Goal: Task Accomplishment & Management: Manage account settings

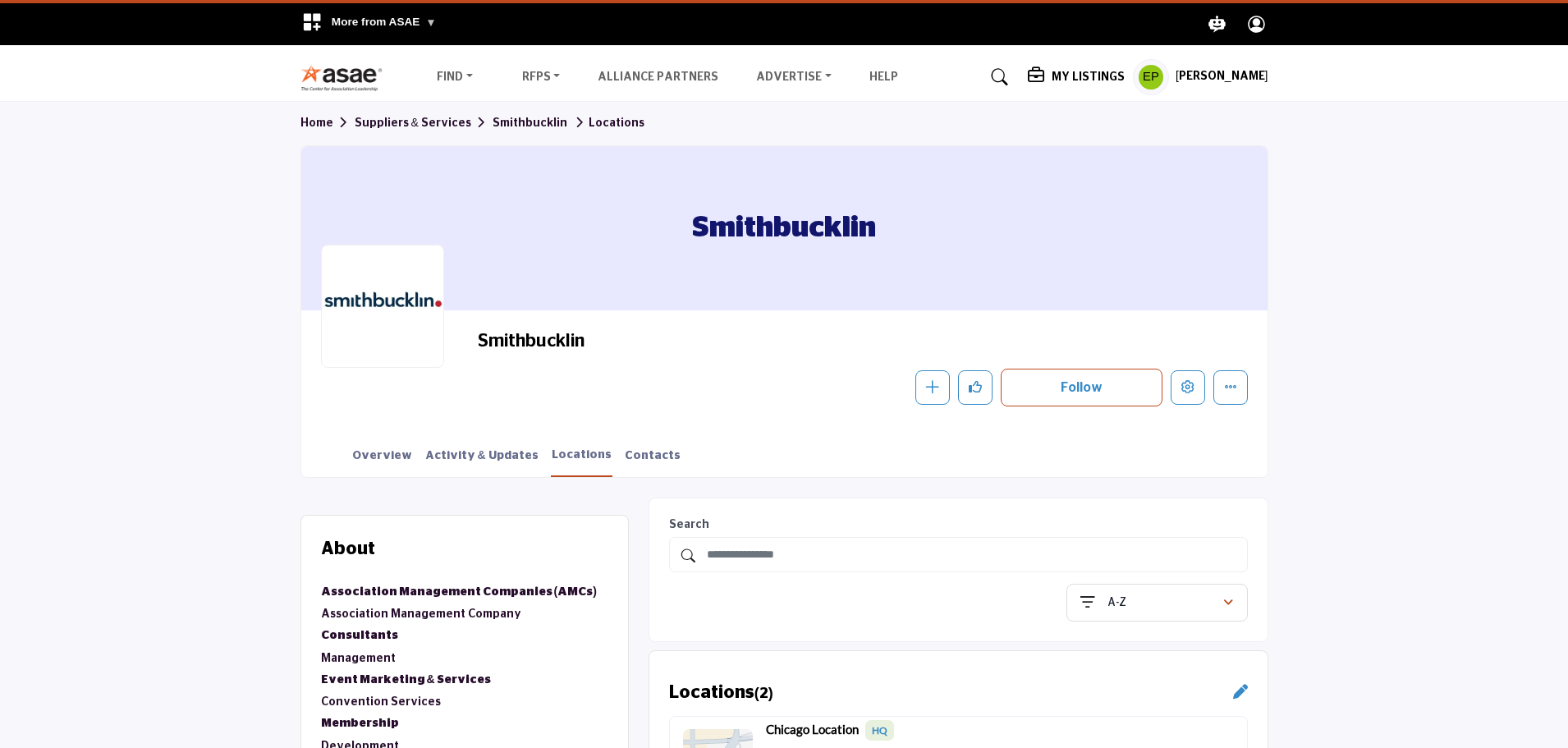
click at [1218, 70] on h5 "[PERSON_NAME]" at bounding box center [1222, 77] width 93 height 17
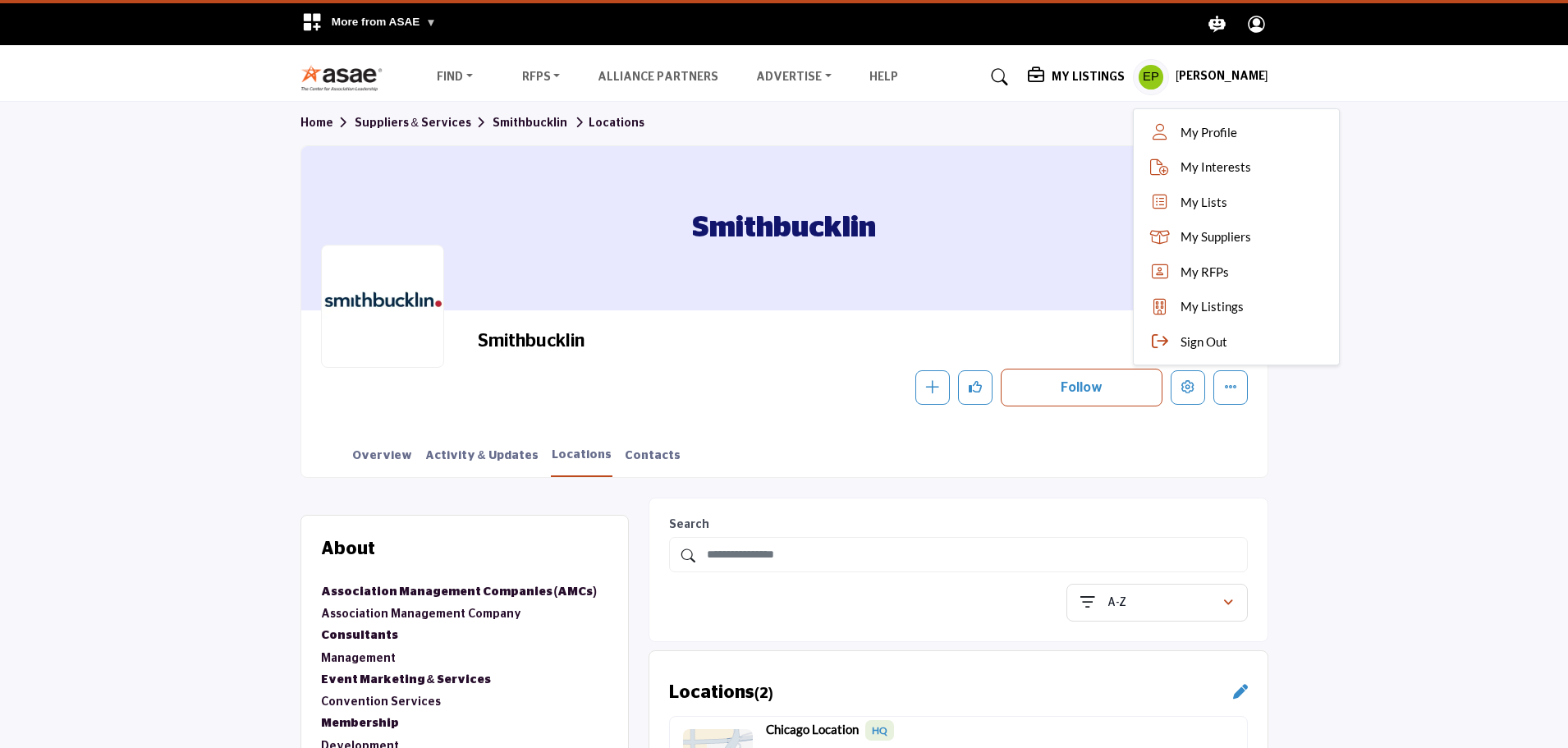
click at [1065, 95] on div "My Listings Pricing Media Kit" at bounding box center [1148, 77] width 240 height 36
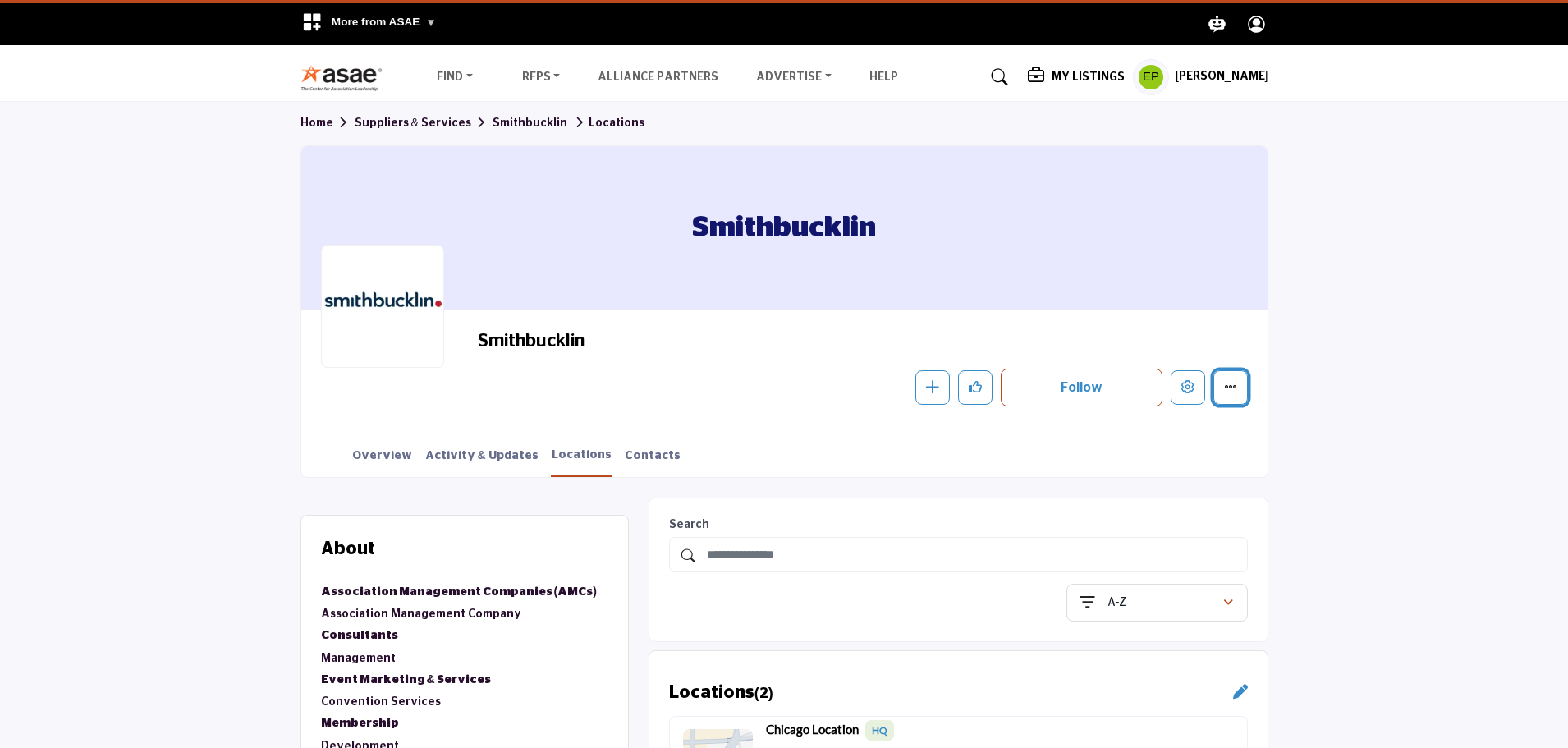
click at [1217, 393] on button "More details" at bounding box center [1230, 388] width 35 height 35
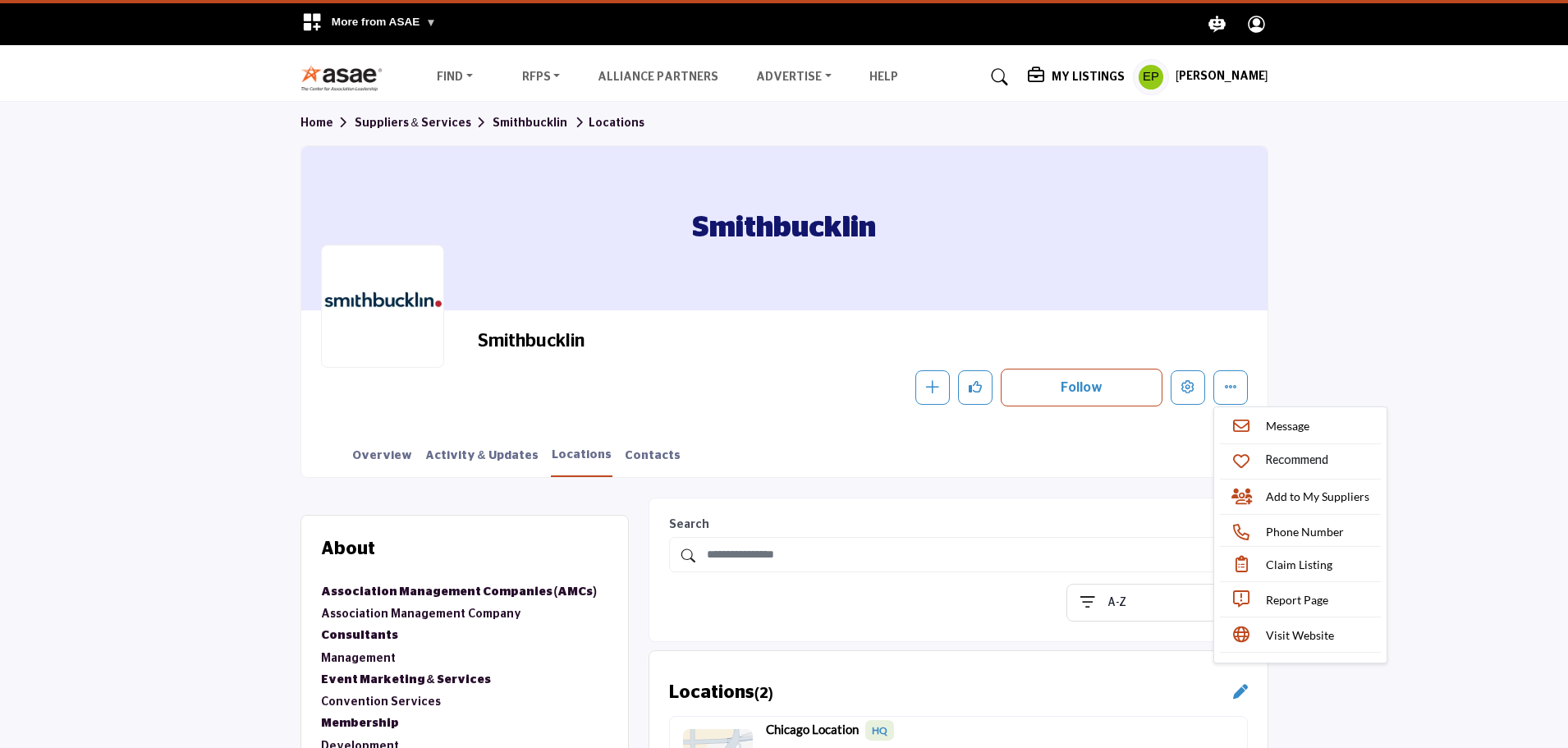
click at [1413, 282] on section "Home Suppliers & Services Smithbucklin Locations Smithbucklin Smithbucklin Foll…" at bounding box center [784, 289] width 1568 height 375
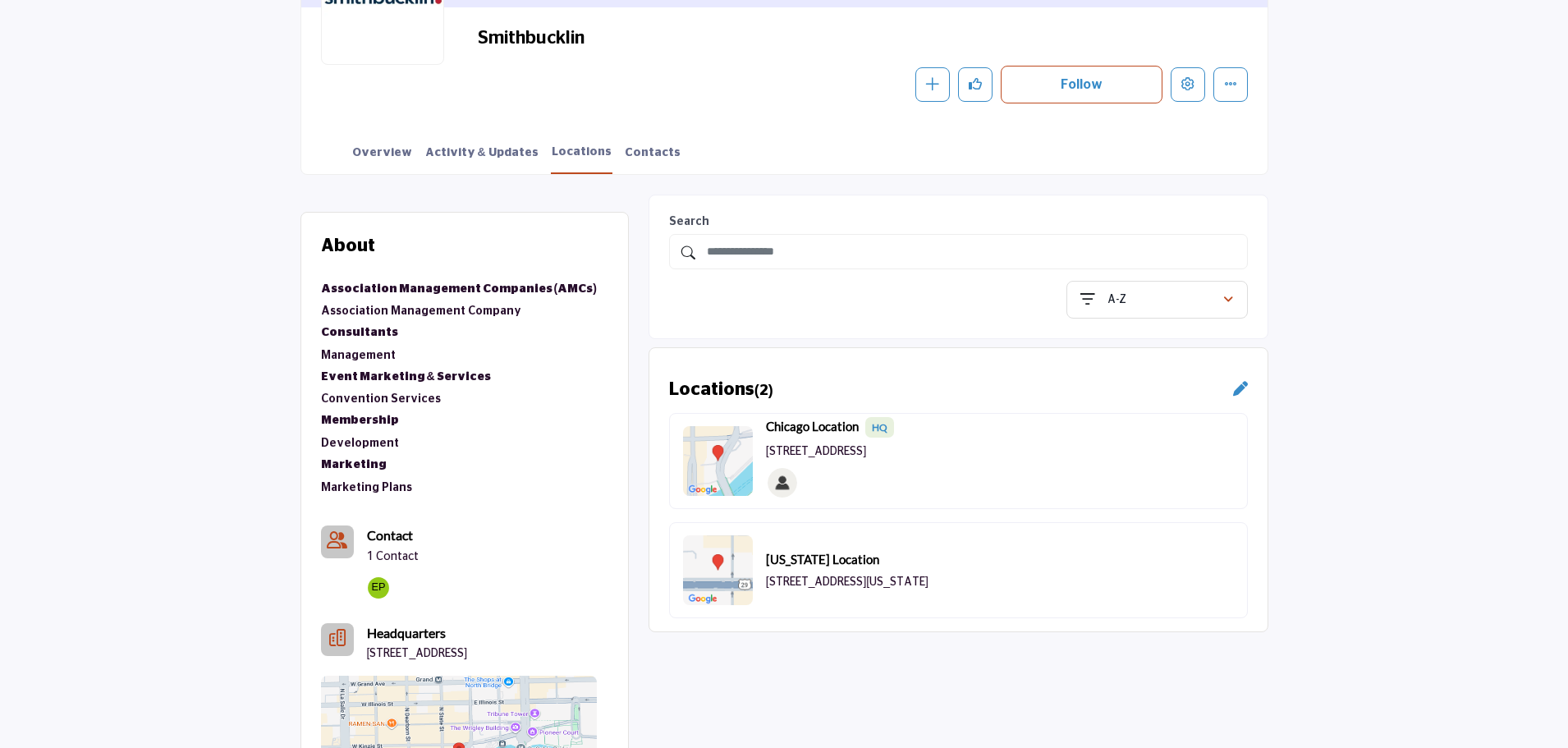
scroll to position [328, 0]
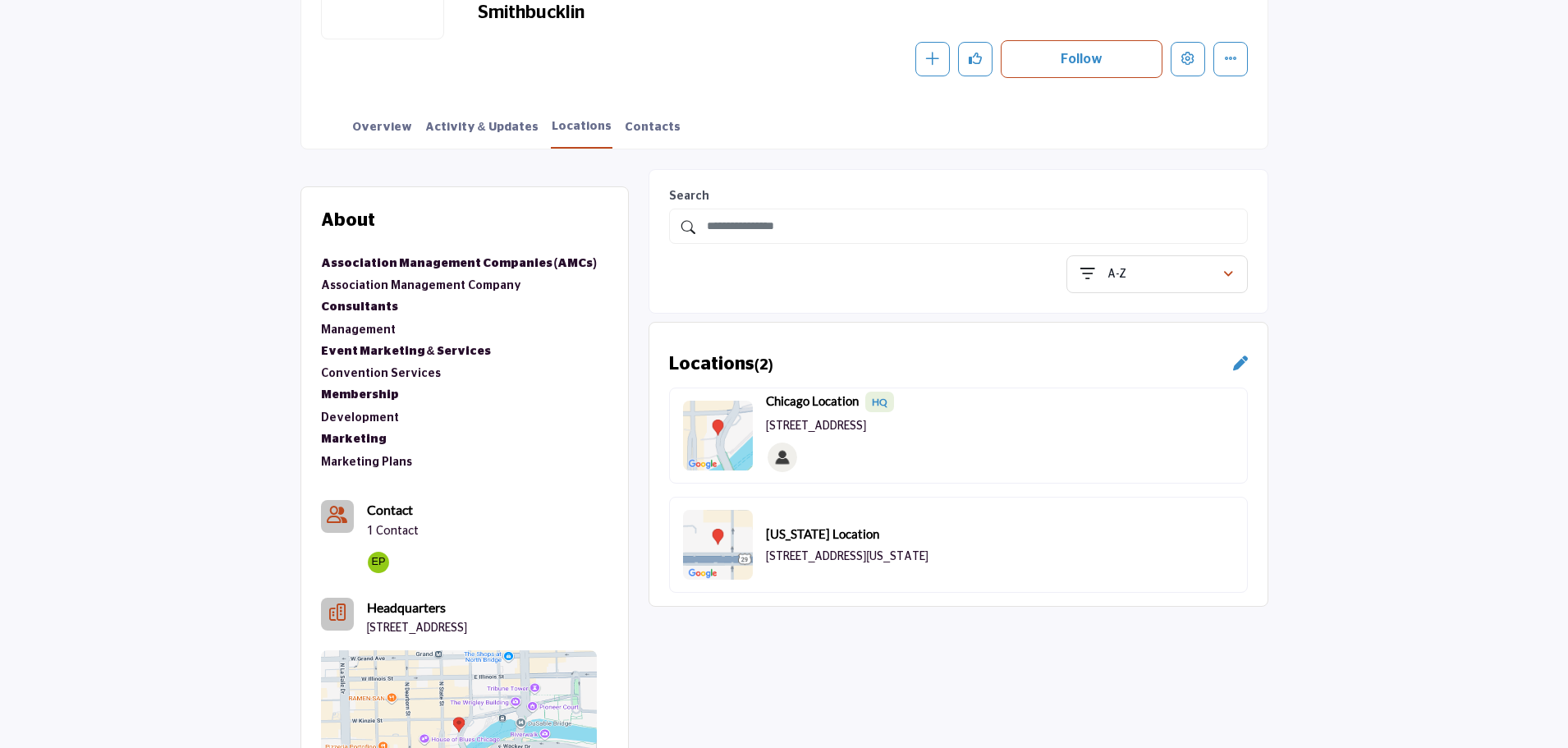
click at [341, 460] on link "Marketing Plans" at bounding box center [366, 462] width 91 height 12
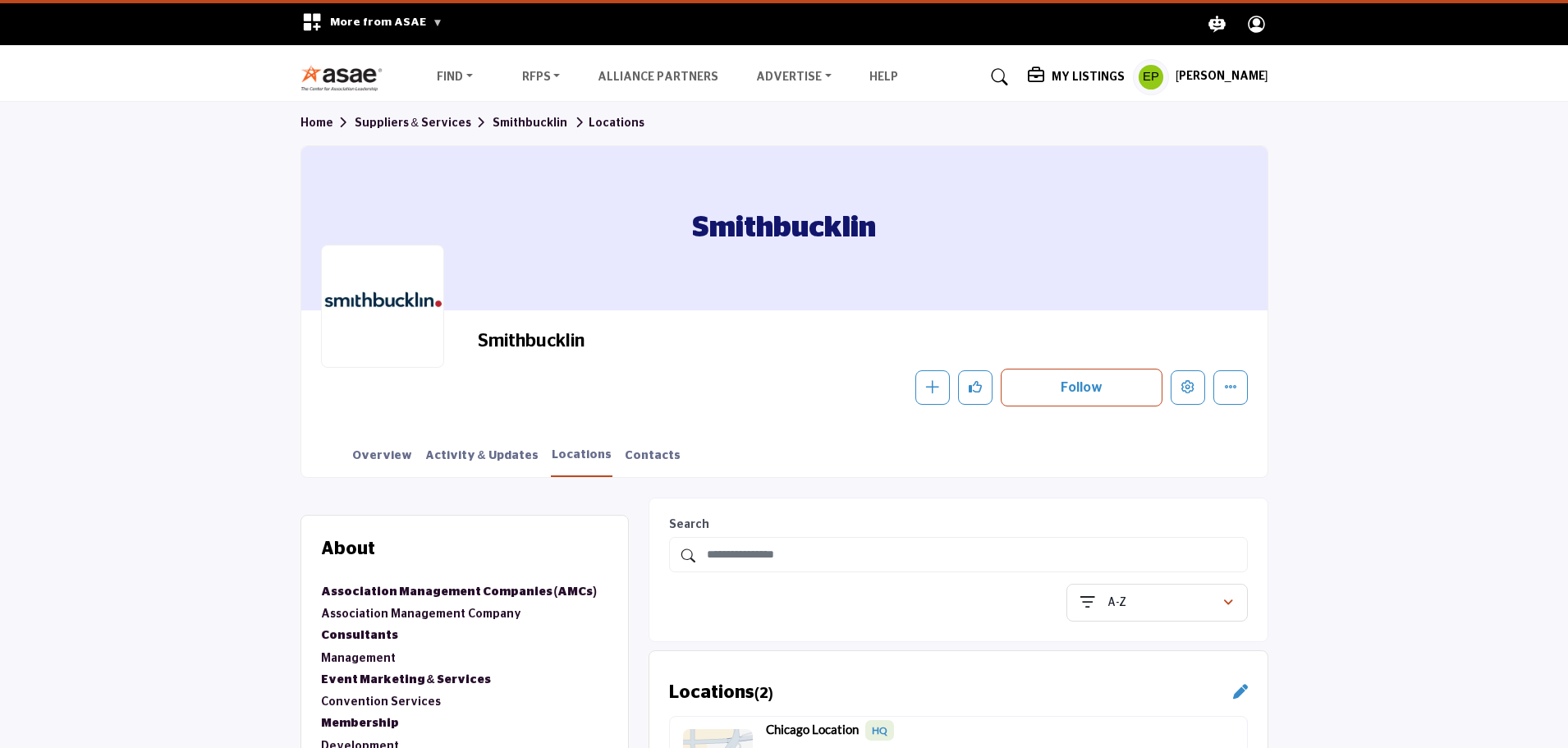
click at [1091, 75] on h5 "My Listings" at bounding box center [1088, 77] width 73 height 15
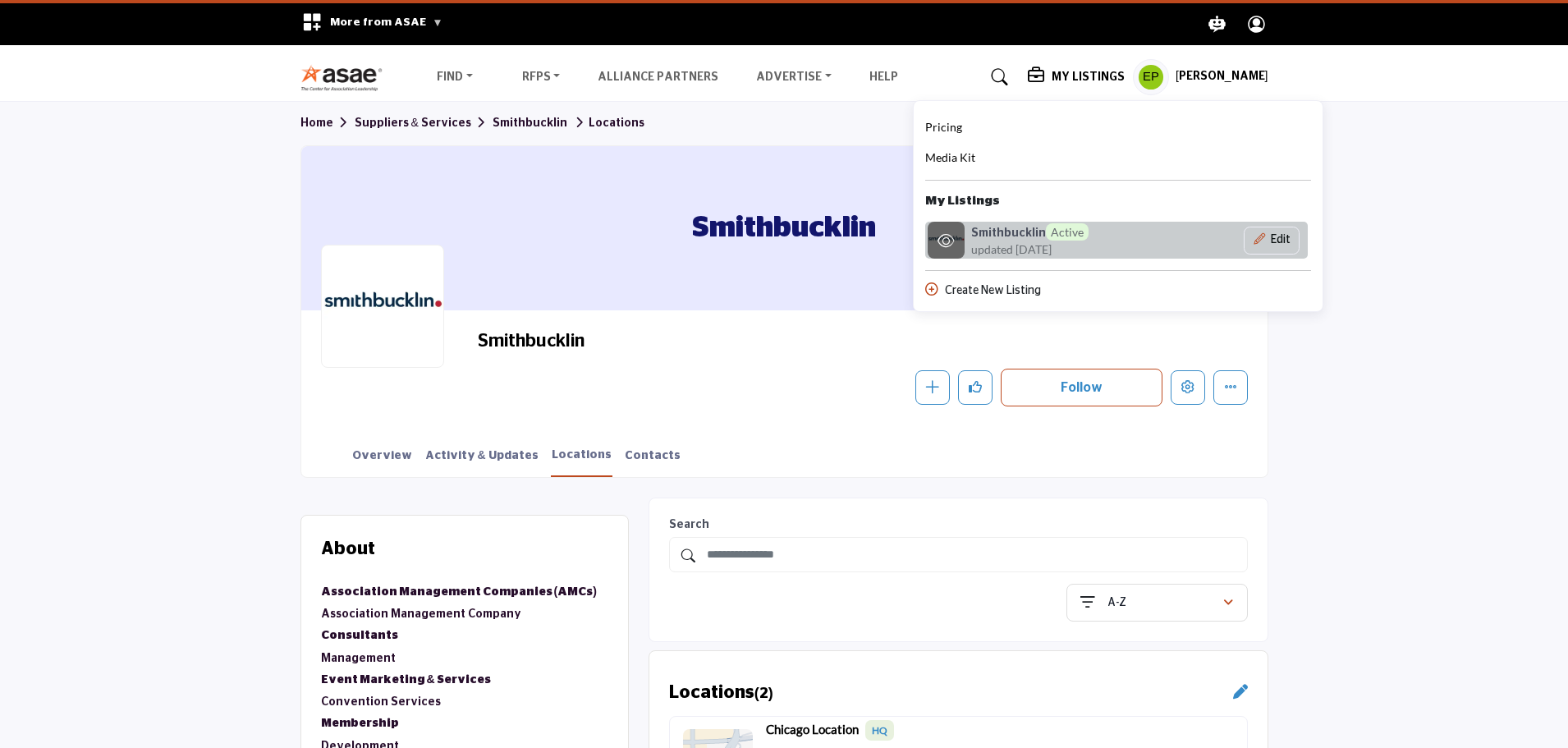
click at [995, 232] on h6 "Smithbucklin Active" at bounding box center [1030, 232] width 117 height 17
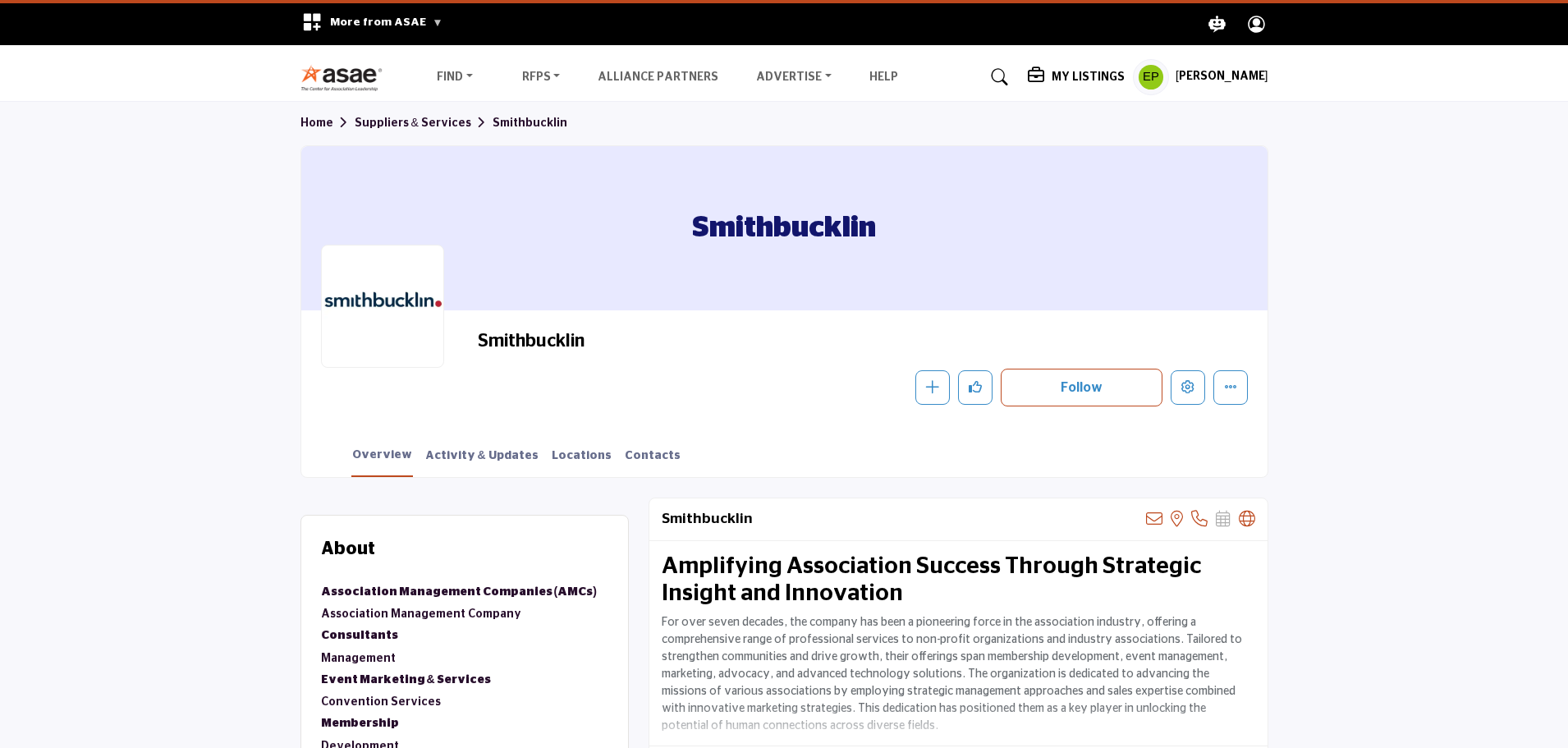
click at [750, 235] on h1 "Smithbucklin" at bounding box center [784, 228] width 184 height 164
click at [1228, 394] on button "More details" at bounding box center [1230, 388] width 35 height 35
drag, startPoint x: 1144, startPoint y: 254, endPoint x: 1102, endPoint y: 160, distance: 103.0
click at [1139, 248] on div "Smithbucklin" at bounding box center [785, 228] width 967 height 164
click at [1047, 82] on icon at bounding box center [1038, 75] width 20 height 17
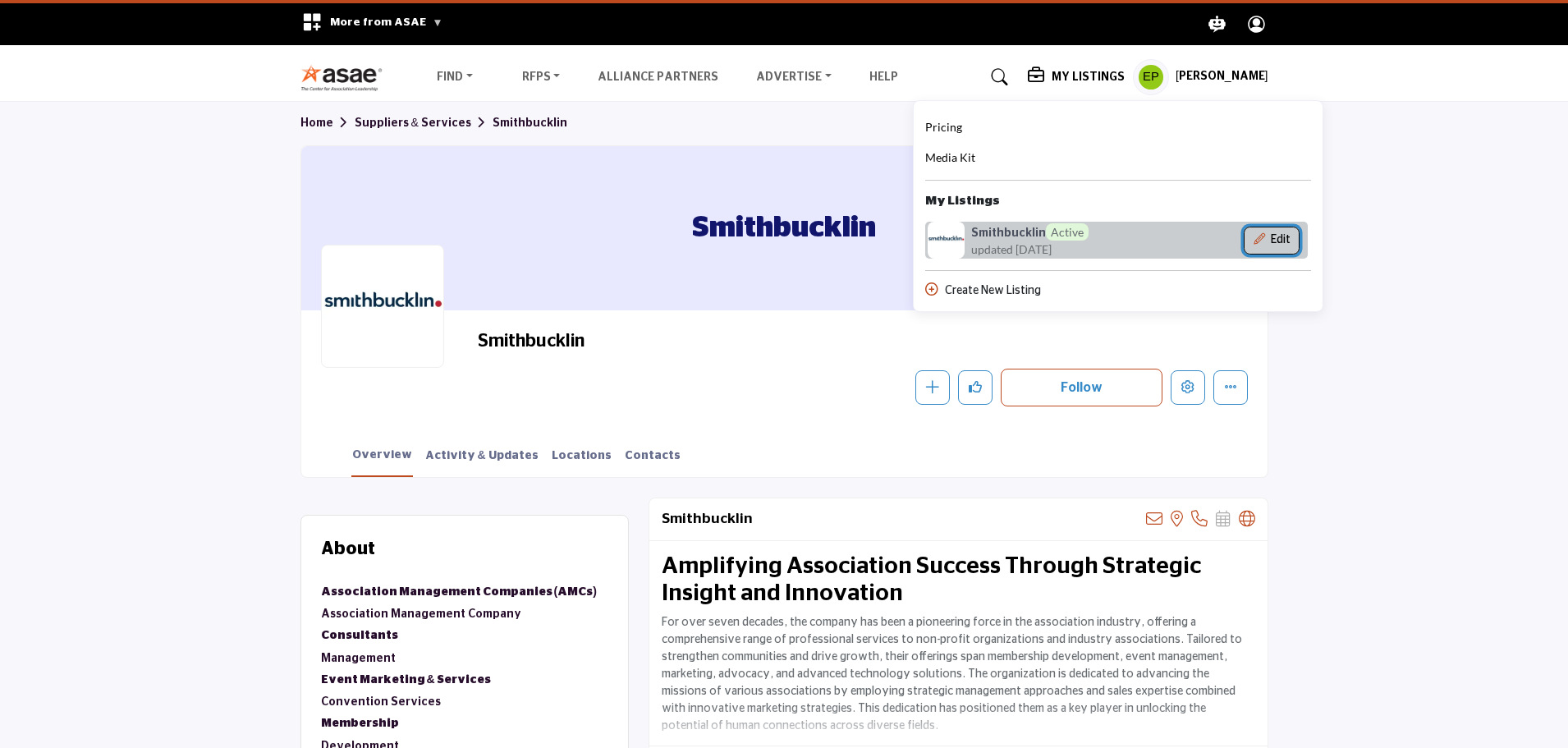
click at [1295, 234] on button "Edit" at bounding box center [1272, 240] width 56 height 28
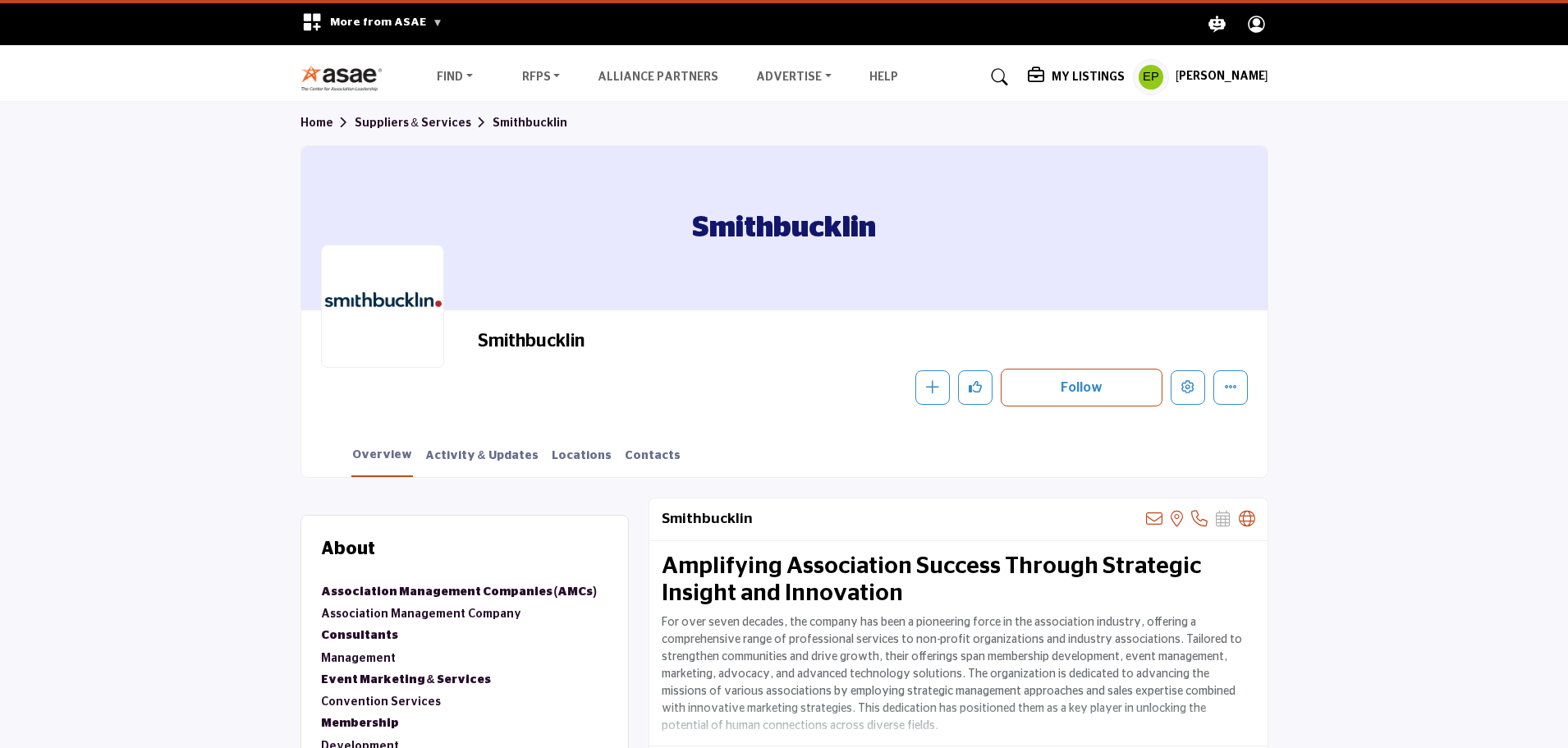
click at [1073, 79] on h5 "My Listings" at bounding box center [1088, 77] width 73 height 15
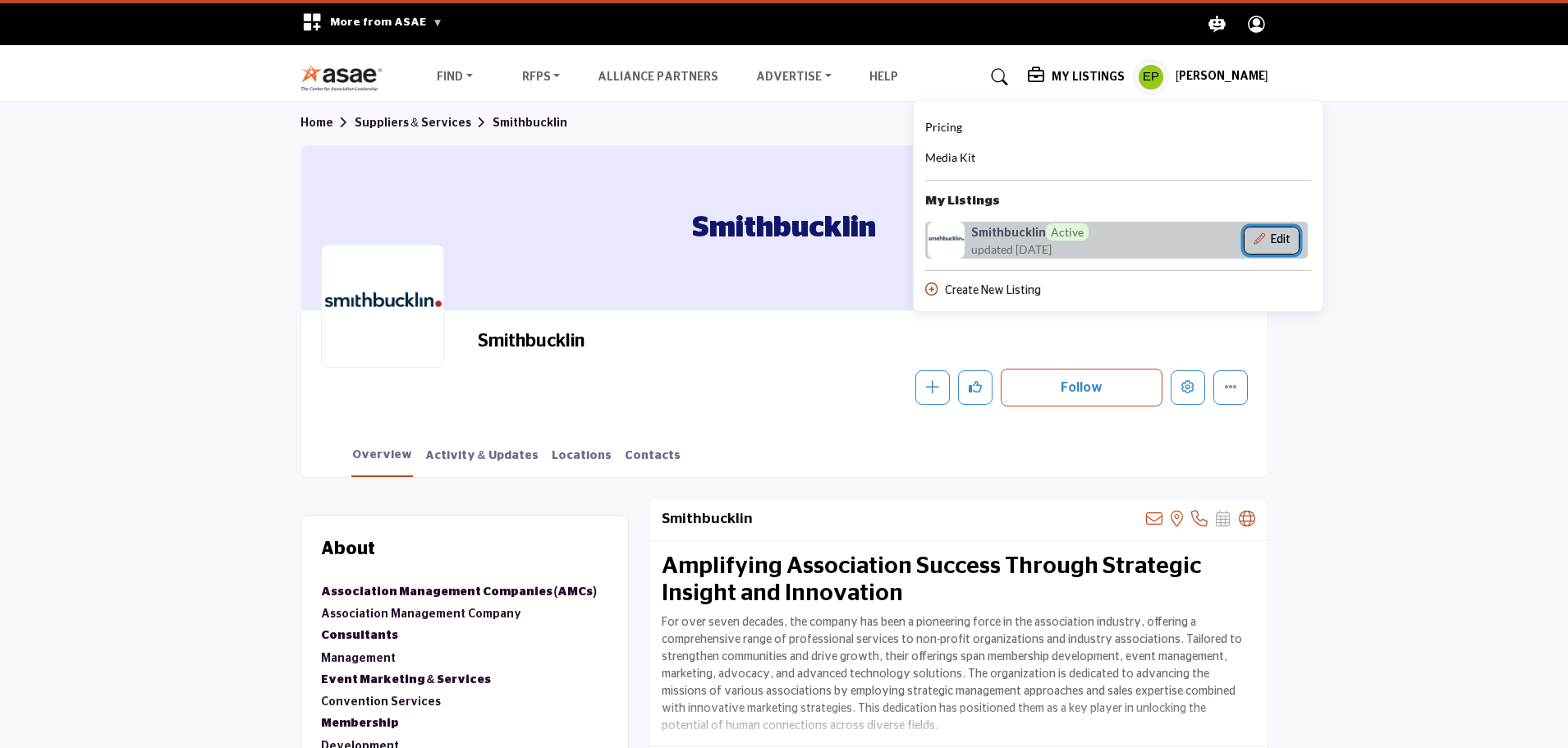
click at [1299, 240] on button "Edit" at bounding box center [1272, 240] width 56 height 28
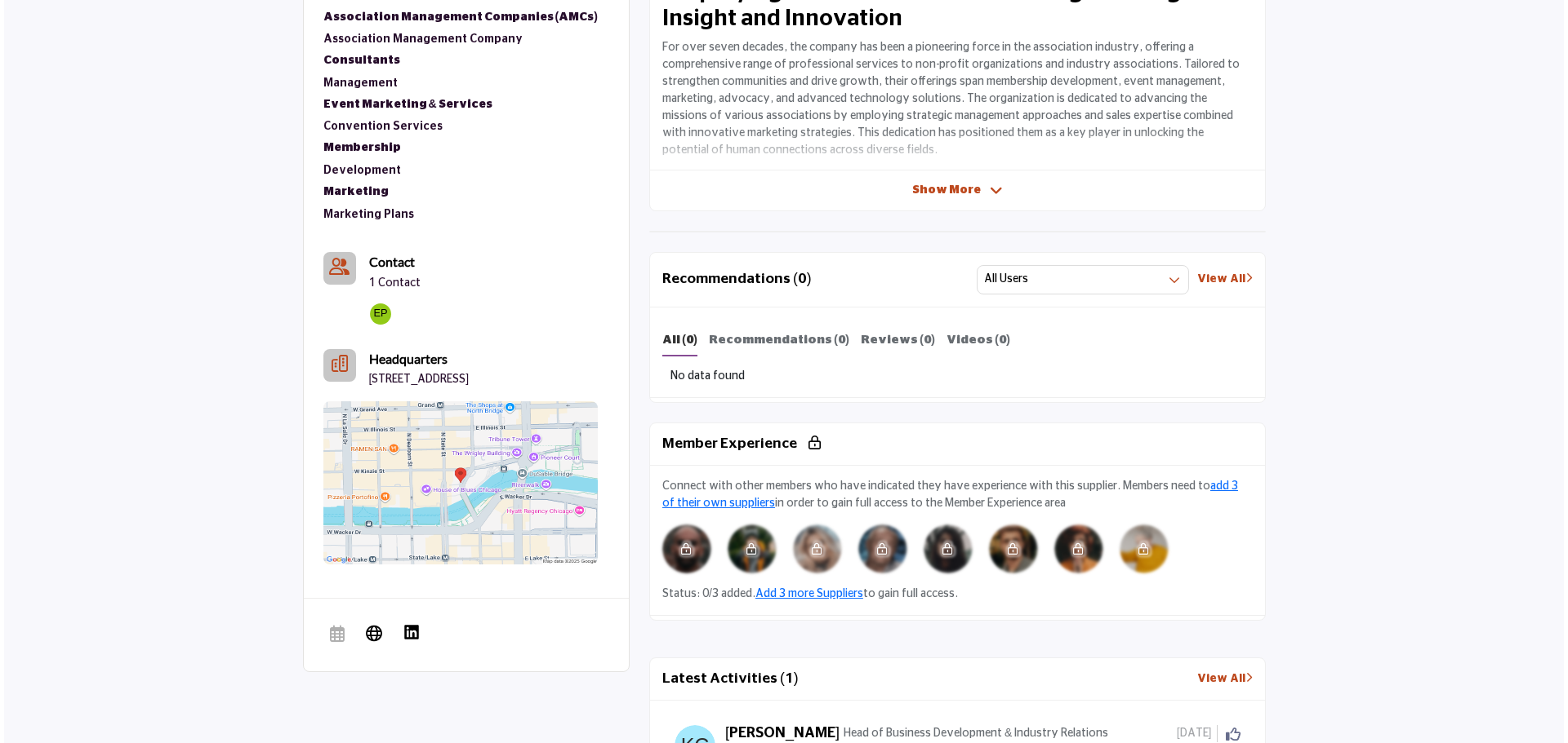
scroll to position [82, 0]
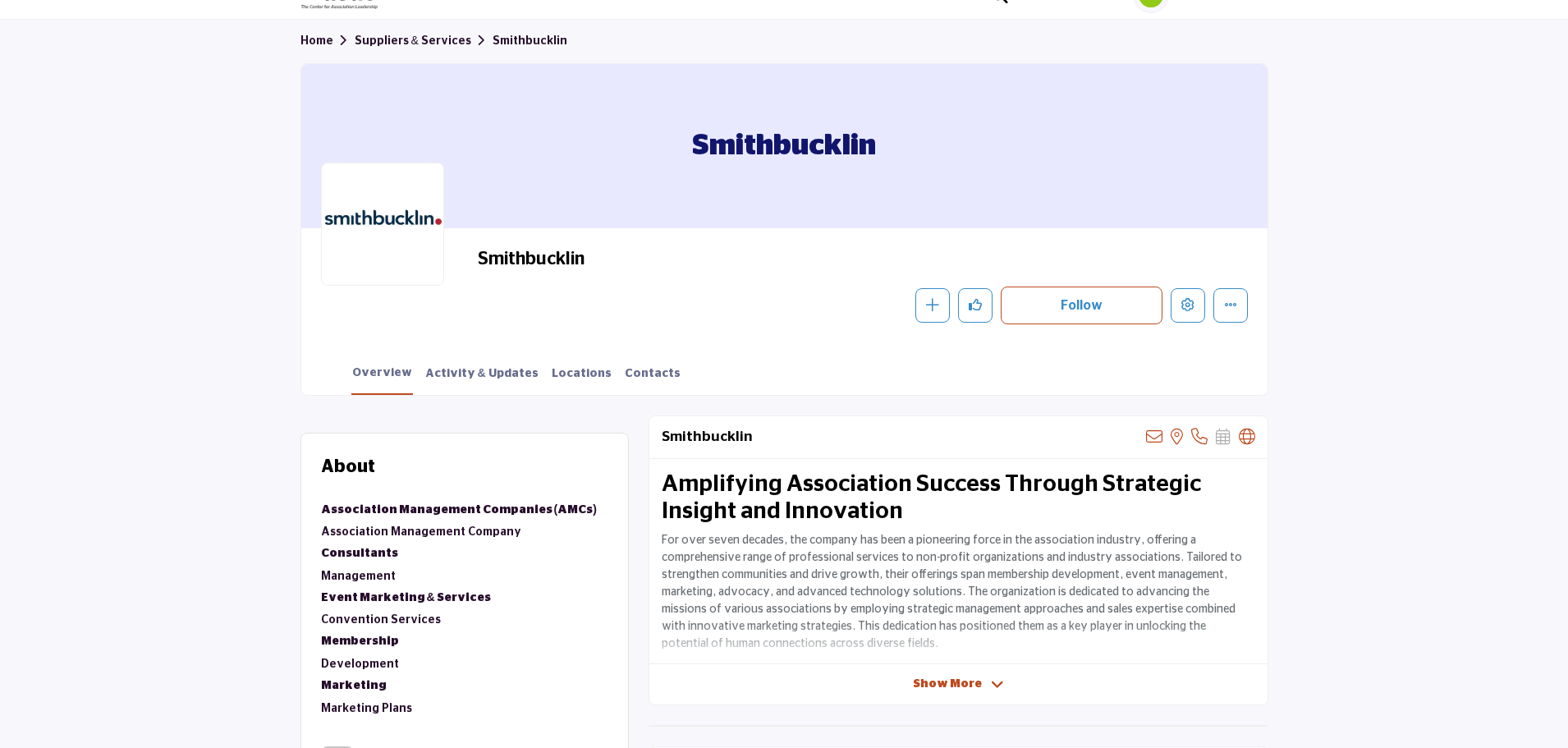
click at [891, 151] on div "Smithbucklin" at bounding box center [785, 146] width 967 height 164
click at [528, 131] on div "Smithbucklin" at bounding box center [785, 146] width 967 height 164
drag, startPoint x: 525, startPoint y: 131, endPoint x: 493, endPoint y: 125, distance: 32.6
click at [493, 125] on div "Smithbucklin" at bounding box center [785, 146] width 967 height 164
click at [1233, 298] on icon "More details" at bounding box center [1230, 304] width 13 height 13
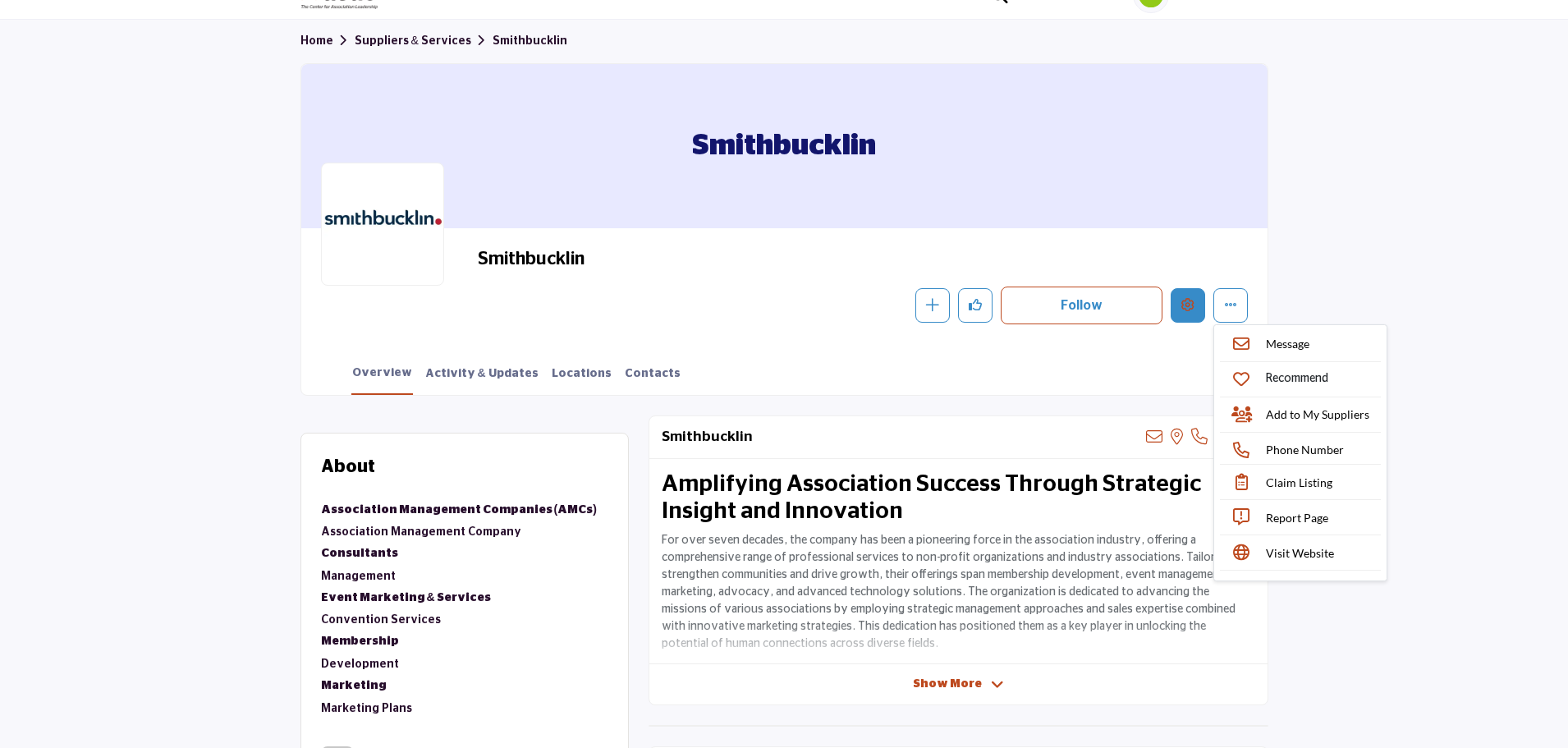
click at [1196, 307] on button "Edit company" at bounding box center [1188, 305] width 35 height 35
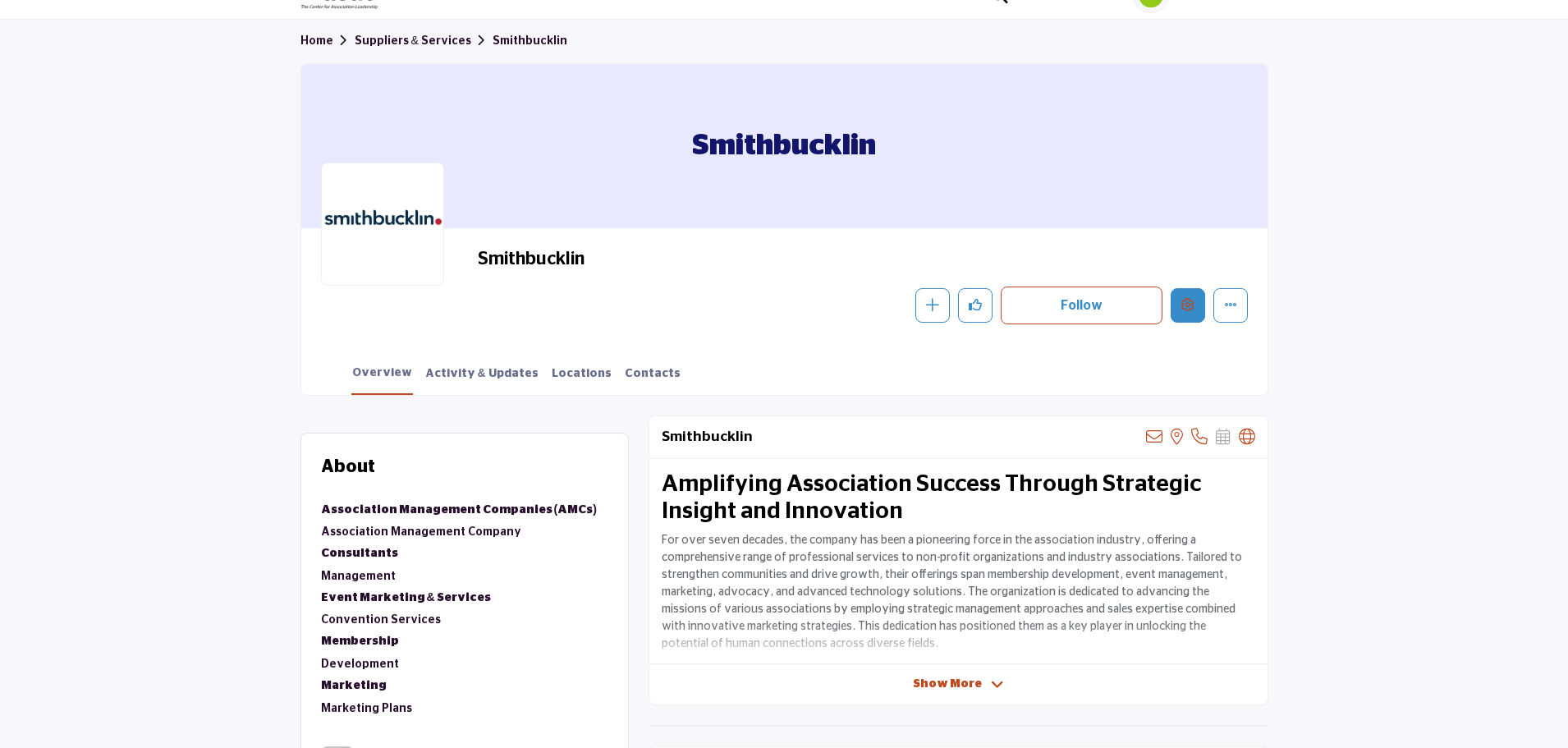
click at [1189, 291] on button "Edit company" at bounding box center [1188, 305] width 35 height 35
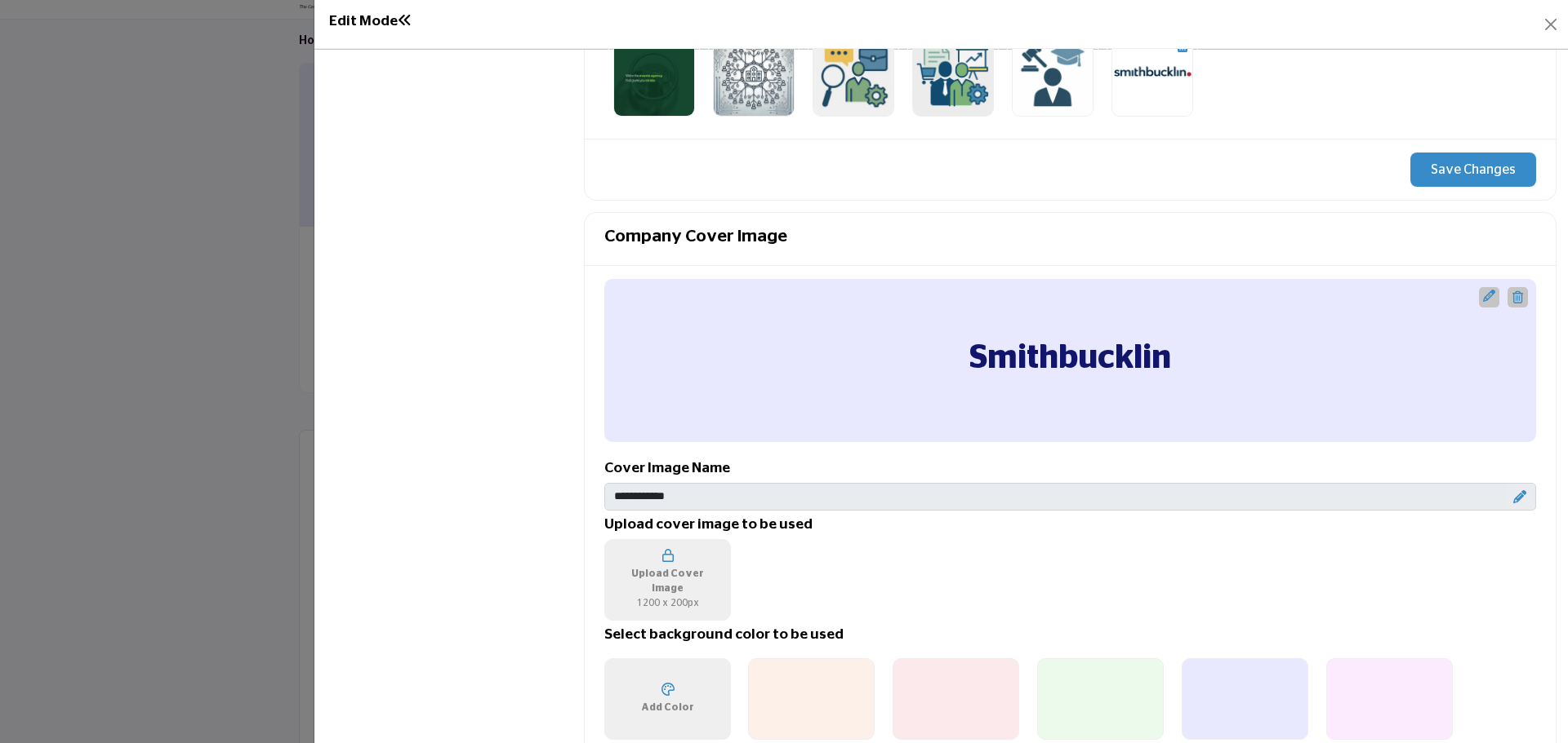
scroll to position [897, 0]
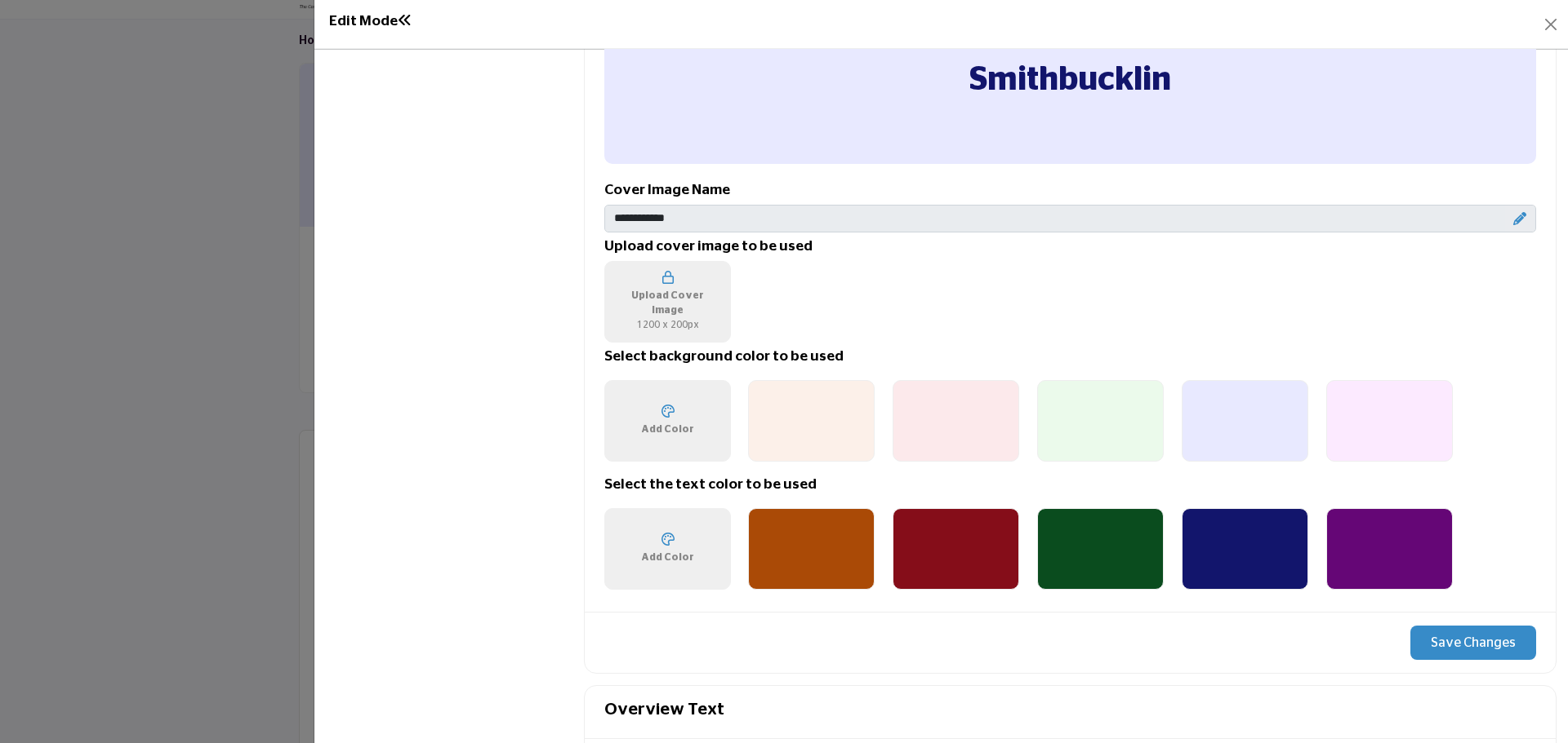
click at [653, 414] on input "*******" at bounding box center [643, 407] width 18 height 18
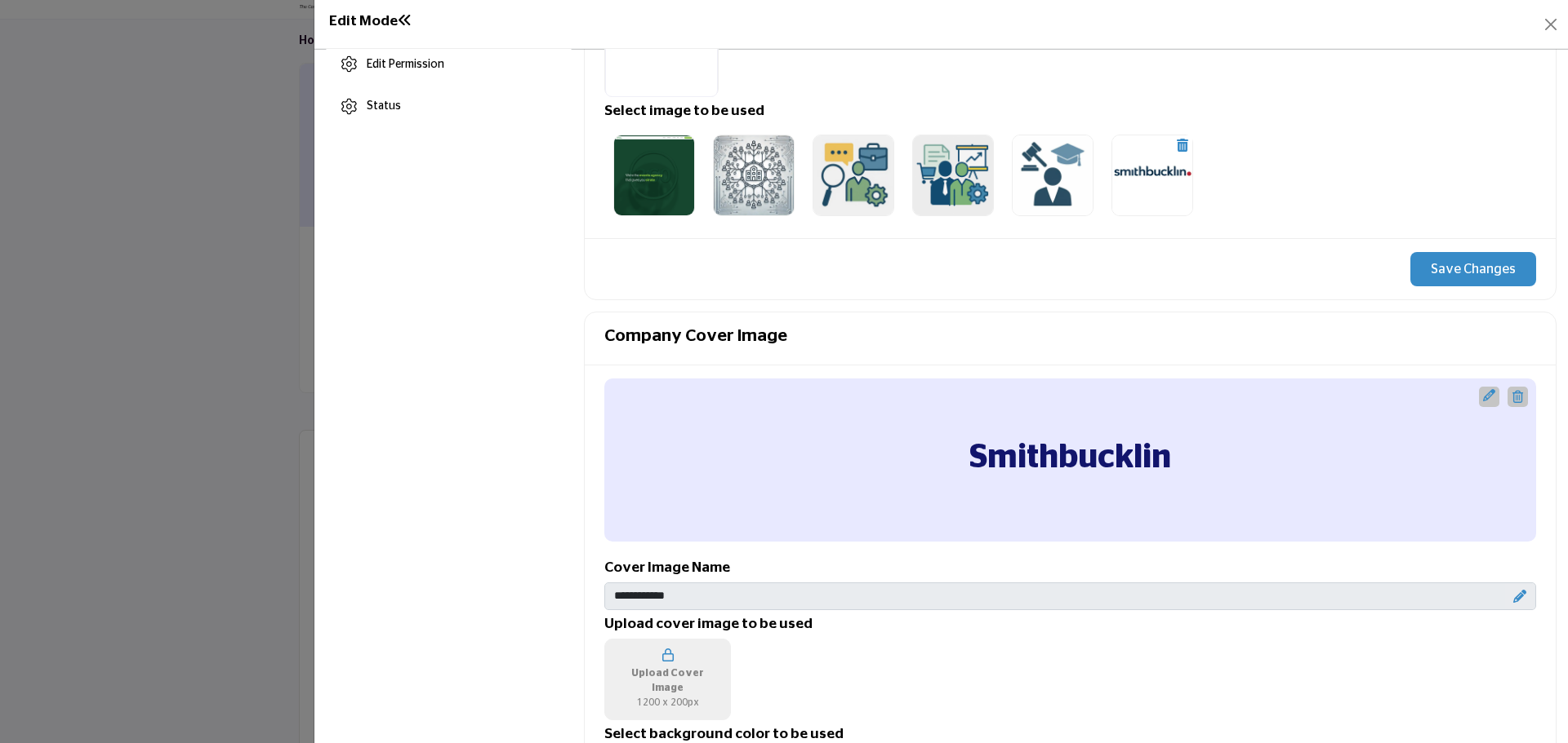
scroll to position [490, 0]
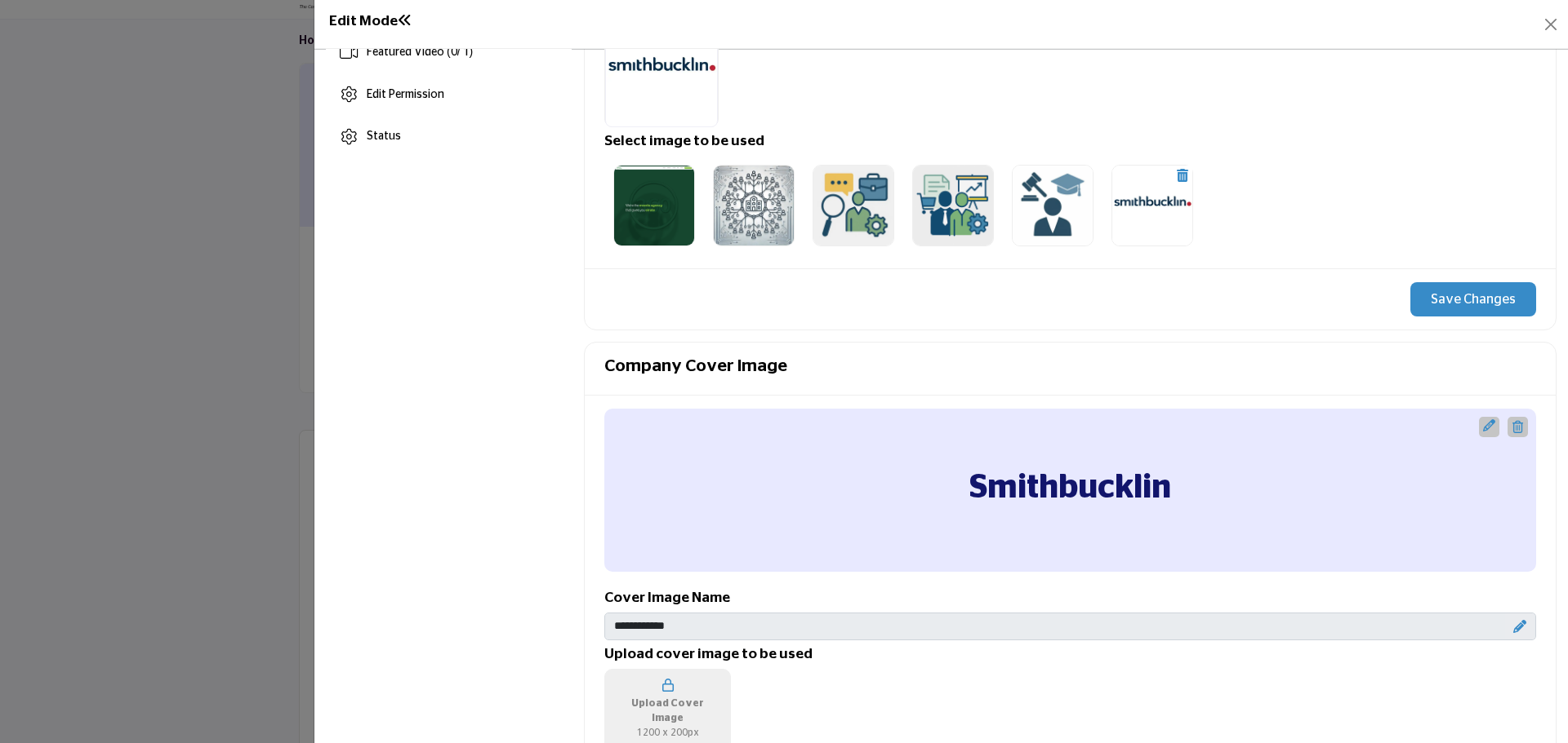
click at [1482, 432] on icon "Upgrade Custom Cover Text" at bounding box center [1489, 426] width 12 height 12
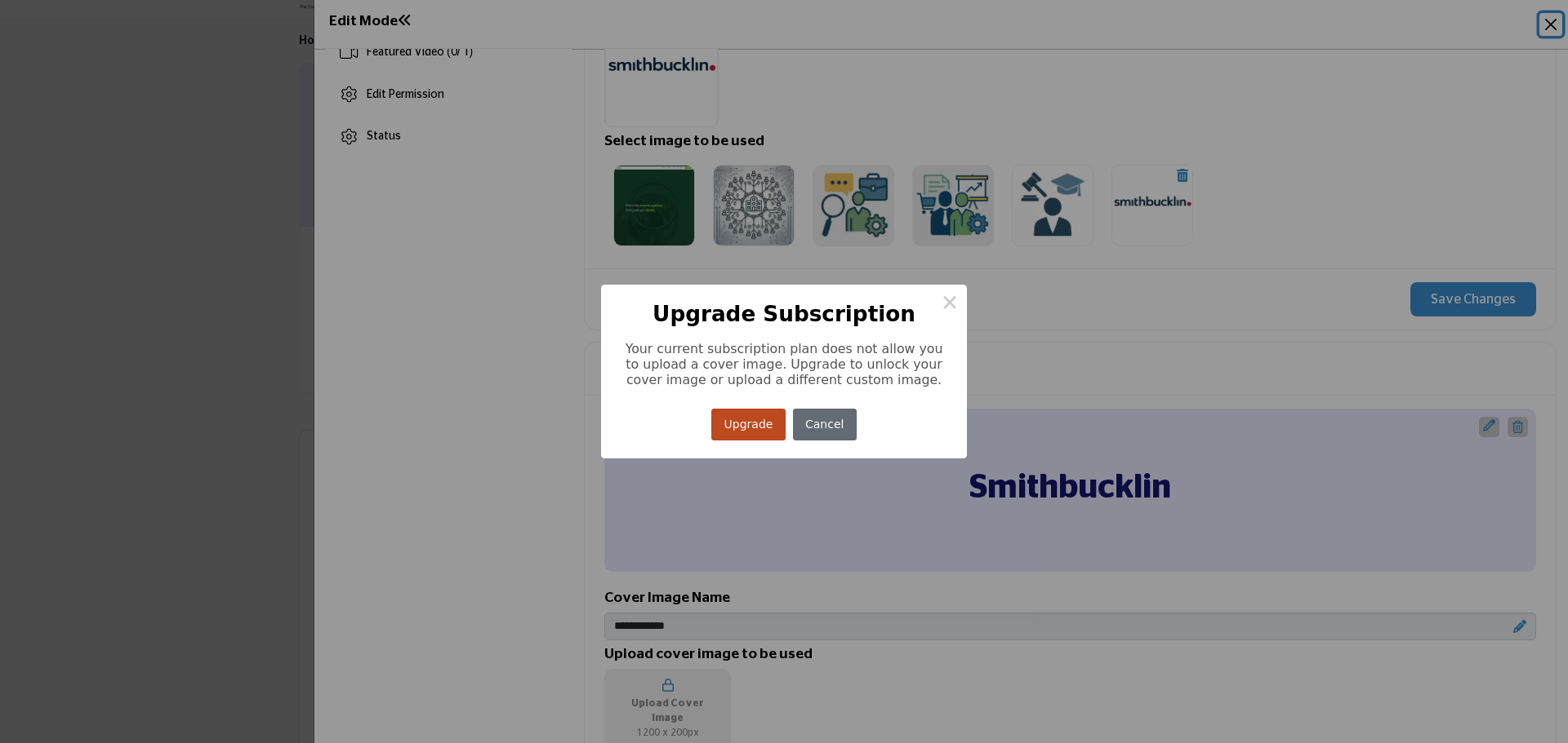
click at [793, 421] on button "Cancel" at bounding box center [825, 425] width 63 height 32
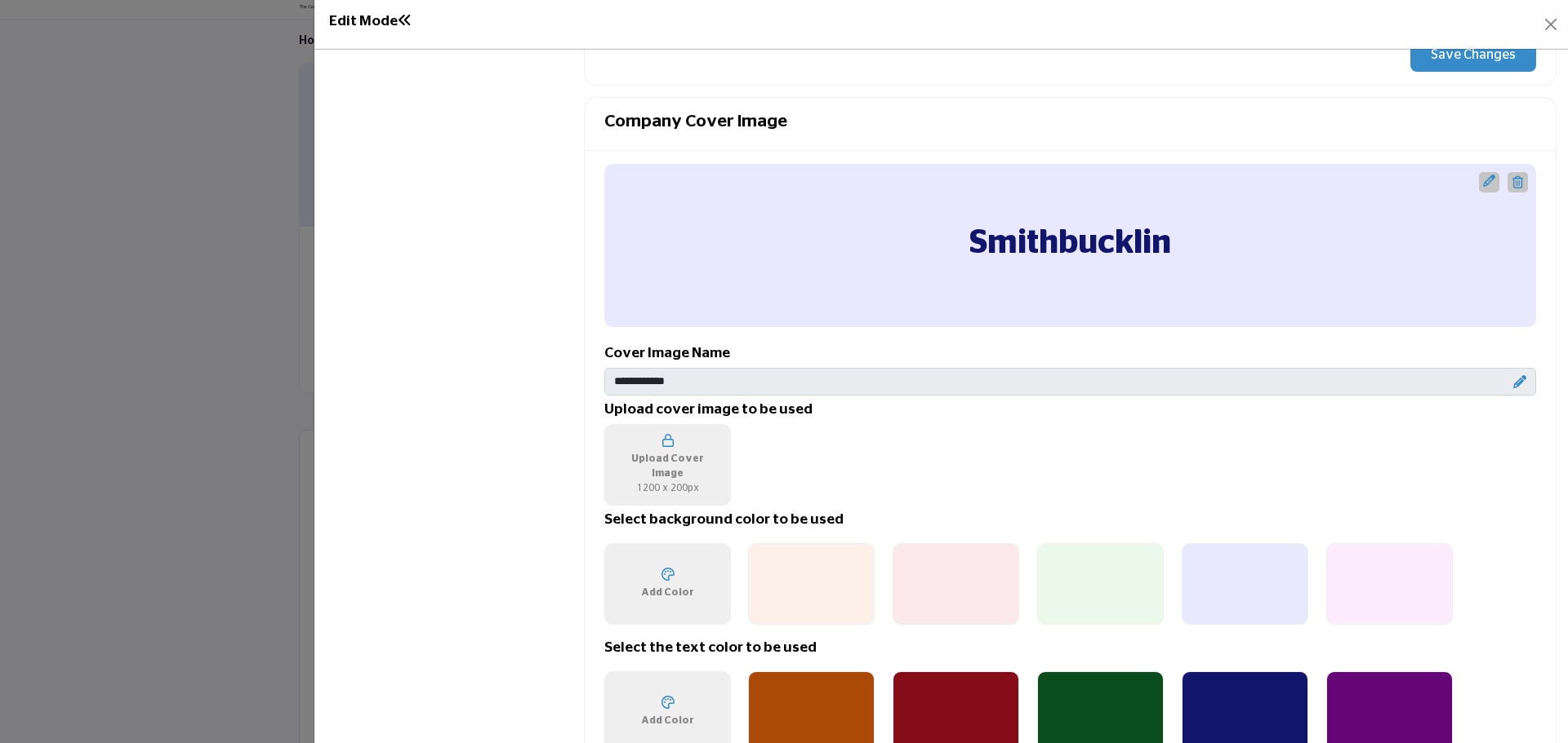
scroll to position [897, 0]
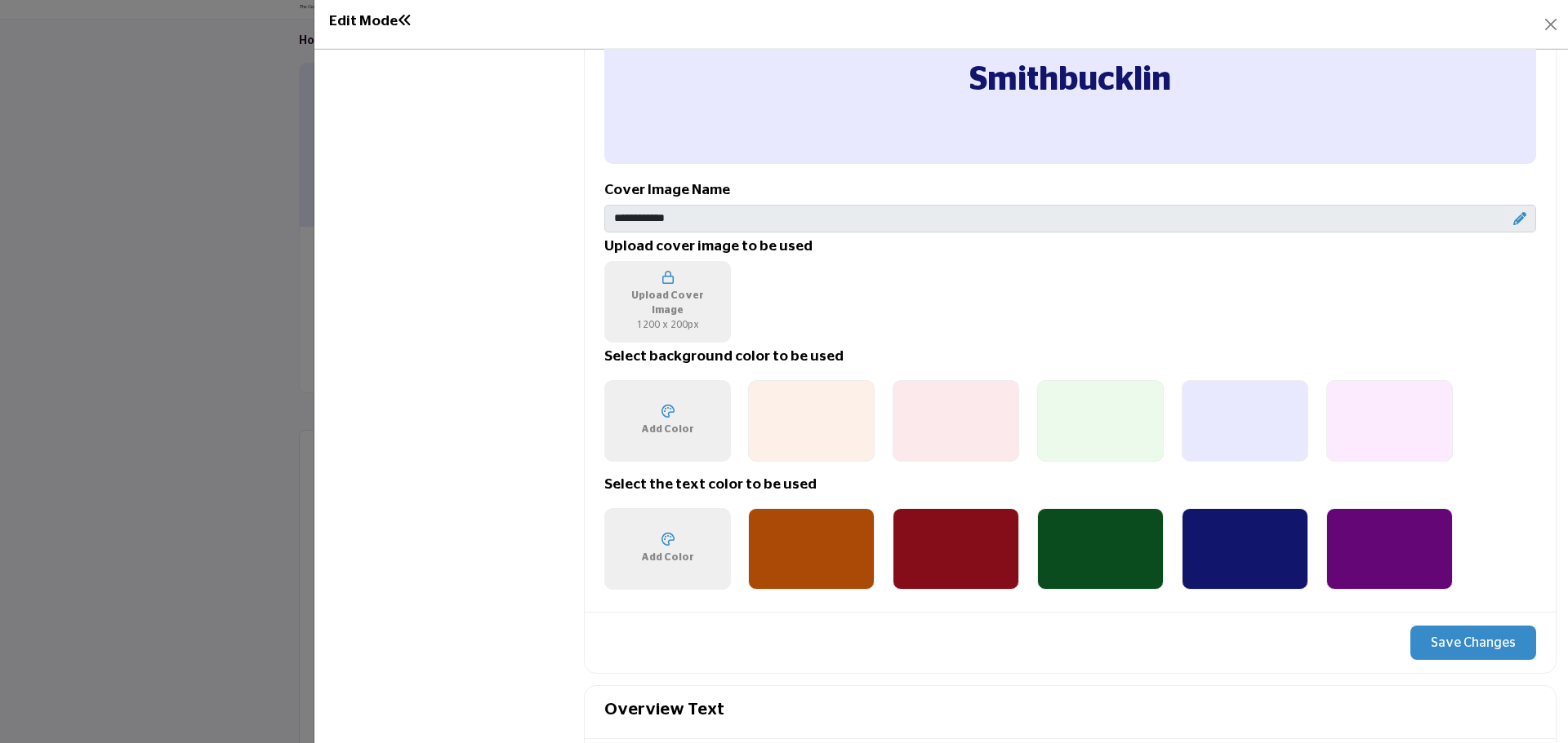
click at [664, 420] on div "Choose a color ******* Add Color" at bounding box center [667, 420] width 66 height 45
click at [567, 390] on div "Overview Statistics Categories ( 5 / 5 ) Billing Demographics 2 1" at bounding box center [448, 333] width 246 height 2342
click at [664, 551] on span "Add Color" at bounding box center [668, 557] width 53 height 15
type input "*******"
click at [476, 508] on div "Overview Statistics Categories ( 5 / 5 ) Billing Demographics 2 1" at bounding box center [448, 333] width 246 height 2342
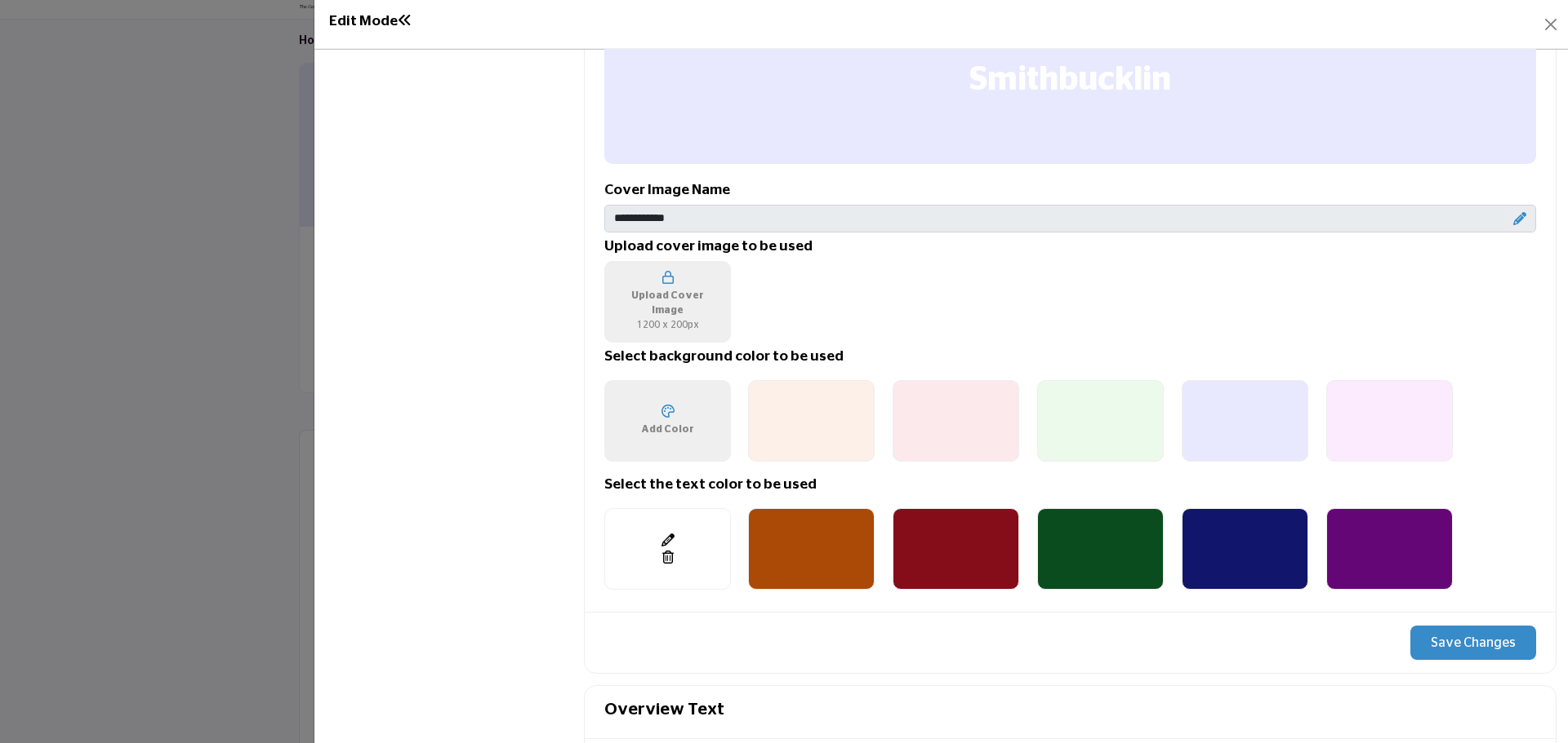
click at [659, 426] on span "Add Color" at bounding box center [668, 429] width 53 height 15
click at [652, 434] on span "Add Color" at bounding box center [668, 429] width 53 height 15
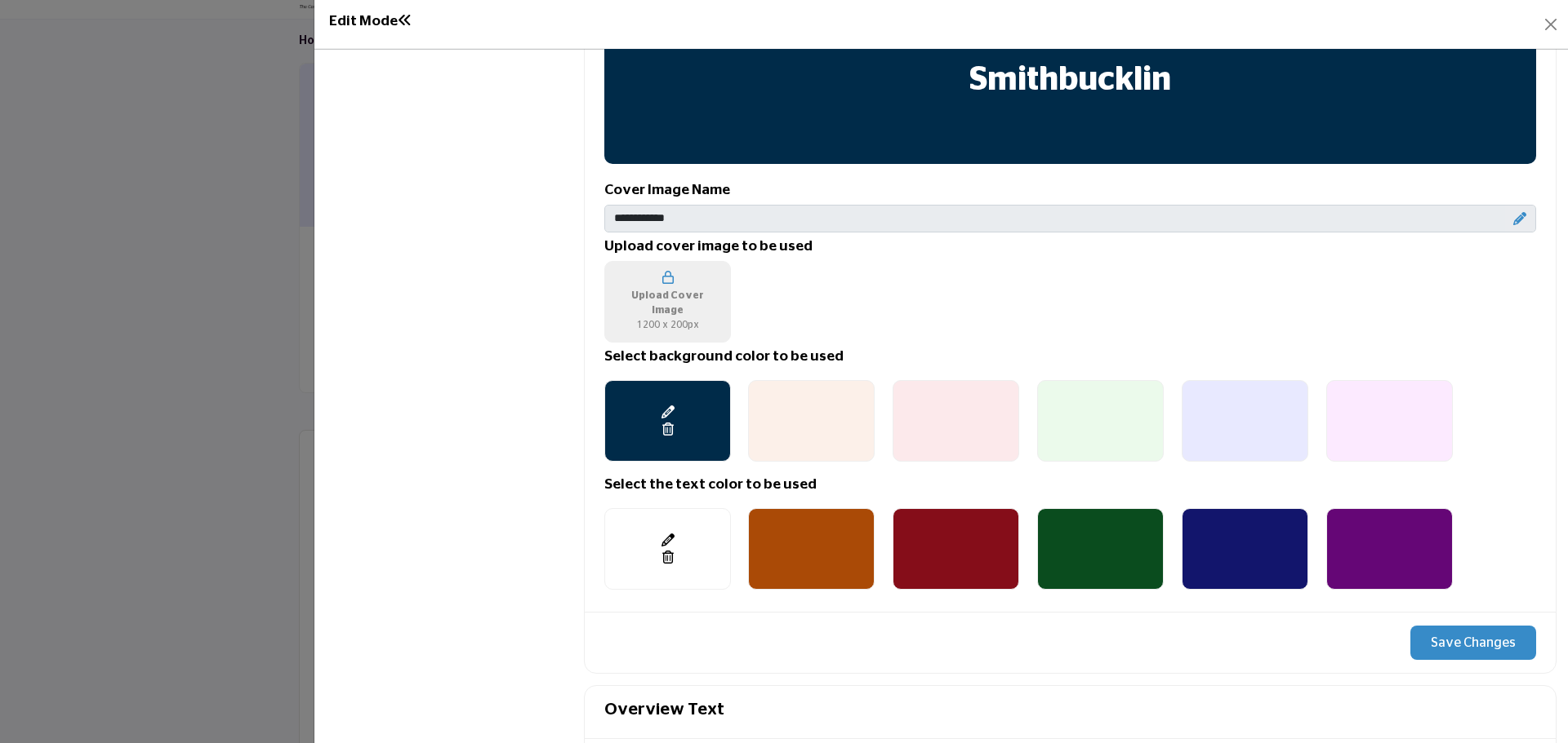
type input "*******"
click at [832, 674] on div "Listing Edit Permission Sorry, but you can’t edit your listing name since it’s …" at bounding box center [1070, 336] width 973 height 2339
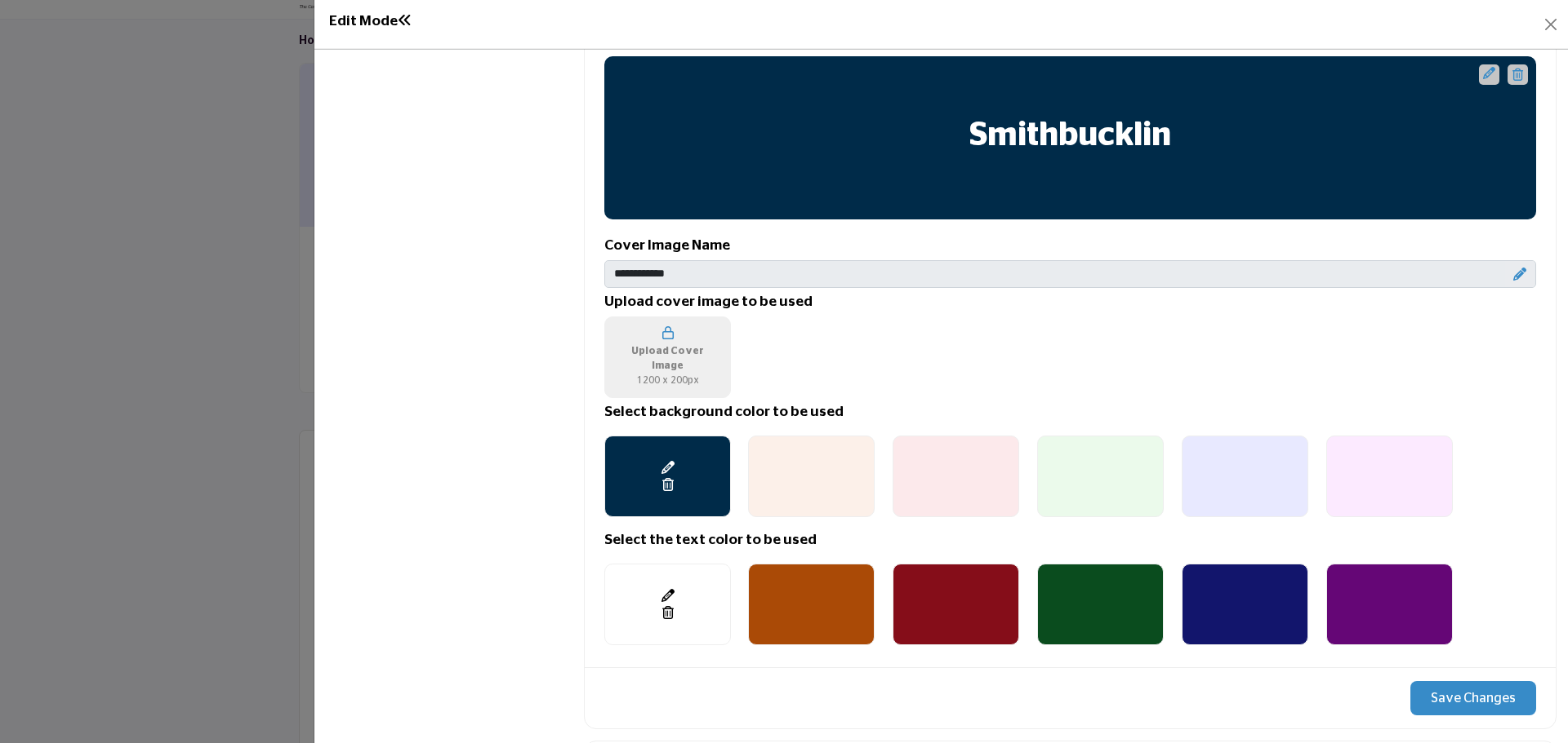
scroll to position [979, 0]
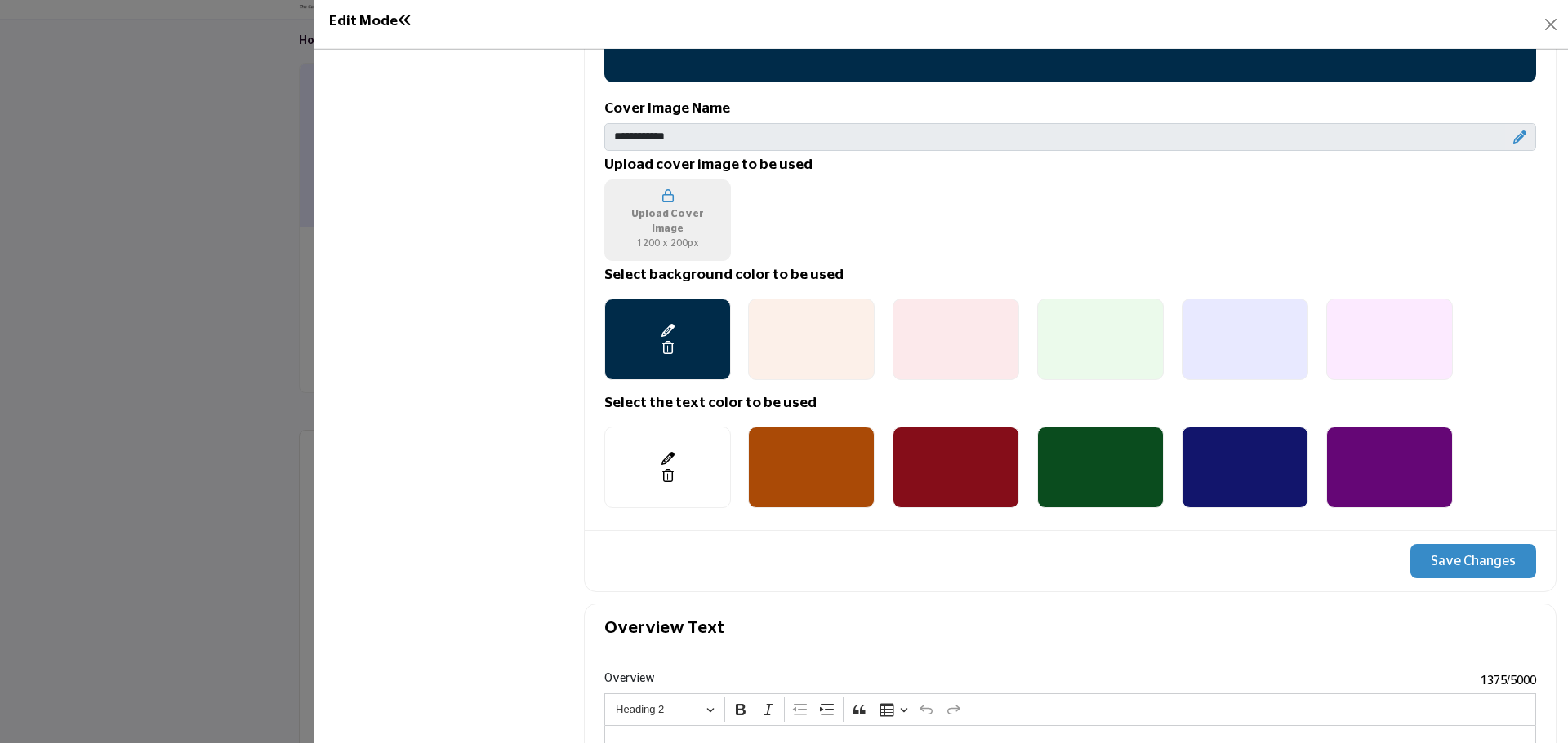
click at [1440, 566] on button "Save Changes" at bounding box center [1473, 561] width 126 height 34
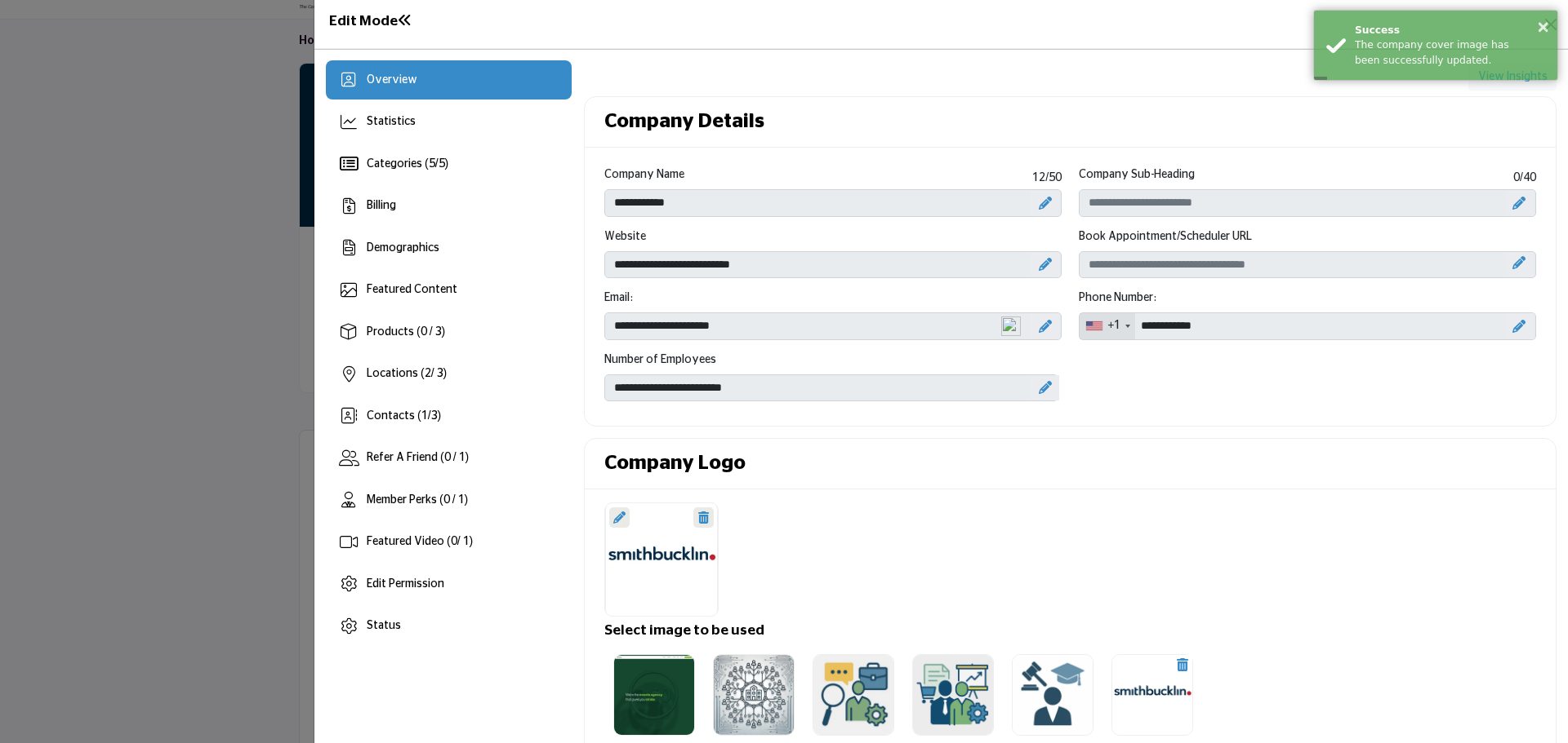
click at [996, 362] on div "**********" at bounding box center [833, 376] width 457 height 50
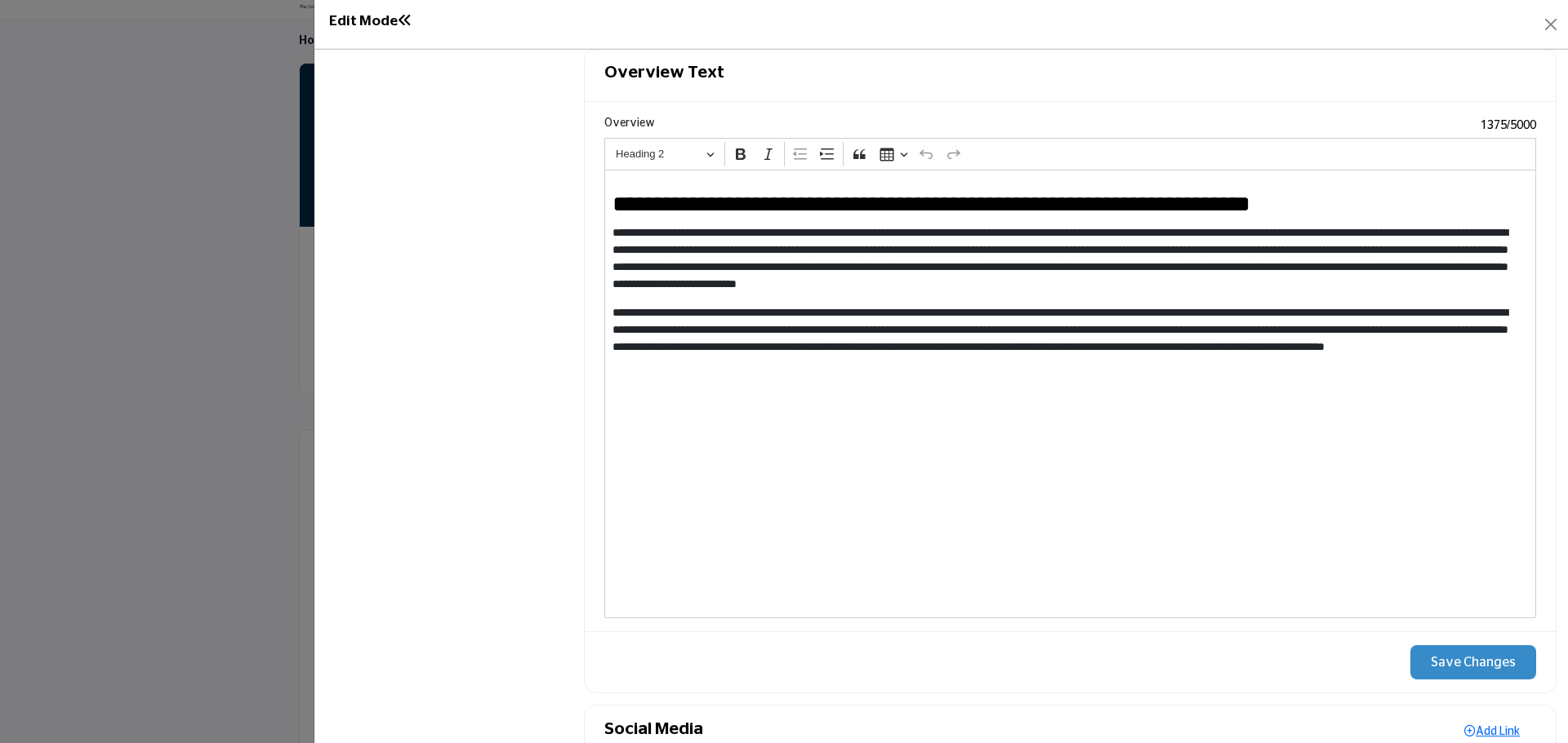
scroll to position [1670, 0]
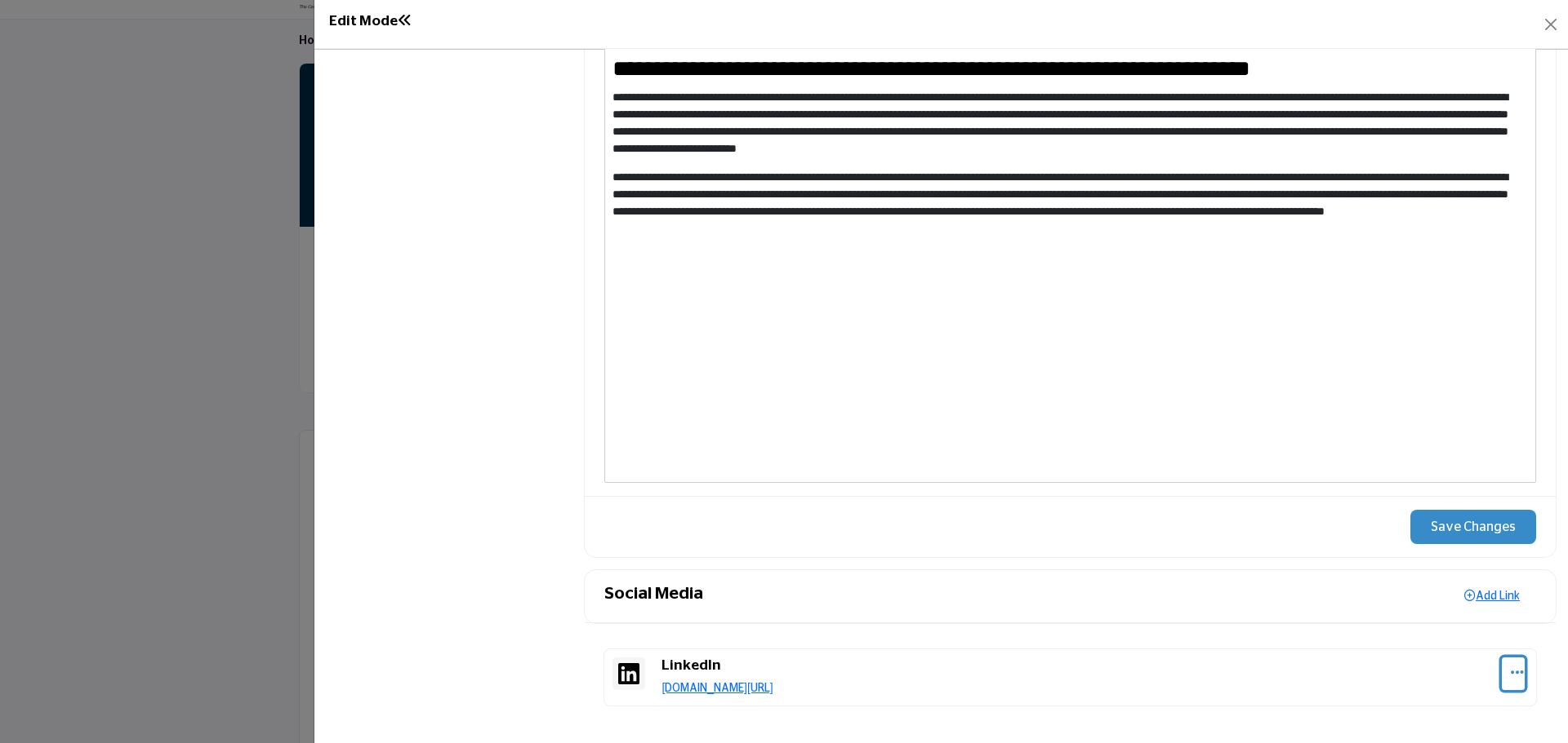
click at [1511, 672] on icon "Select Dropdown Options" at bounding box center [1517, 672] width 13 height 15
click at [1424, 602] on link "Edit" at bounding box center [1439, 595] width 159 height 29
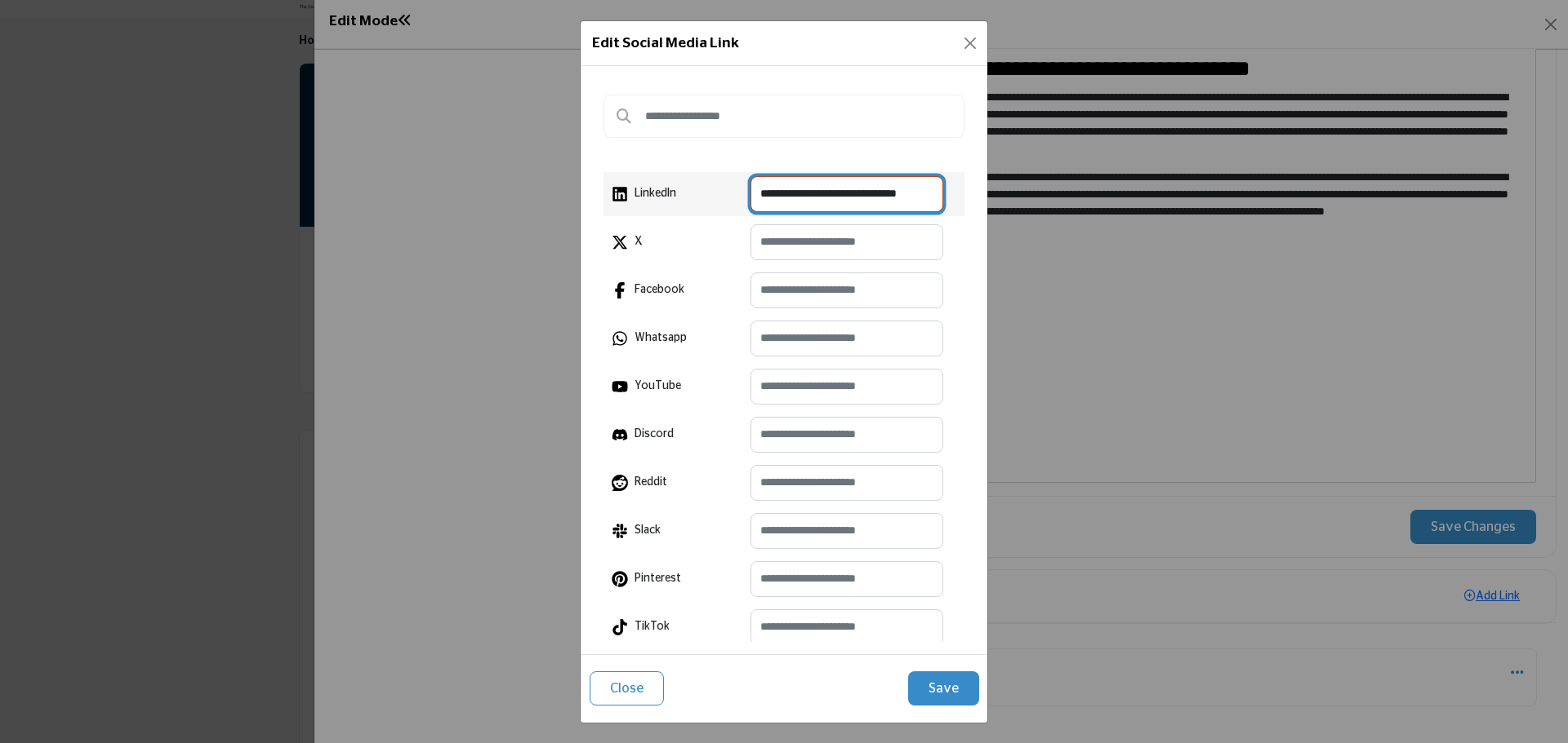
click at [806, 201] on input "**********" at bounding box center [847, 194] width 193 height 36
paste input "**********"
type input "**********"
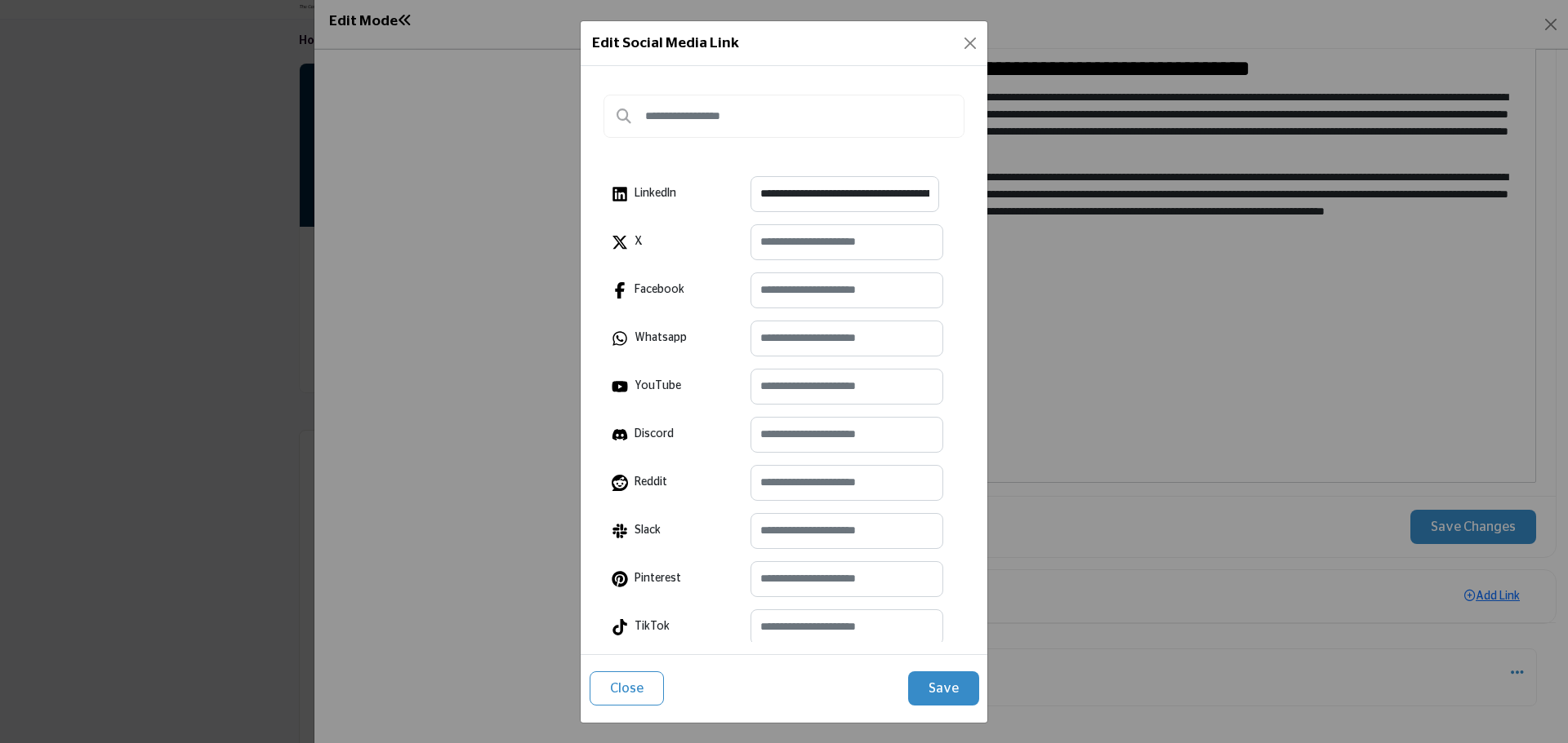
click at [952, 689] on button "Save" at bounding box center [944, 688] width 71 height 34
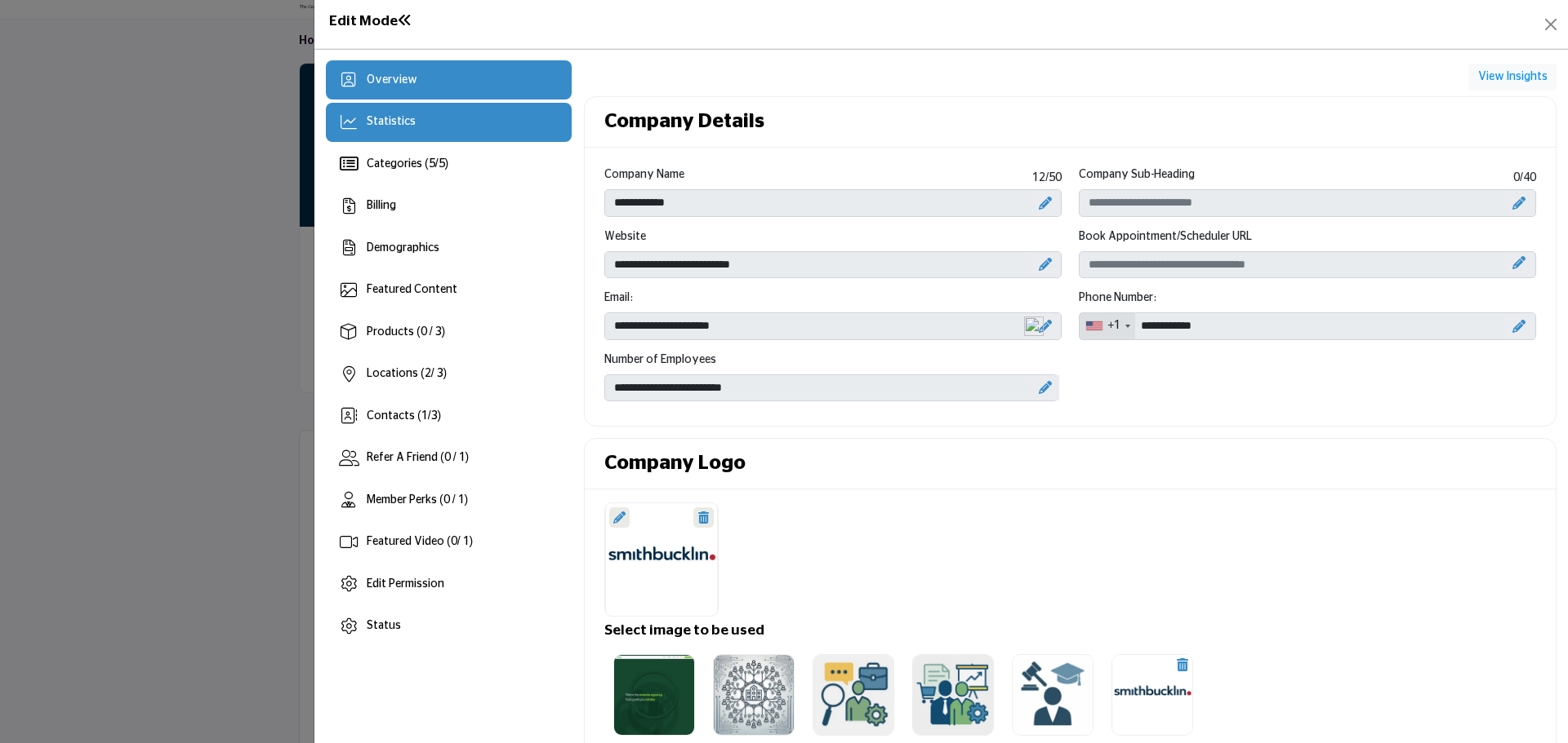
click at [422, 123] on div "Statistics" at bounding box center [448, 123] width 246 height 39
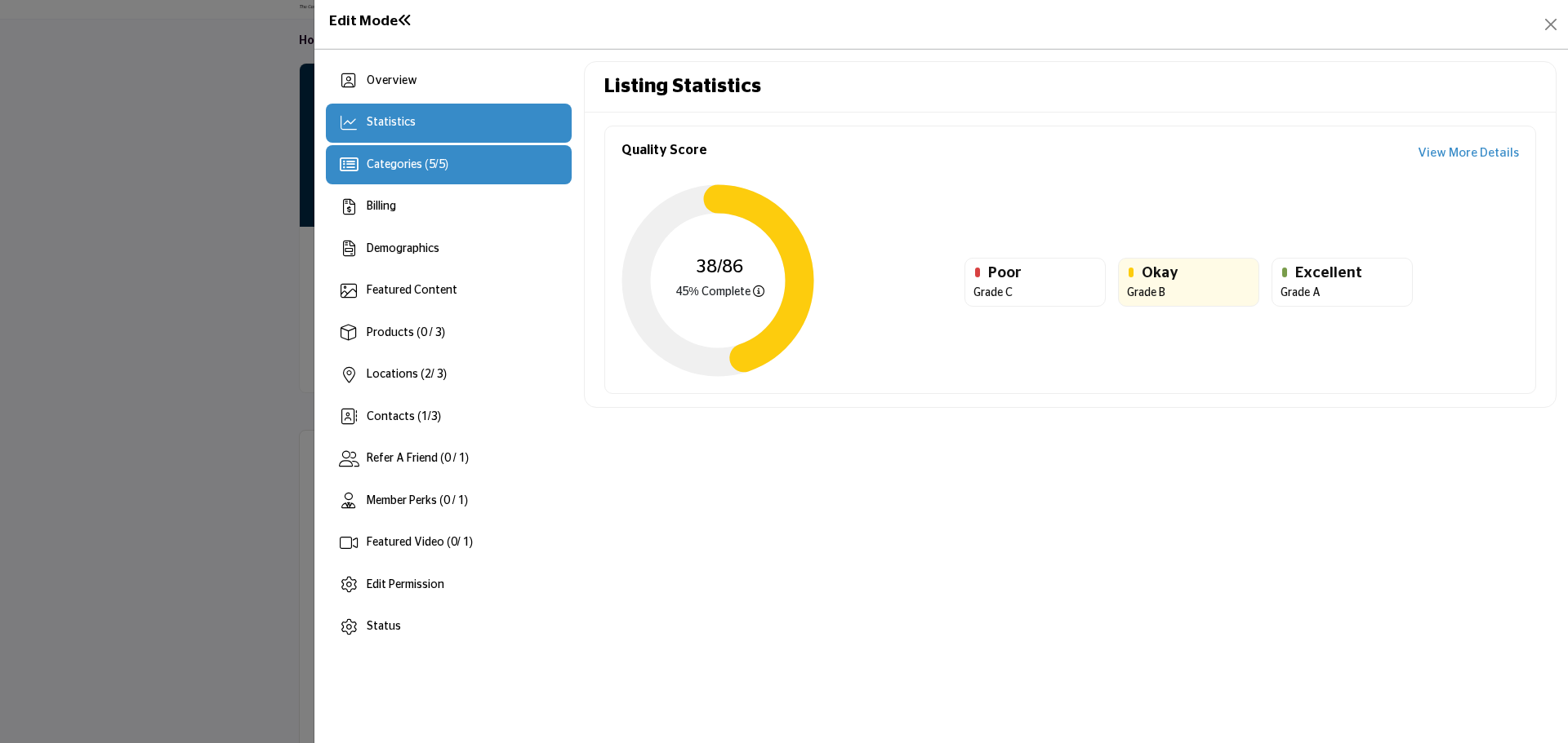
click at [384, 165] on span "Categories ( 5 / 5 )" at bounding box center [407, 165] width 82 height 11
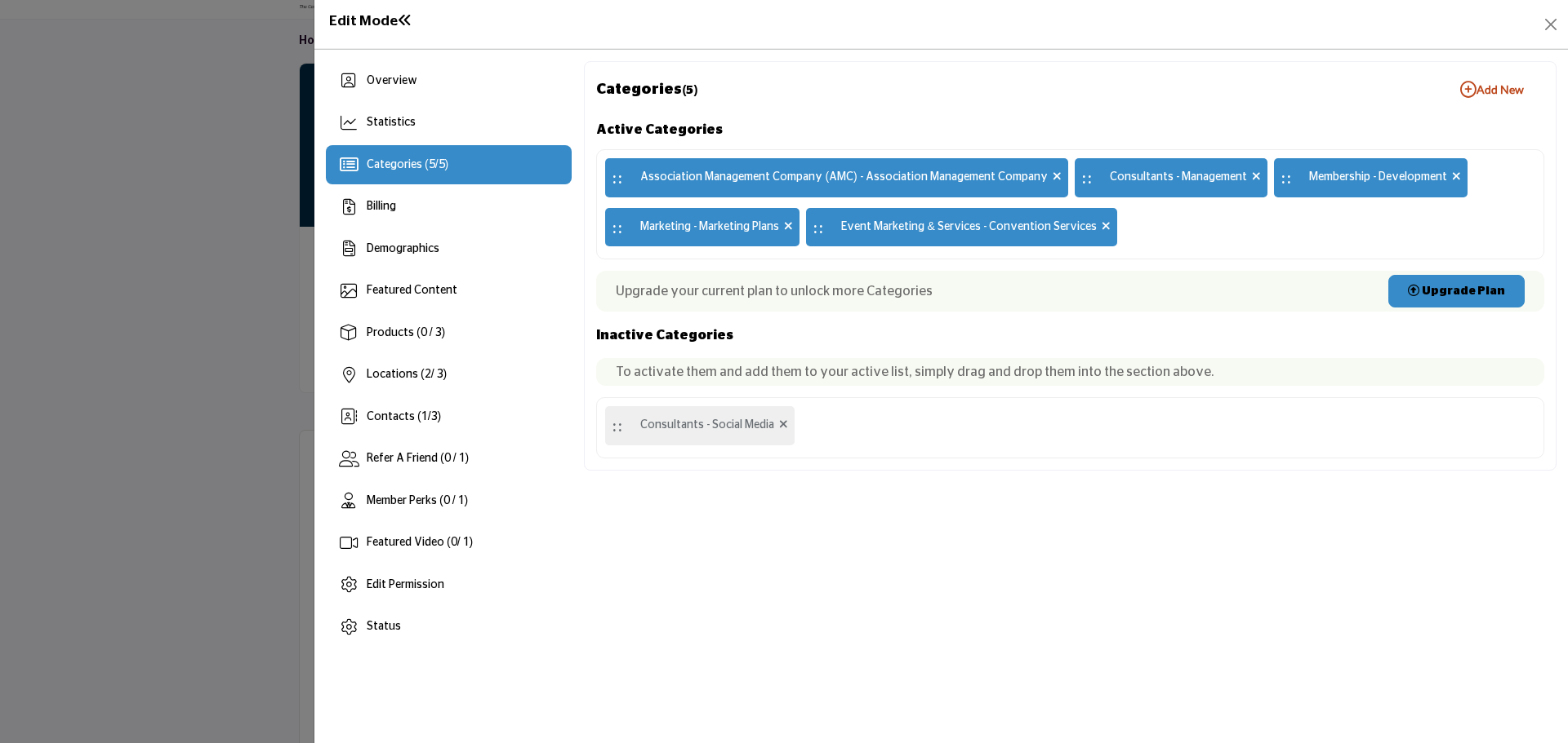
click at [1482, 89] on b "Add New Add New" at bounding box center [1491, 90] width 63 height 17
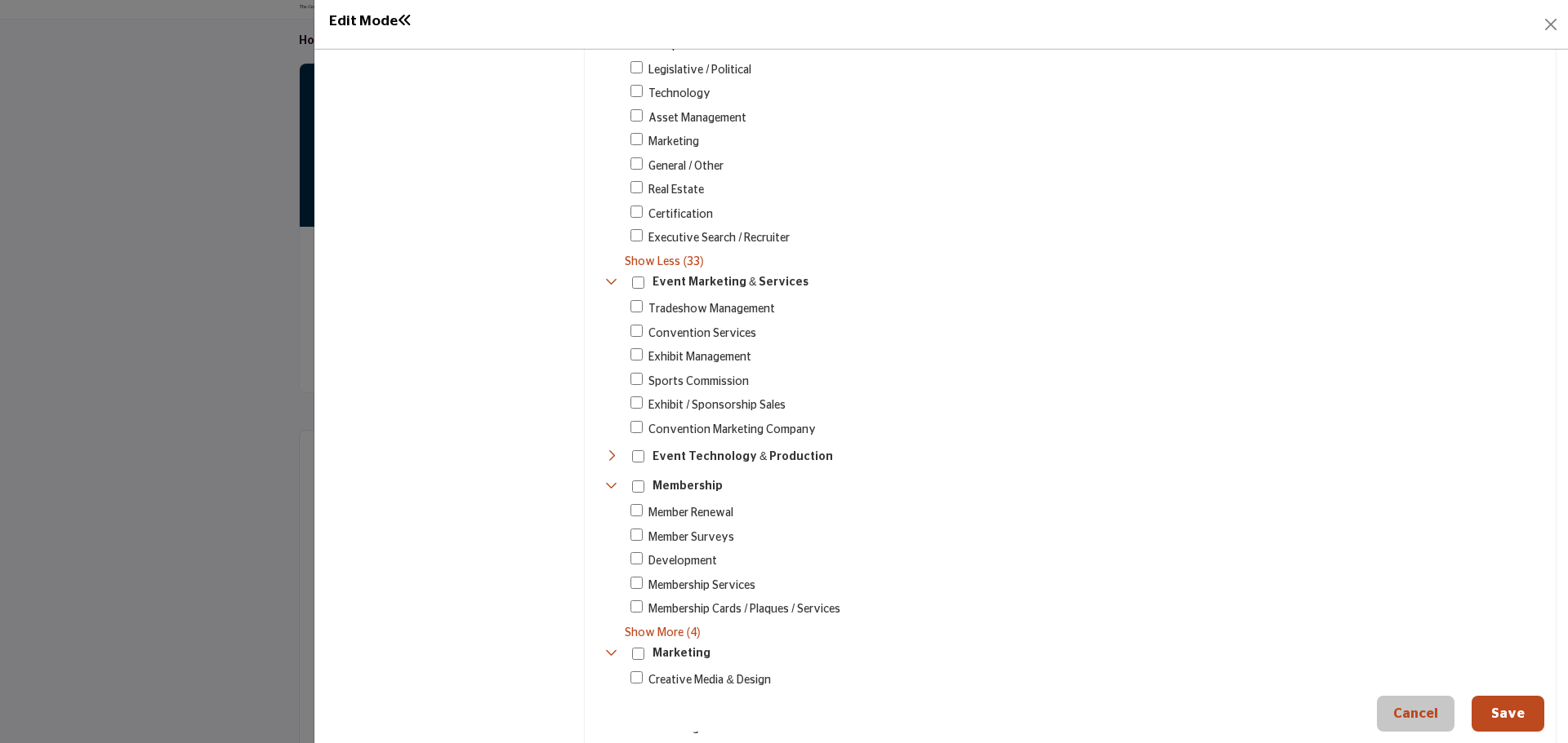
scroll to position [1387, 0]
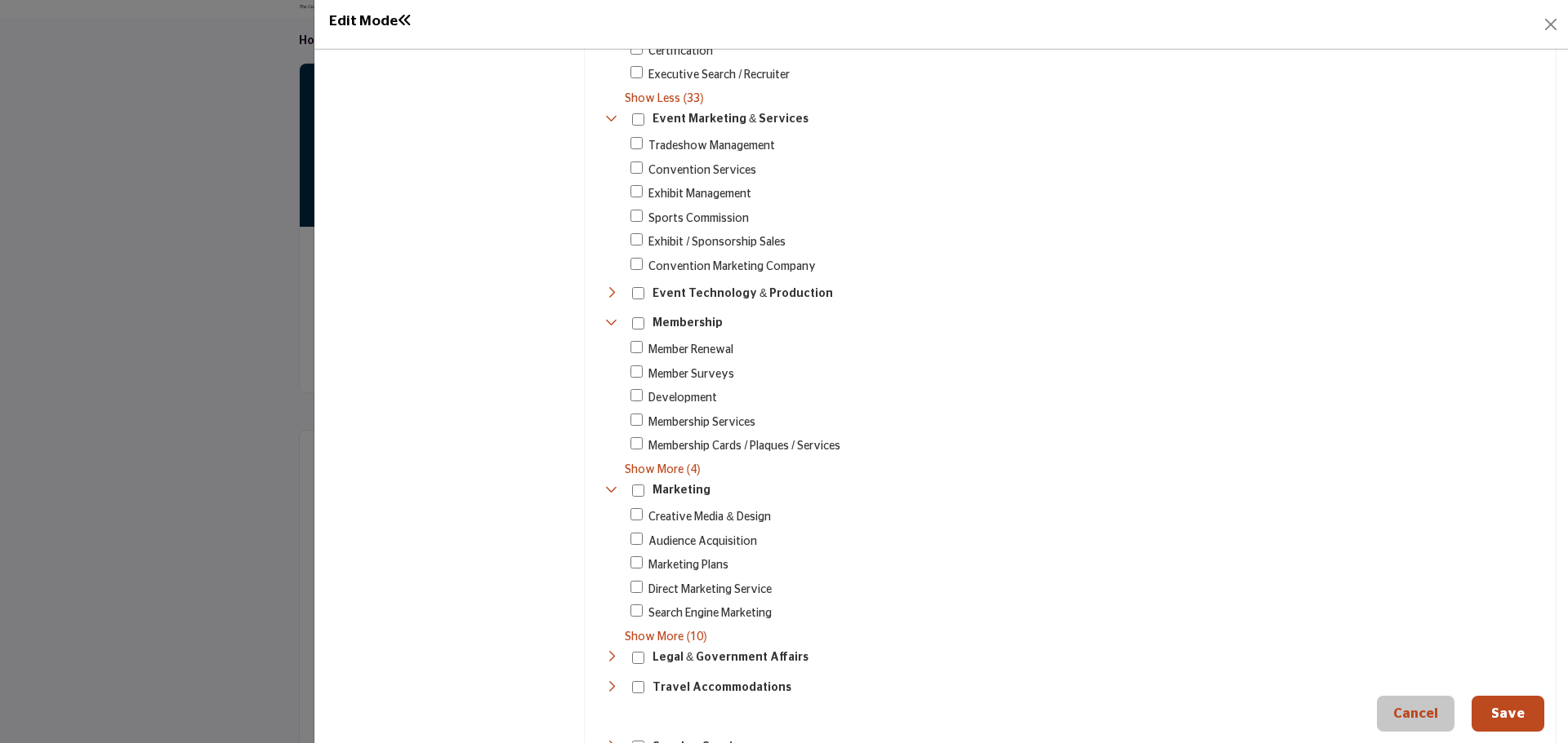
click at [631, 556] on div "Toggle Category" at bounding box center [637, 565] width 12 height 19
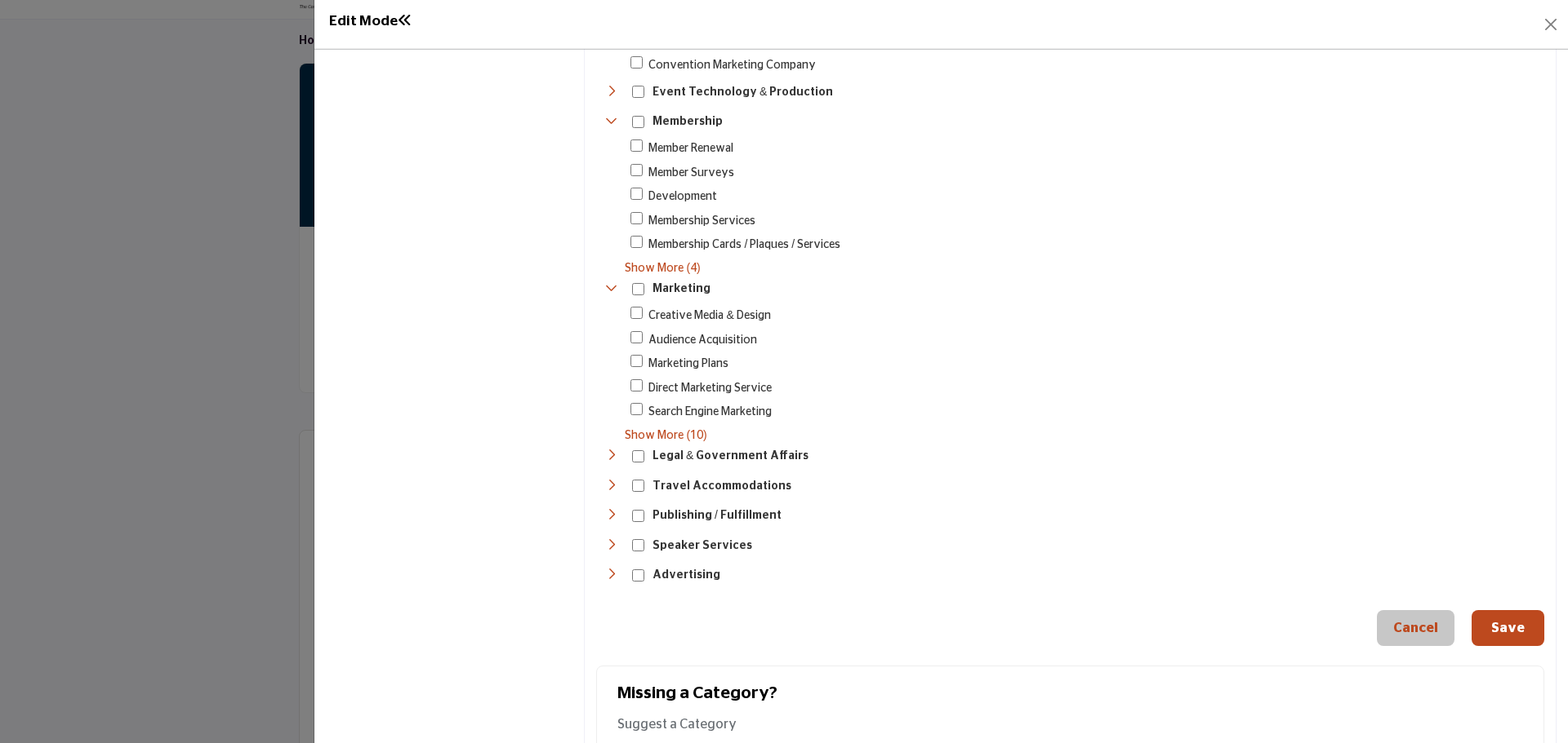
scroll to position [1660, 0]
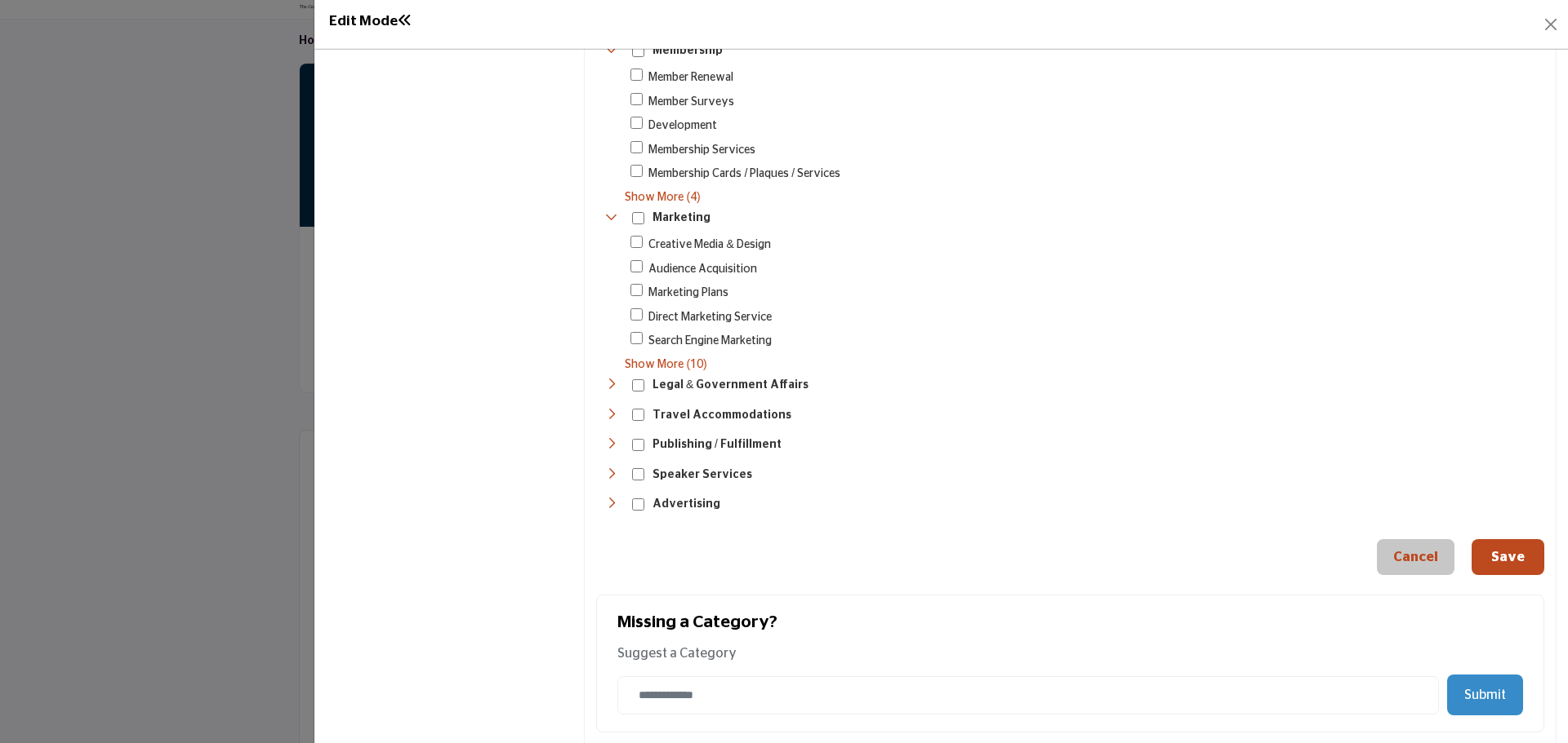
click at [616, 493] on div "Advertising 78" at bounding box center [667, 505] width 123 height 25
click at [611, 497] on icon "Toggle Category" at bounding box center [611, 503] width 13 height 13
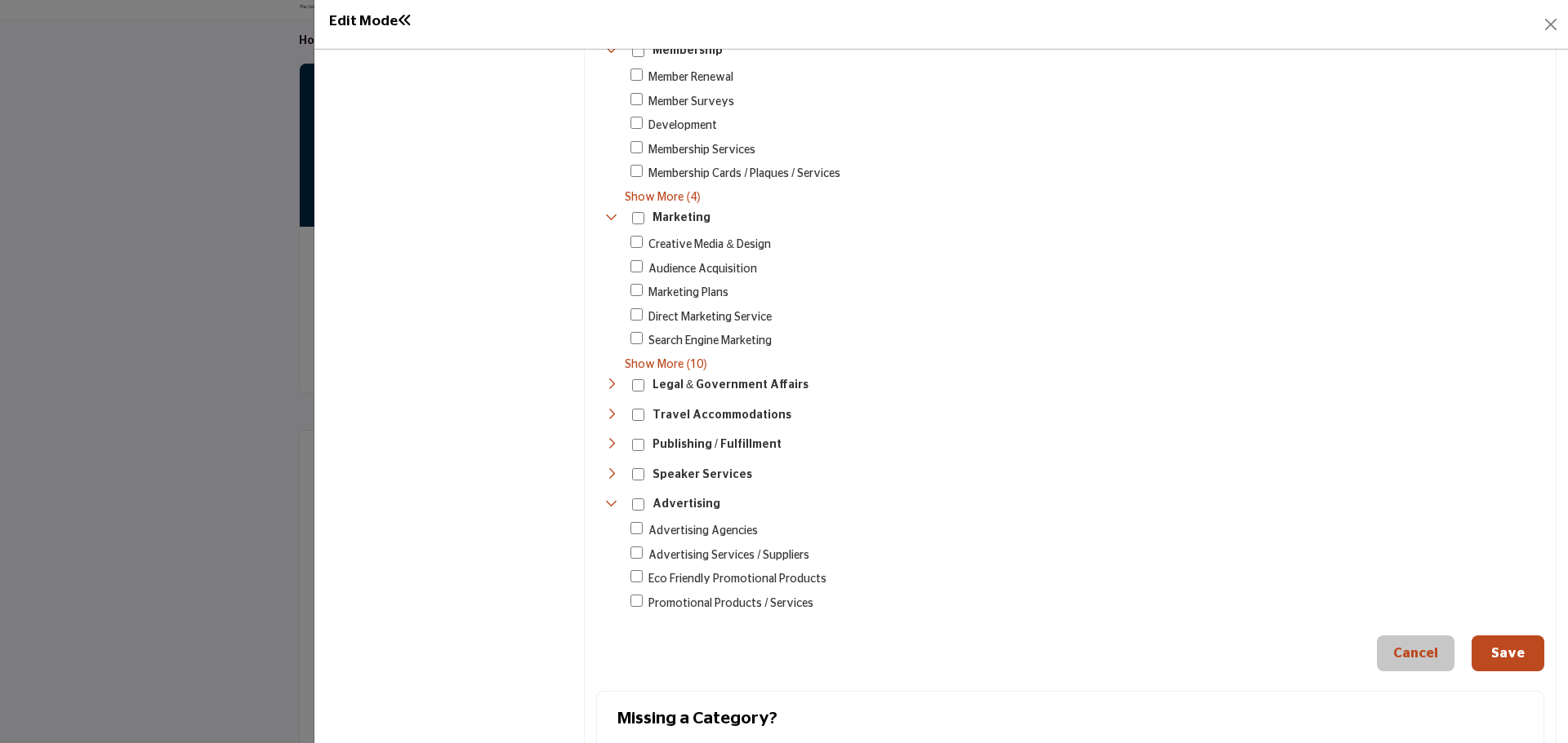
click at [612, 437] on icon "Toggle Category" at bounding box center [611, 443] width 13 height 13
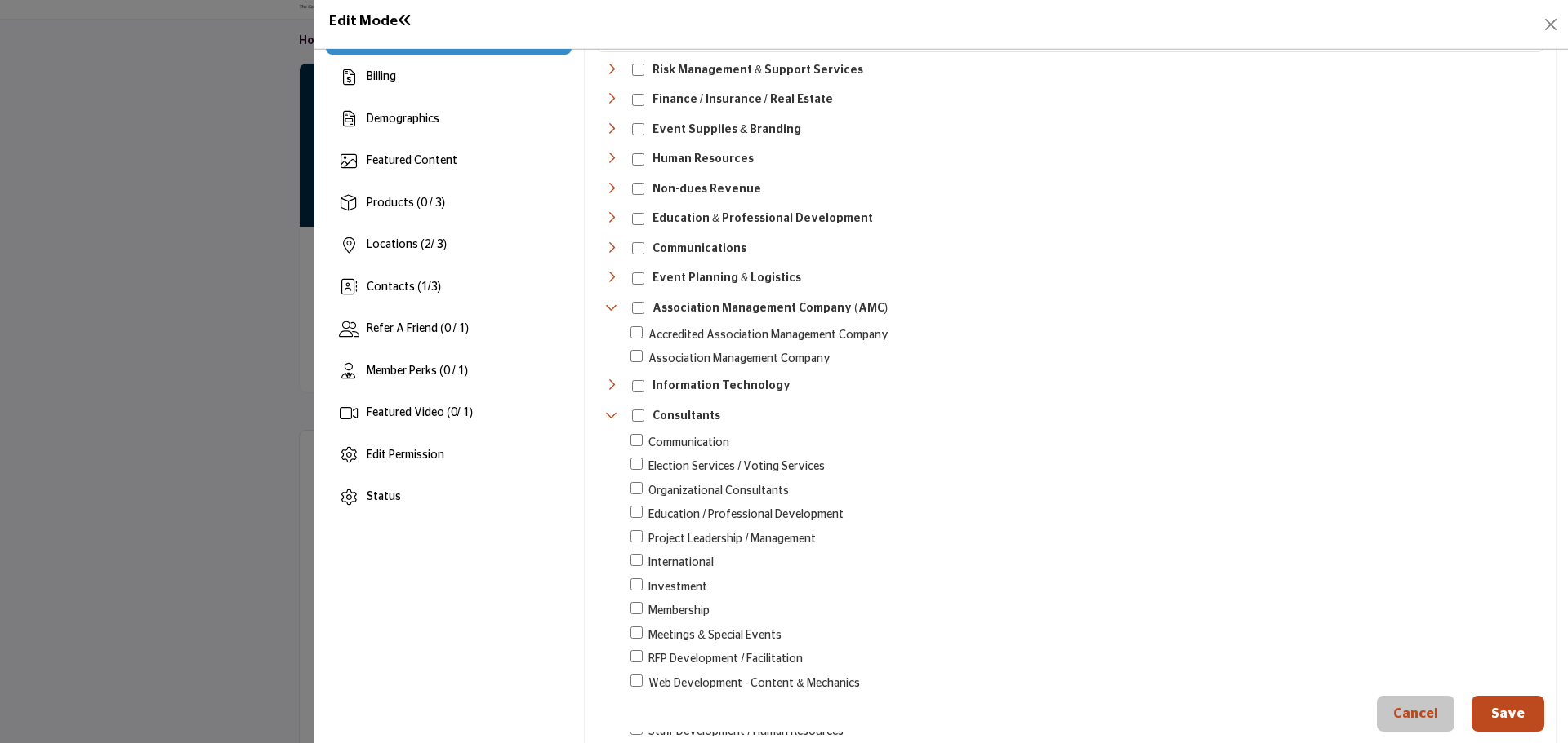
scroll to position [0, 0]
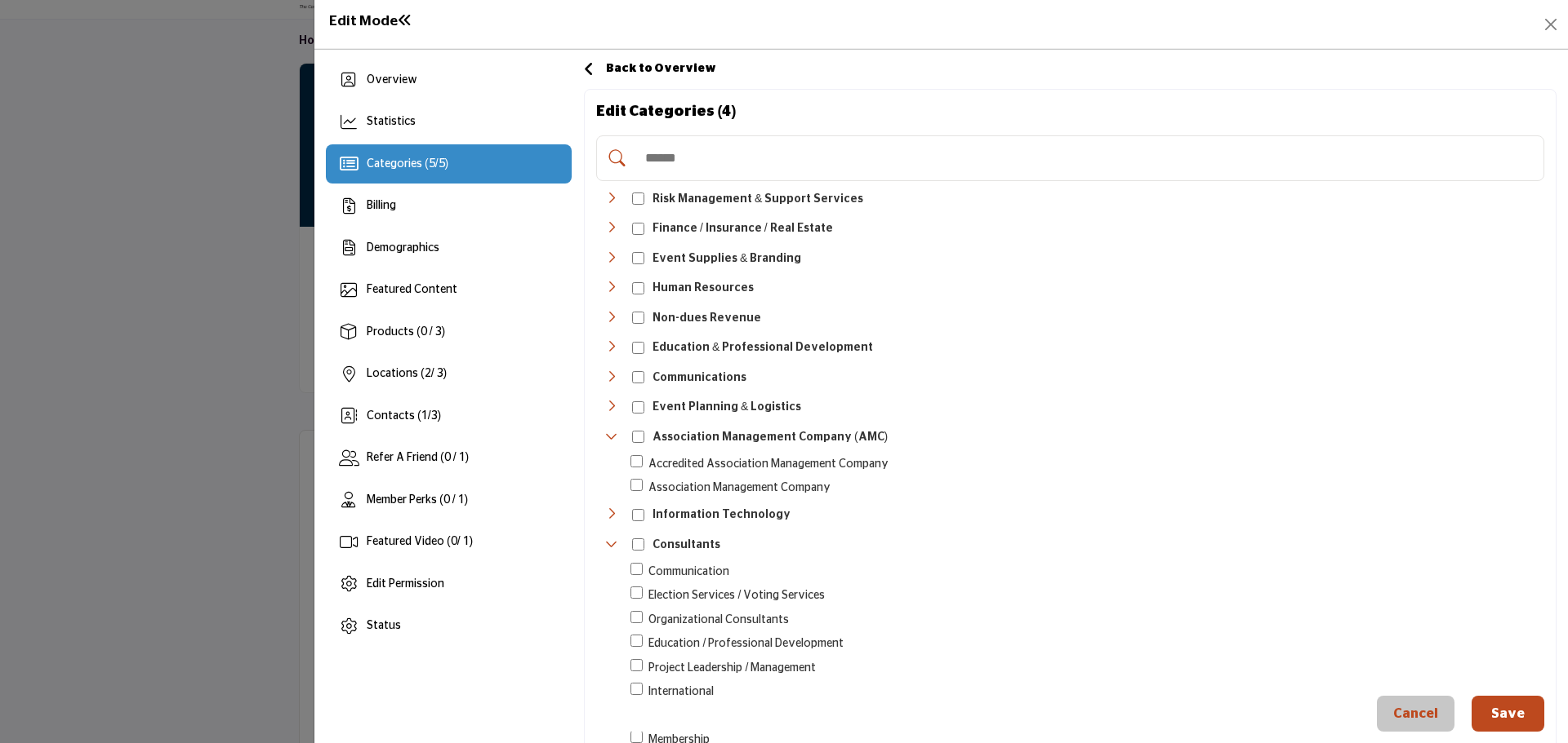
click at [613, 309] on div "Toggle Category" at bounding box center [611, 318] width 13 height 19
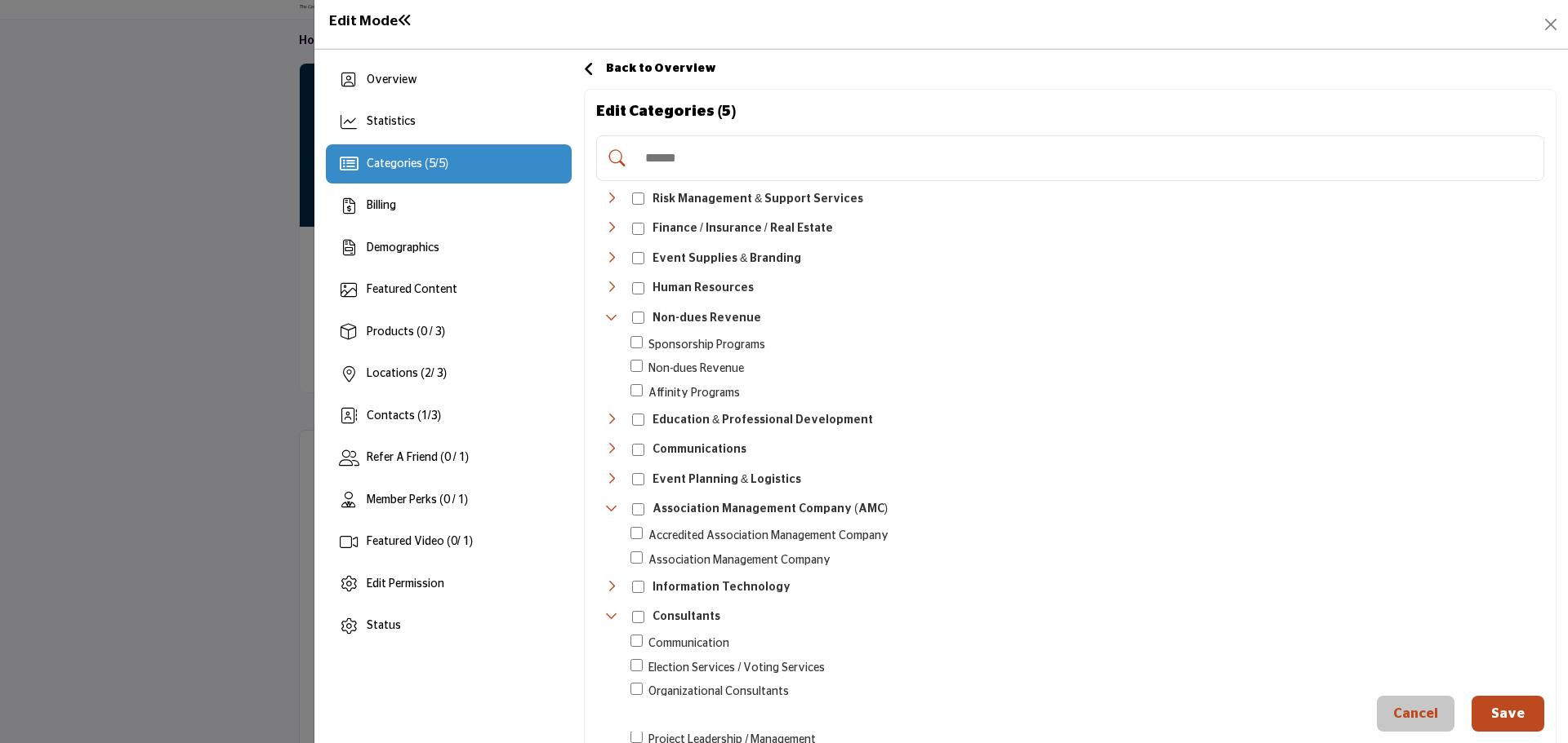
click at [611, 412] on icon "Toggle Category" at bounding box center [611, 419] width 13 height 13
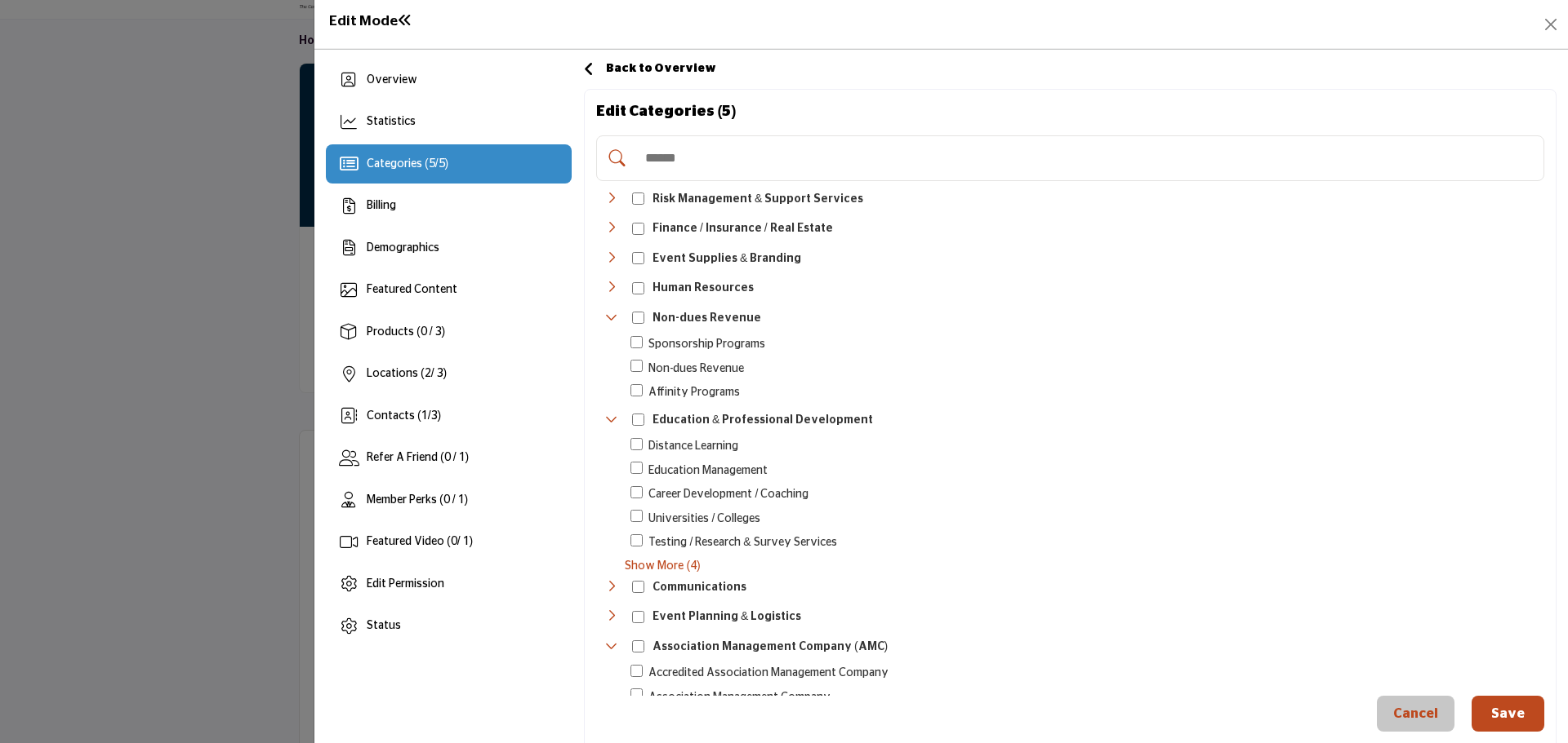
click at [639, 559] on span "Show More (4)" at bounding box center [1084, 566] width 920 height 17
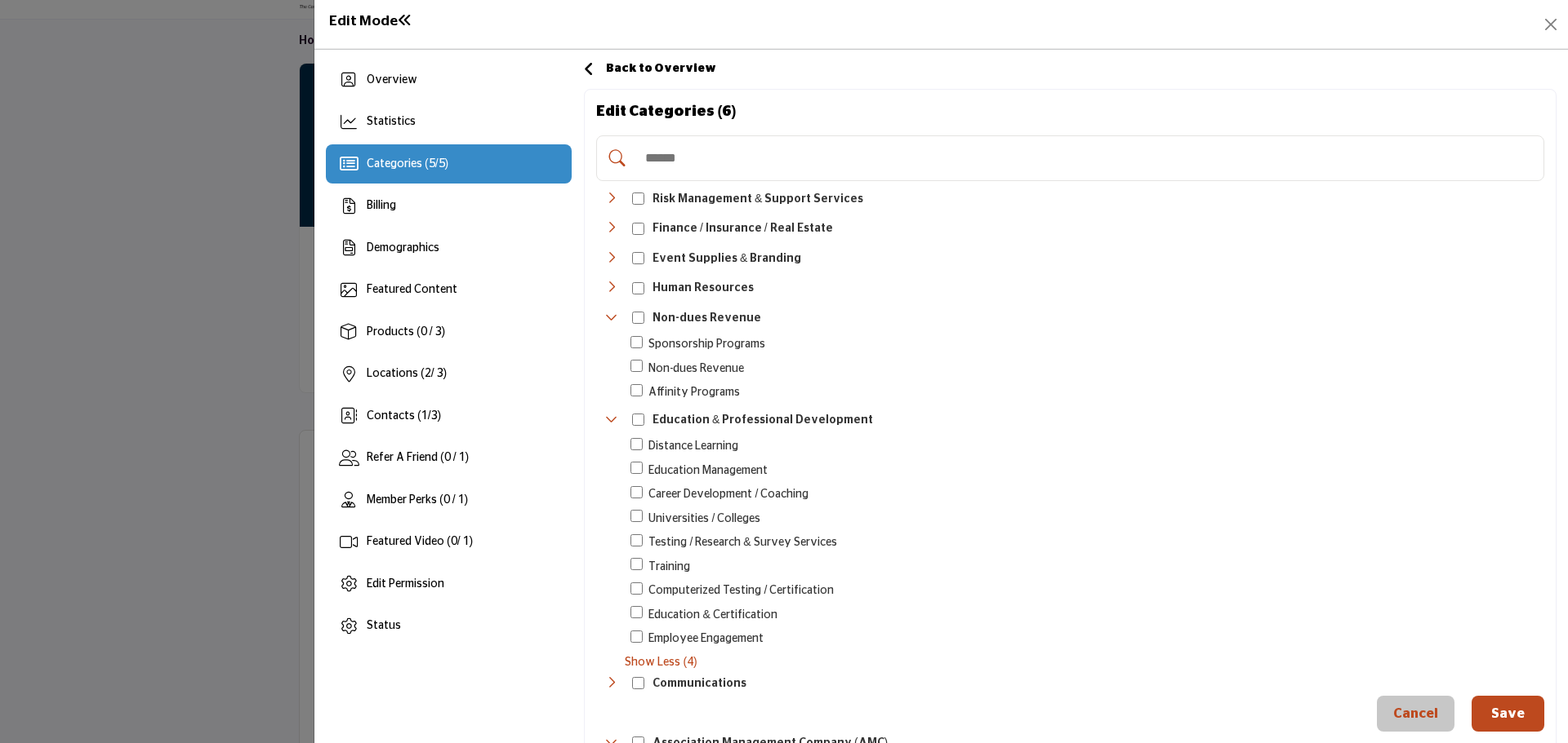
click at [611, 413] on icon "Toggle Category" at bounding box center [611, 419] width 13 height 13
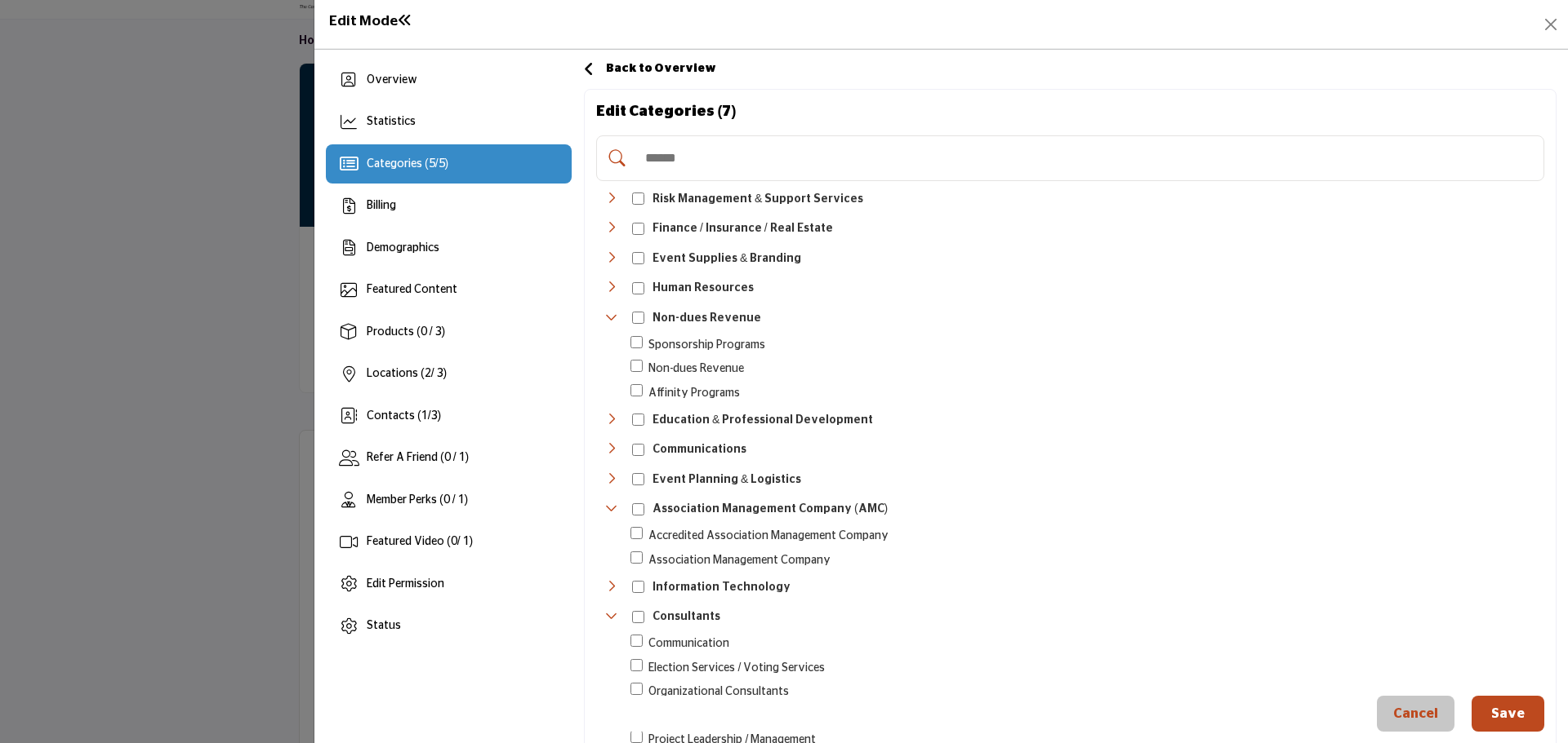
click at [606, 413] on icon "Toggle Category" at bounding box center [611, 419] width 13 height 13
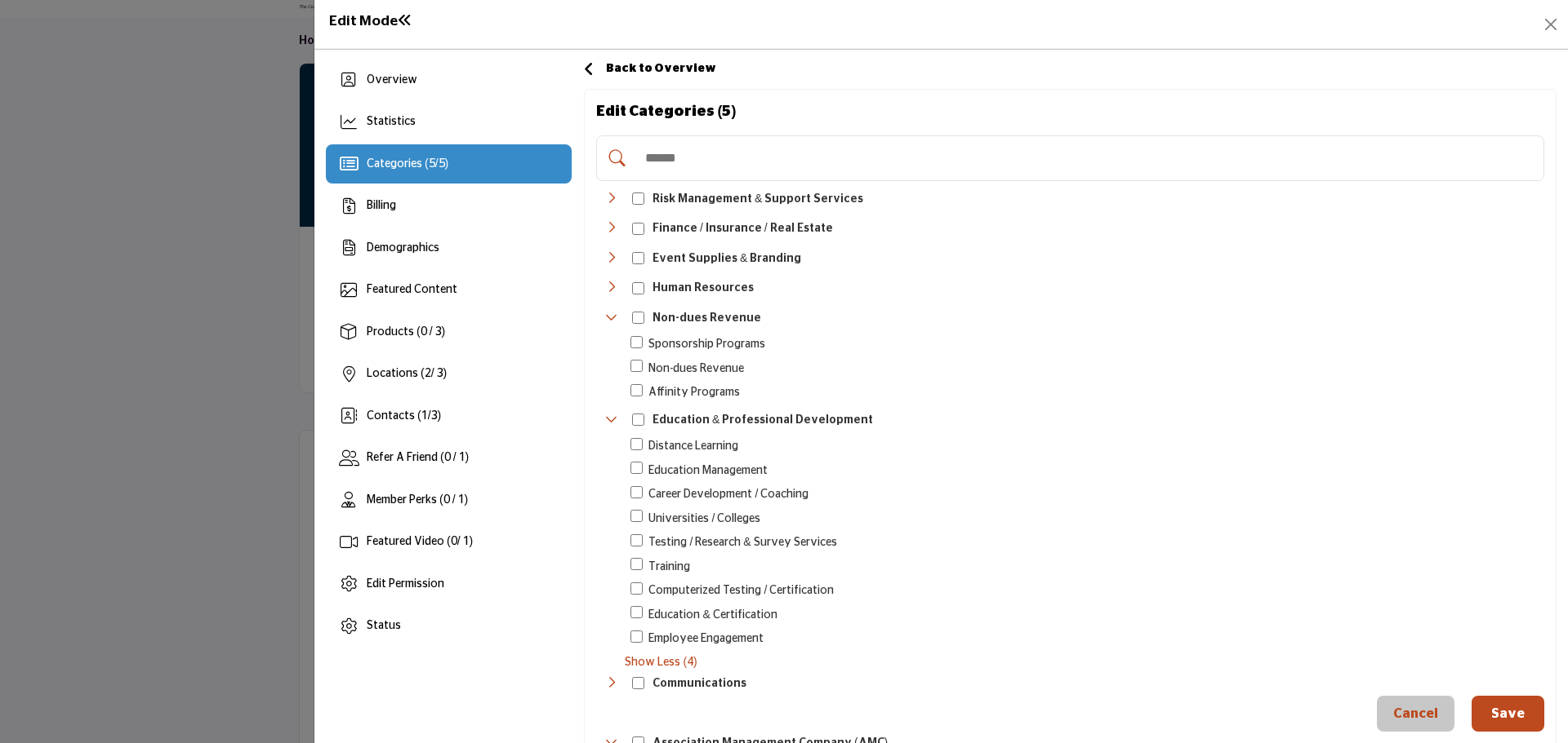
click at [1482, 711] on button "Save" at bounding box center [1507, 714] width 72 height 36
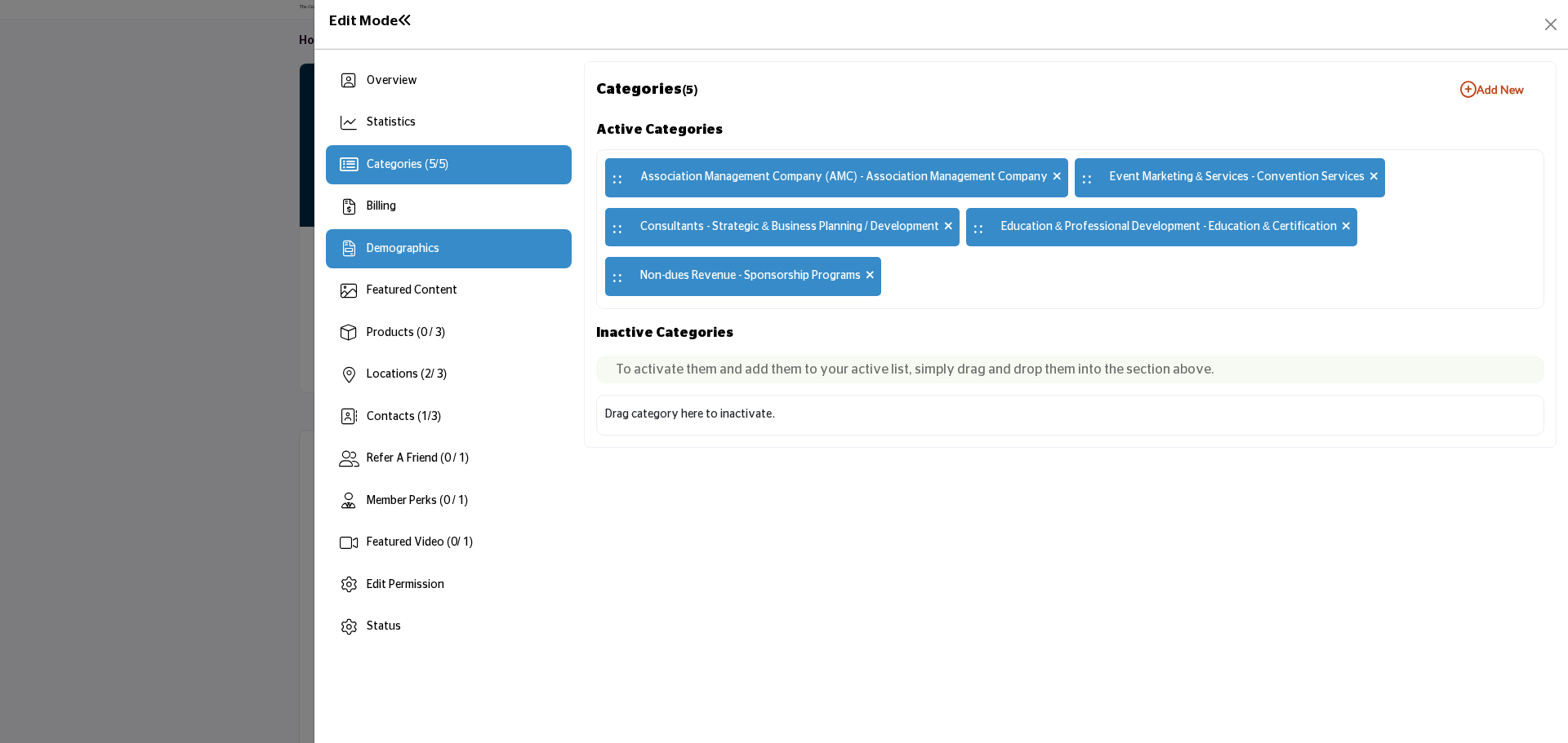
click at [398, 268] on div "Demographics" at bounding box center [448, 249] width 246 height 39
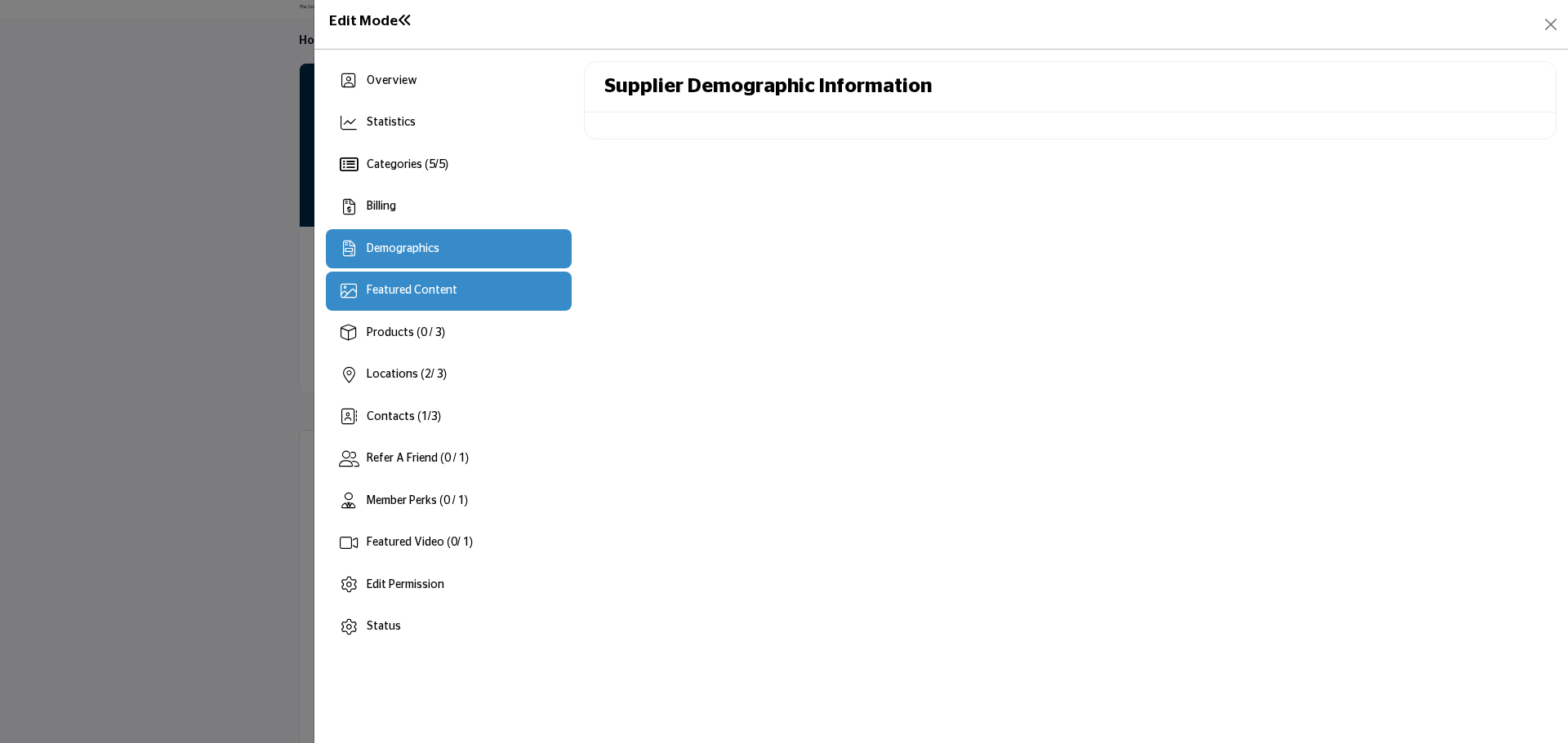
click at [442, 286] on span "Featured Content" at bounding box center [412, 290] width 91 height 11
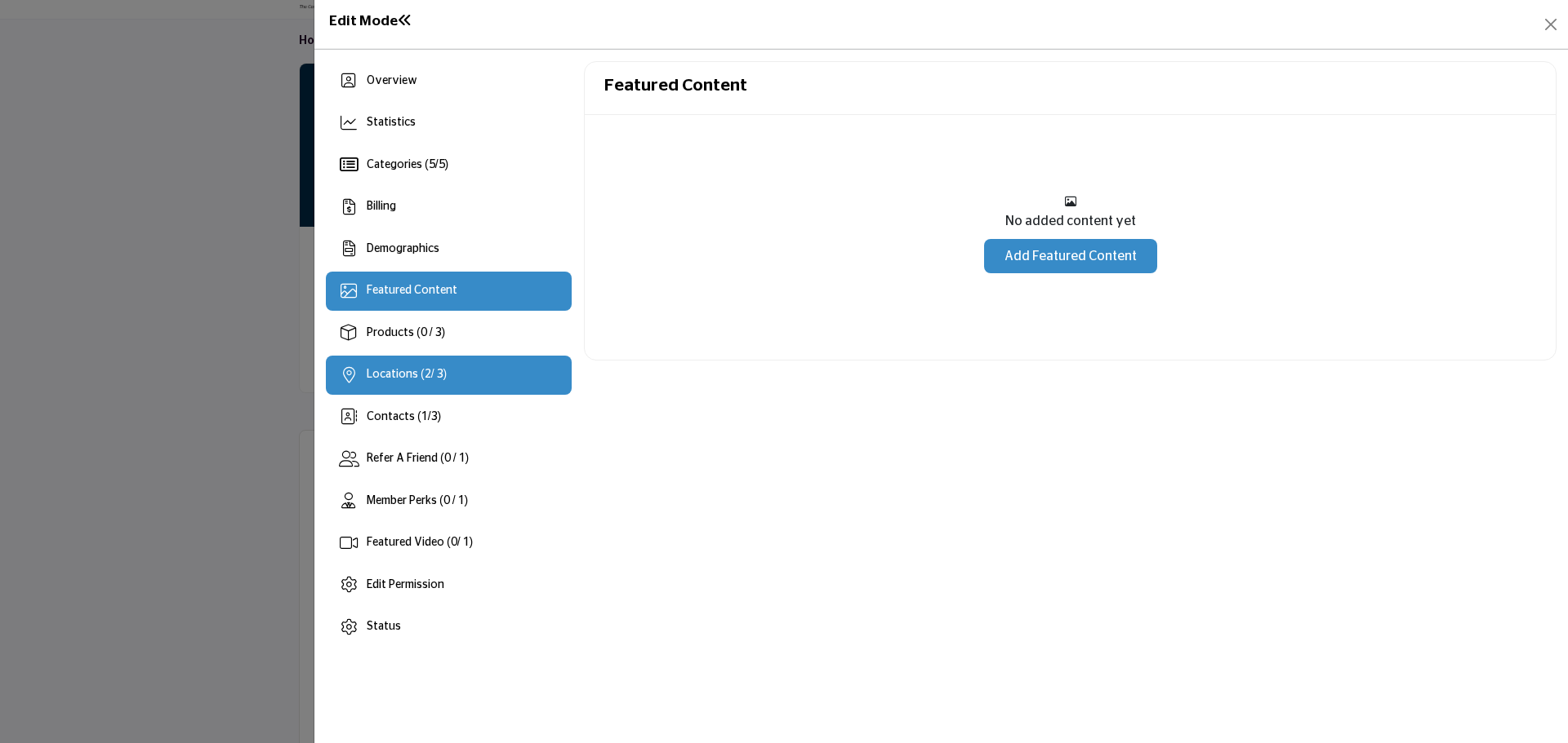
click at [450, 373] on div "Locations ( 2 / 3)" at bounding box center [448, 375] width 246 height 39
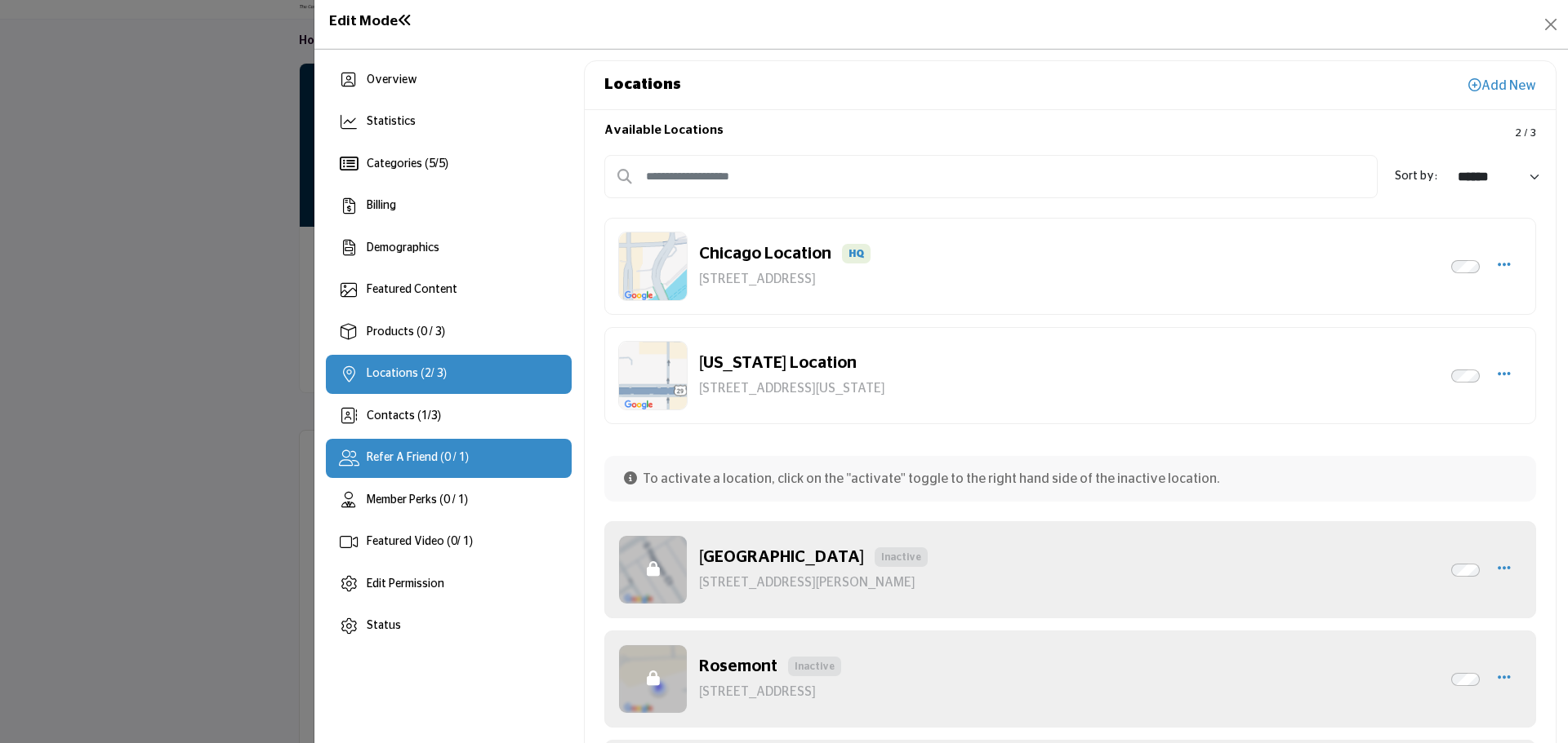
click at [455, 439] on div "Refer A Friend (0 / 1)" at bounding box center [448, 458] width 246 height 39
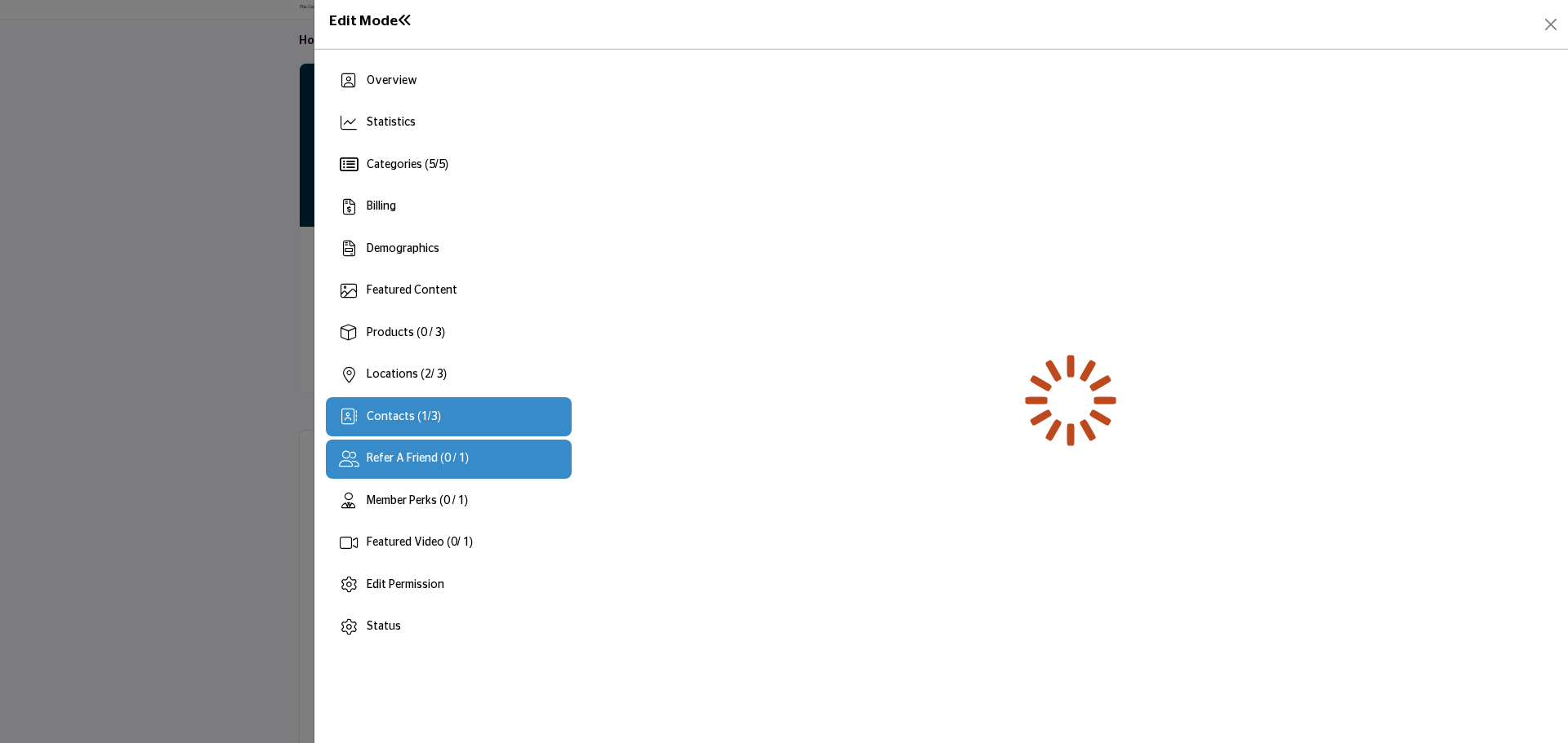
click at [452, 412] on div "Contacts ( 1 / 3 )" at bounding box center [448, 417] width 246 height 39
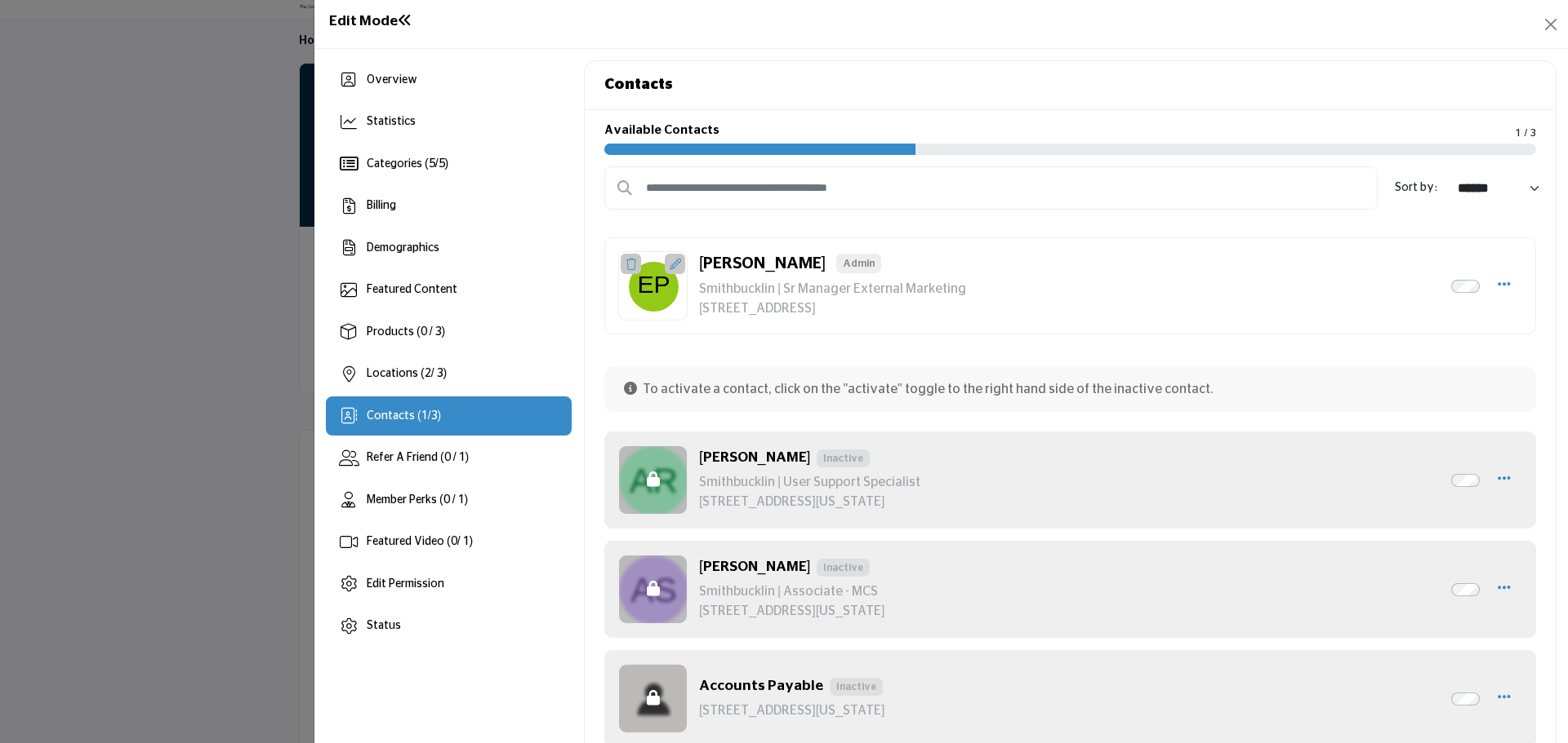
click at [395, 13] on h1 "Edit Mode" at bounding box center [370, 21] width 83 height 17
click at [381, 65] on div "Overview" at bounding box center [448, 80] width 246 height 39
click at [406, 74] on span "Overview" at bounding box center [392, 79] width 50 height 11
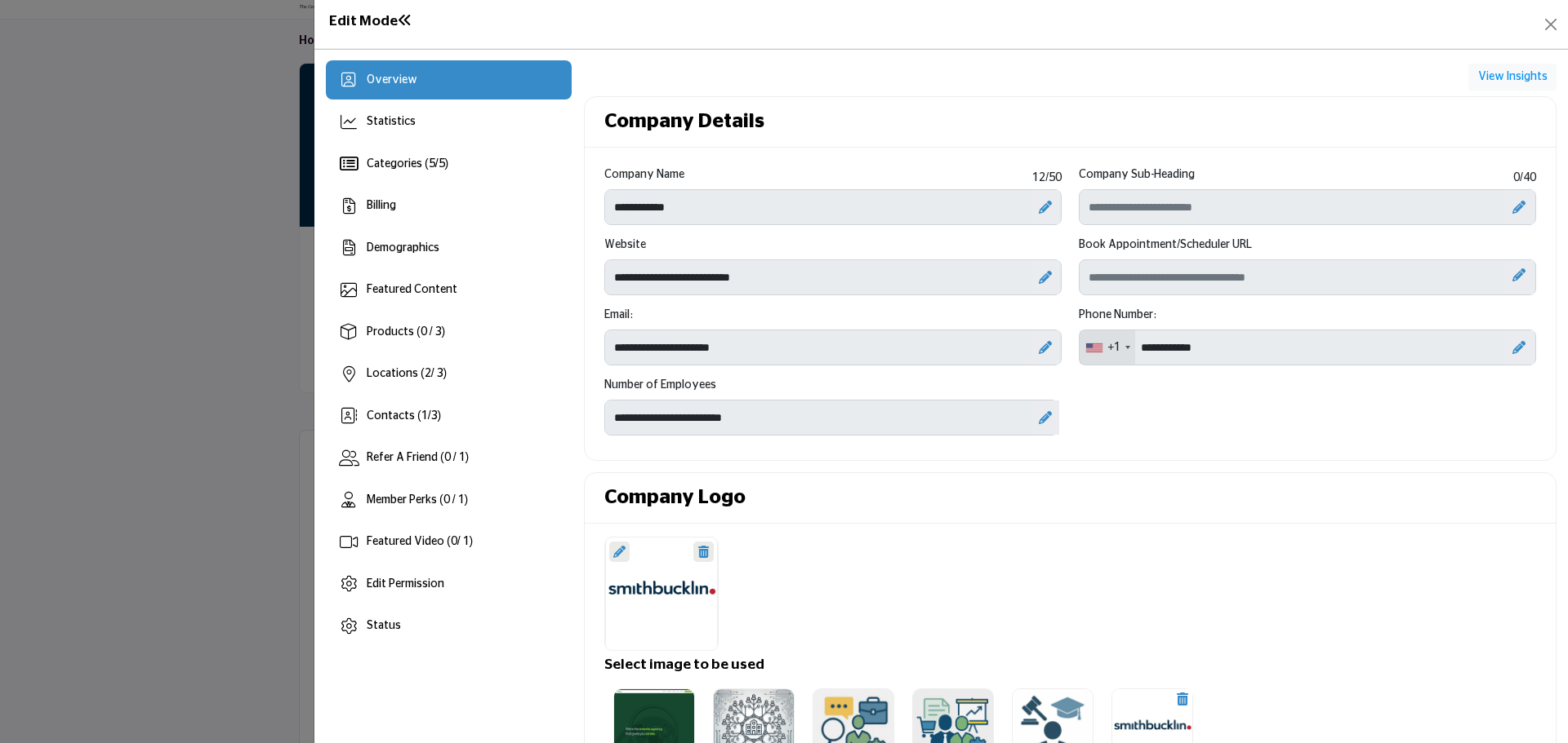
scroll to position [245, 0]
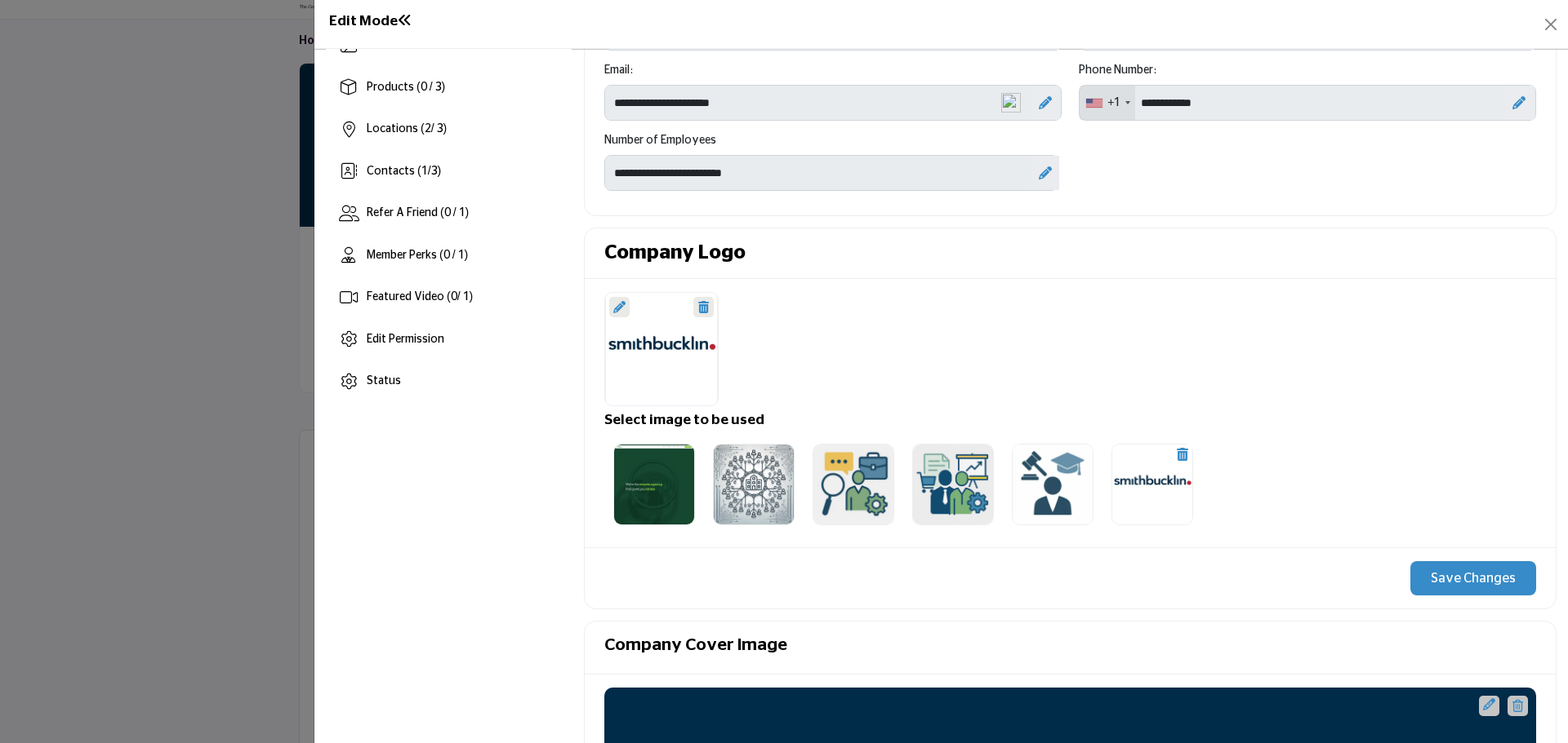
click at [485, 76] on div "Overview Statistics Categories ( 5 / 5 ) Billing 2 / 3)" at bounding box center [448, 108] width 246 height 586
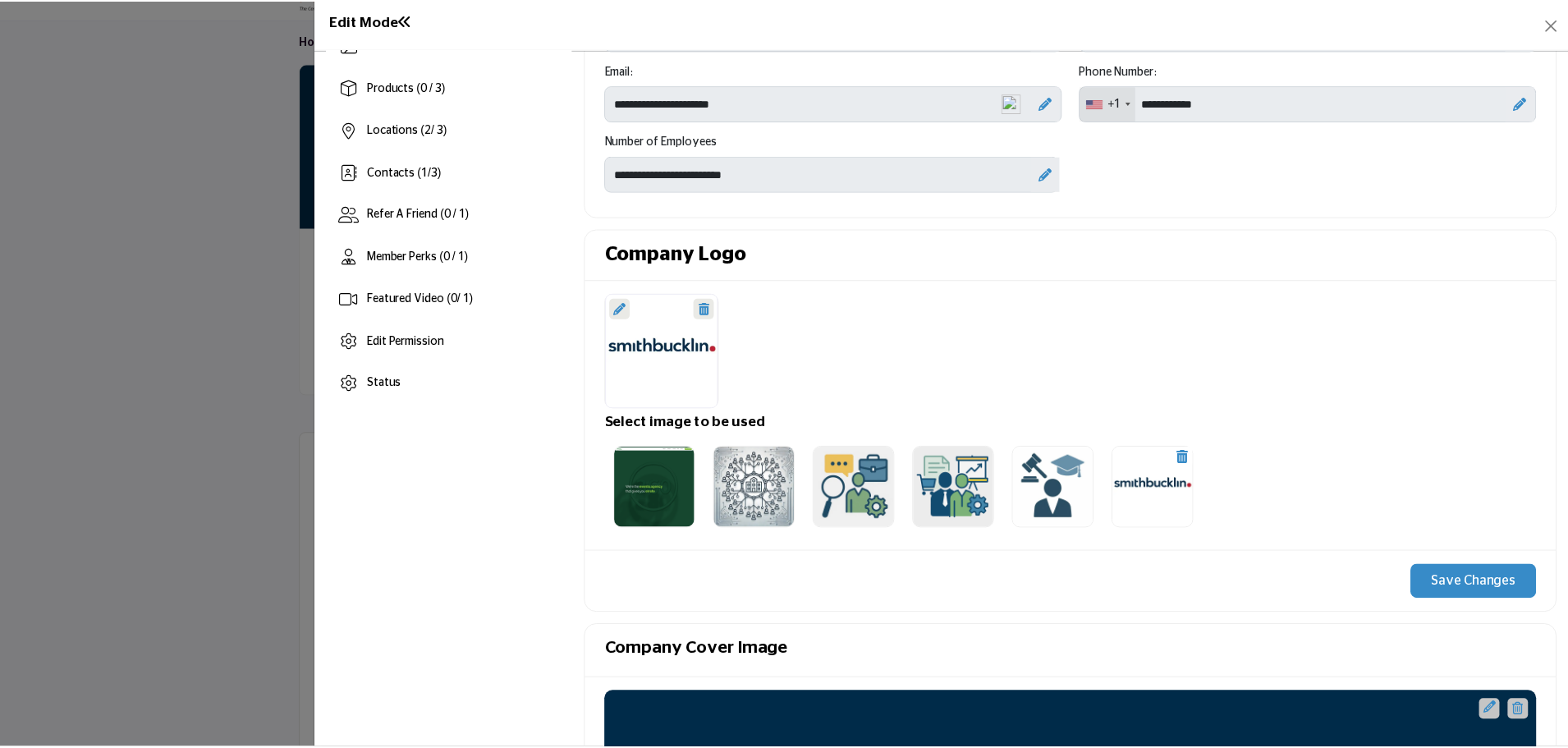
scroll to position [0, 0]
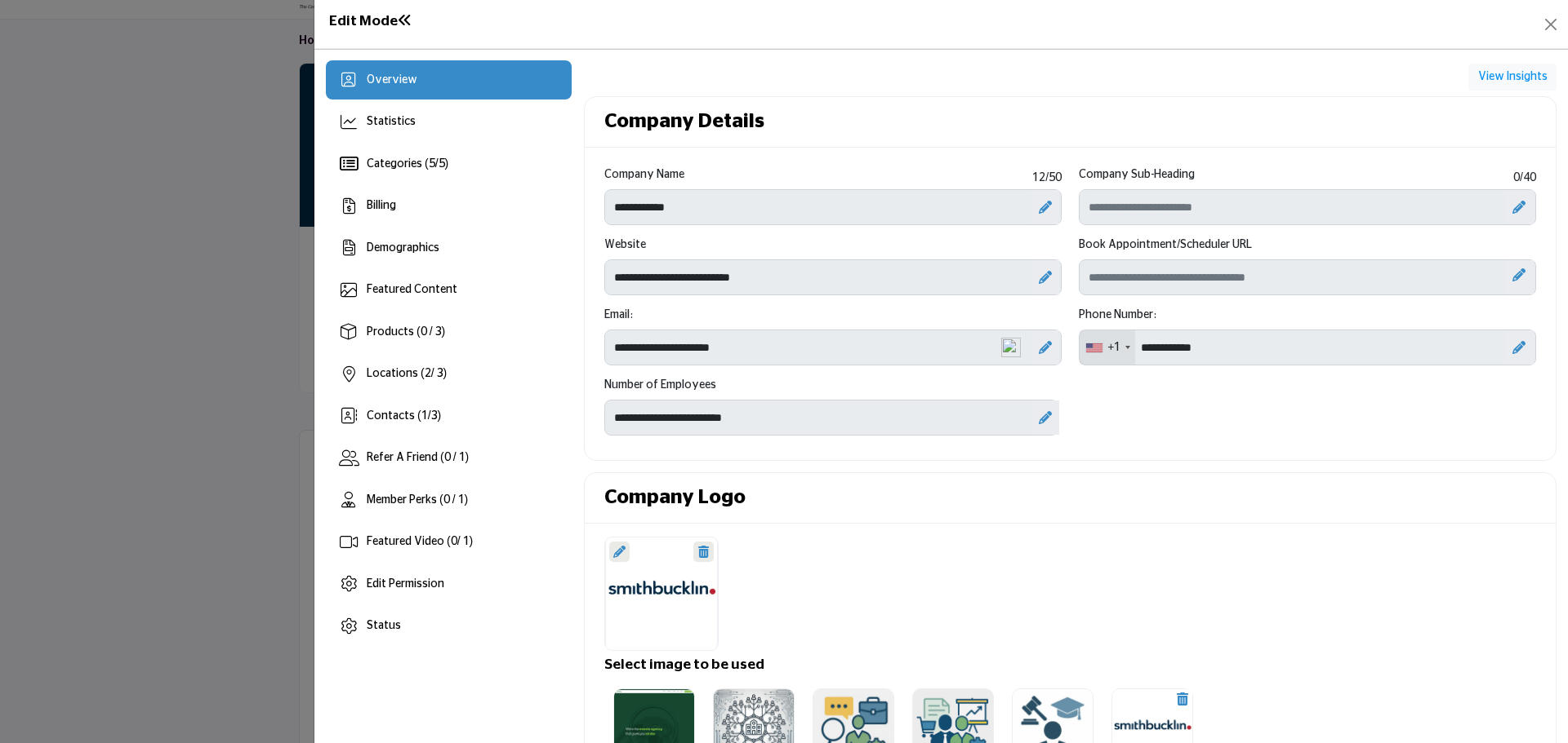
click at [406, 23] on span at bounding box center [405, 20] width 15 height 15
click at [370, 13] on h1 "Edit Mode" at bounding box center [370, 21] width 83 height 17
click at [402, 19] on span at bounding box center [405, 20] width 15 height 15
click at [1549, 31] on button "Close" at bounding box center [1550, 25] width 23 height 23
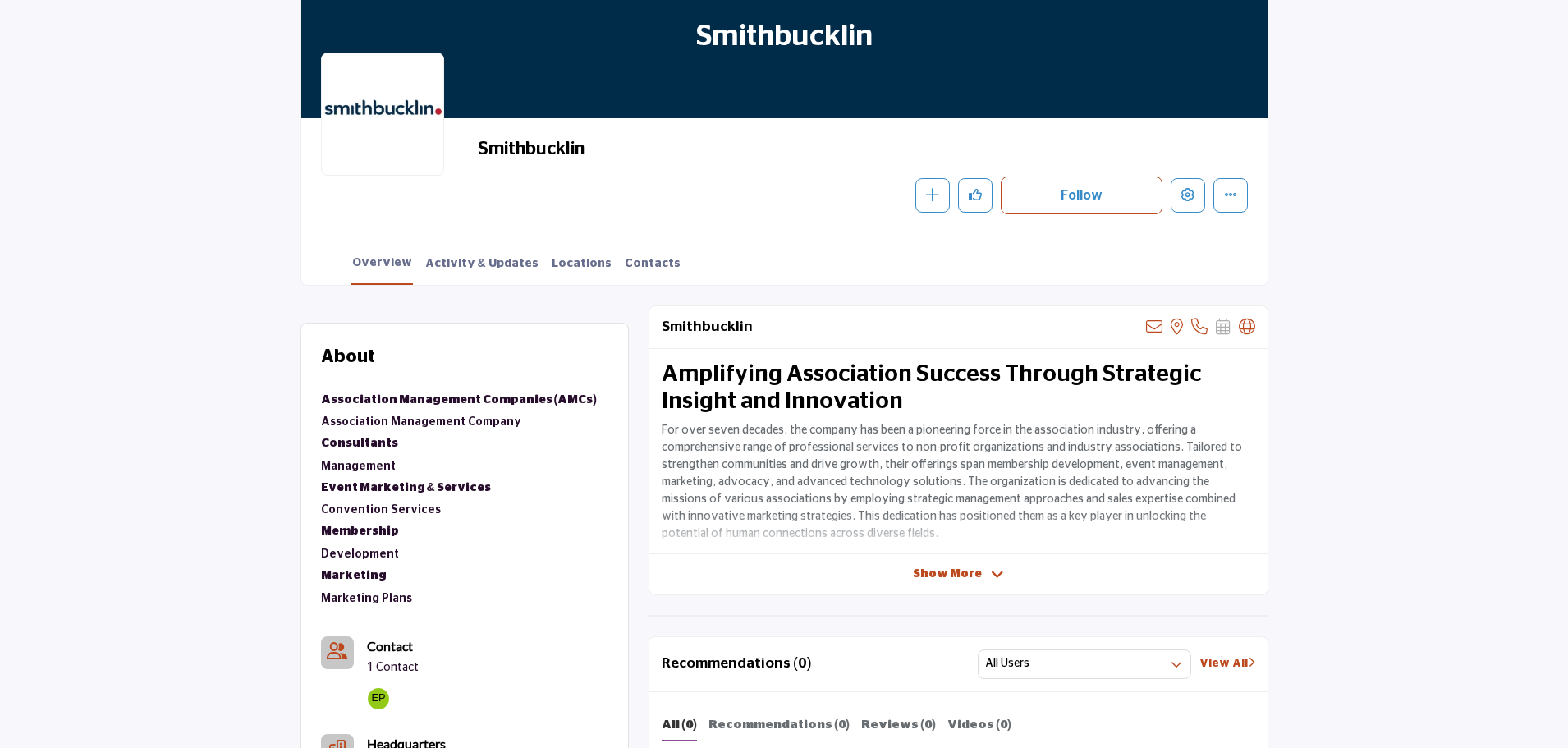
scroll to position [411, 0]
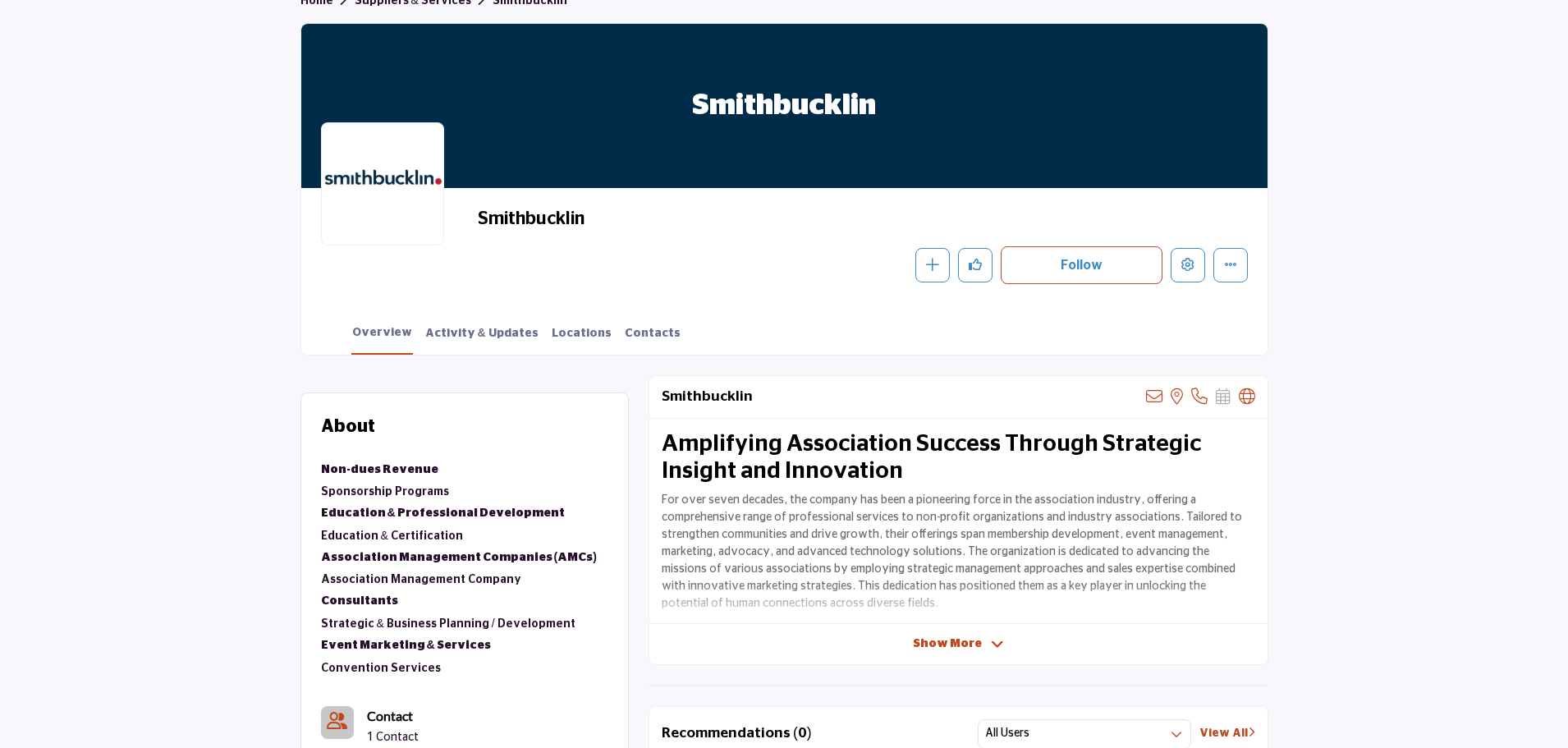
scroll to position [83, 0]
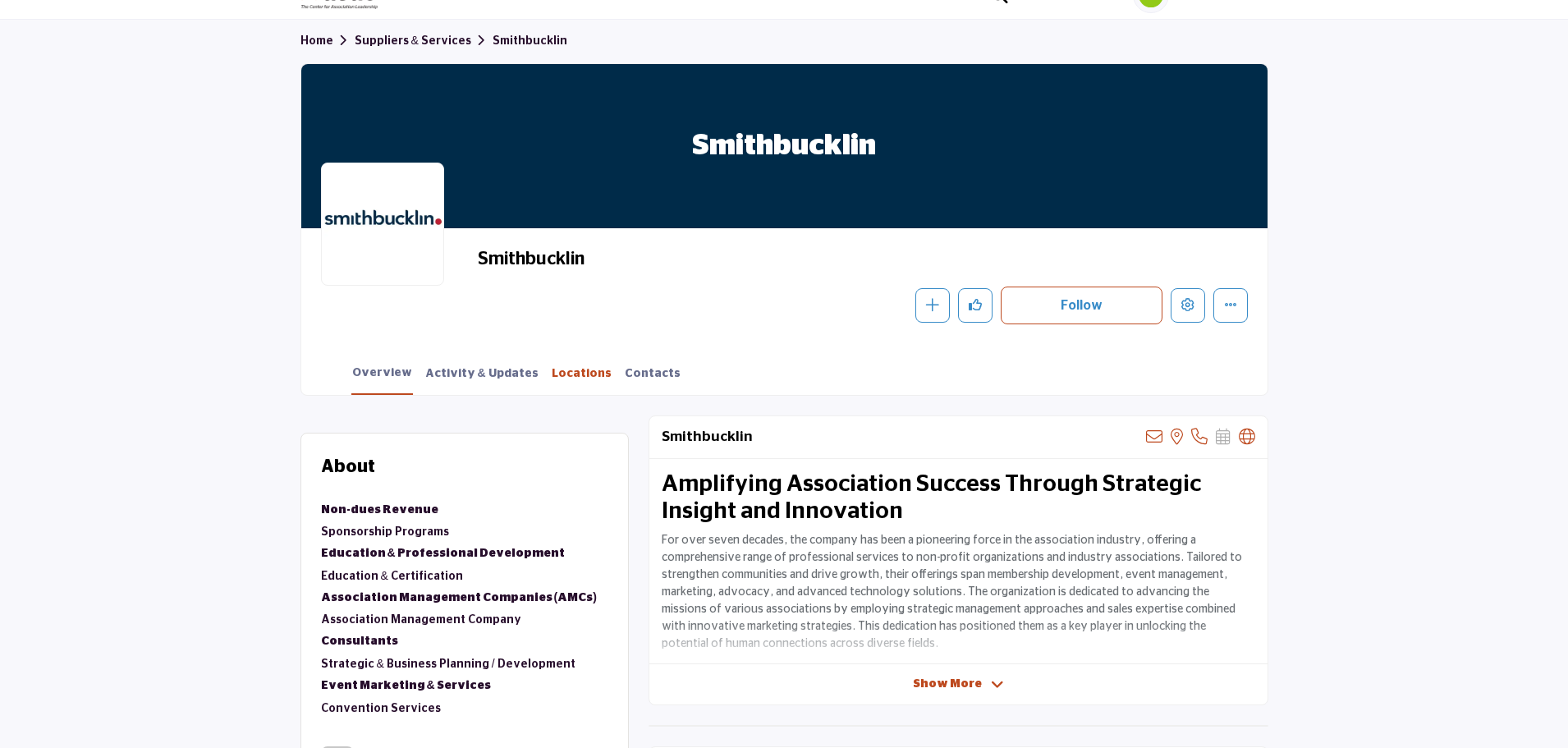
drag, startPoint x: 558, startPoint y: 375, endPoint x: 570, endPoint y: 374, distance: 12.0
click at [558, 375] on link "Locations" at bounding box center [581, 380] width 61 height 28
click at [624, 374] on link "Contacts" at bounding box center [653, 380] width 58 height 28
click at [376, 368] on link "Overview" at bounding box center [381, 380] width 61 height 30
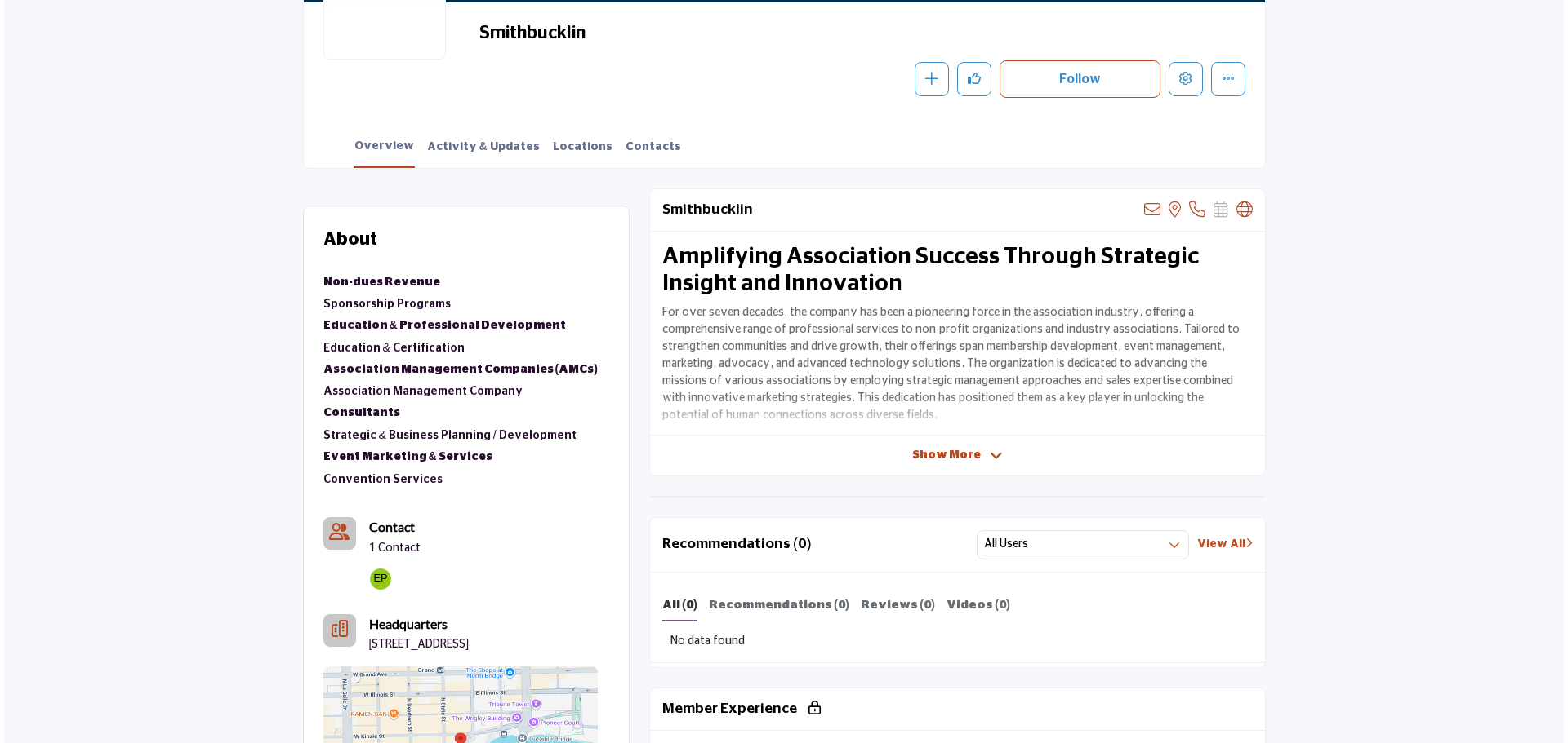
scroll to position [326, 0]
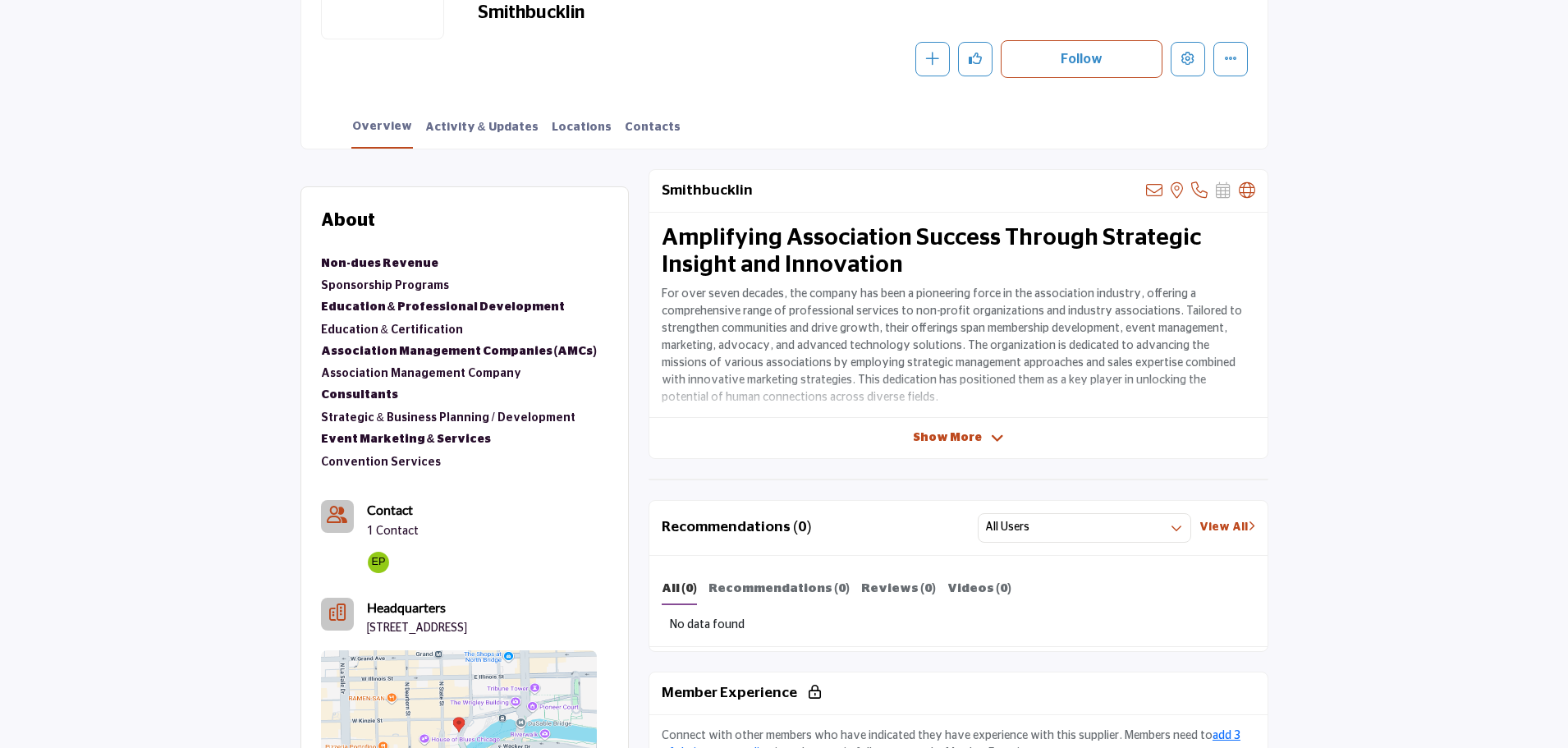
click at [812, 416] on div "Amplifying Association Success Through Strategic Insight and Innovation For ove…" at bounding box center [958, 315] width 618 height 205
click at [812, 433] on div "Show More" at bounding box center [958, 437] width 618 height 17
click at [973, 435] on span "Show More" at bounding box center [948, 437] width 69 height 17
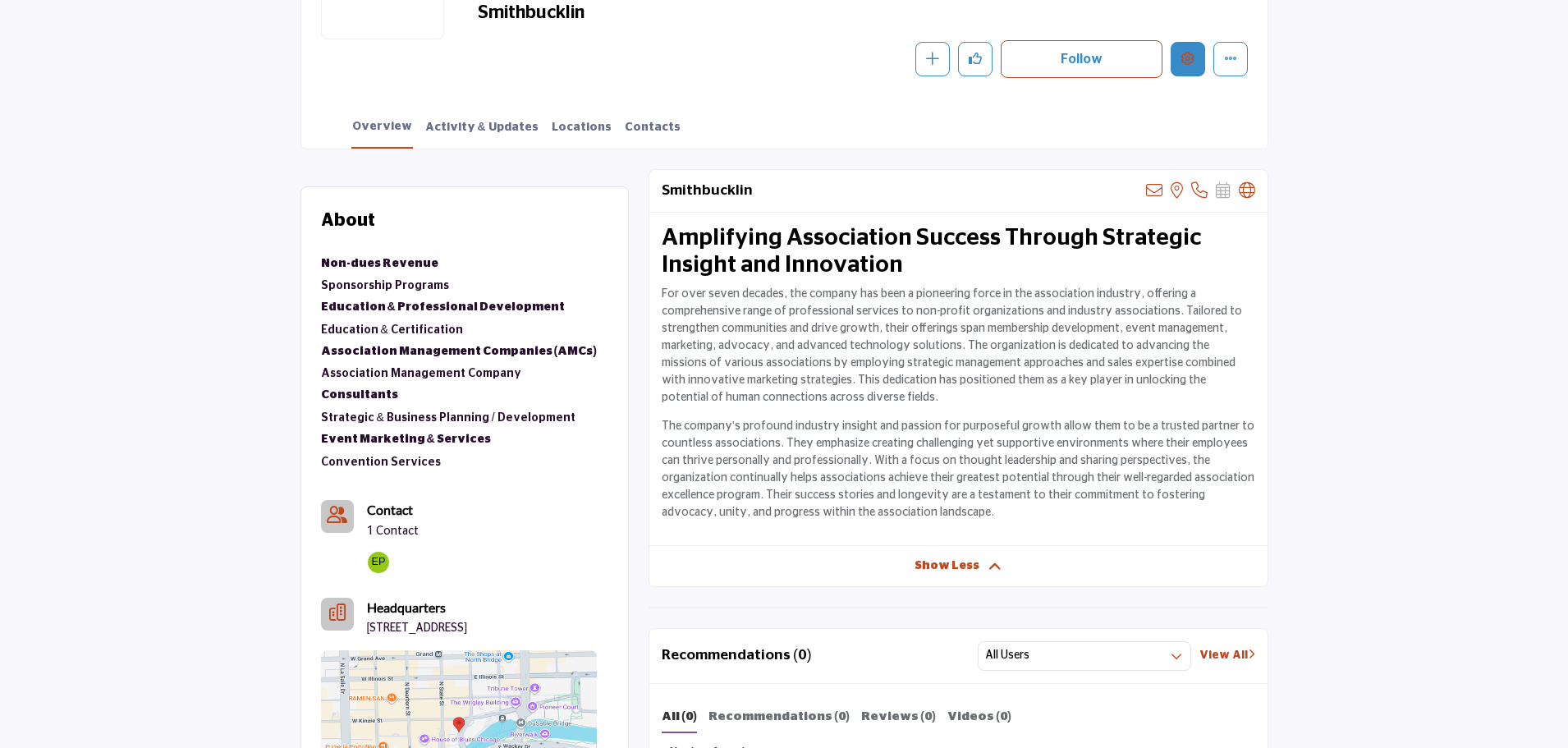
click at [1185, 47] on button "Edit company" at bounding box center [1188, 59] width 35 height 35
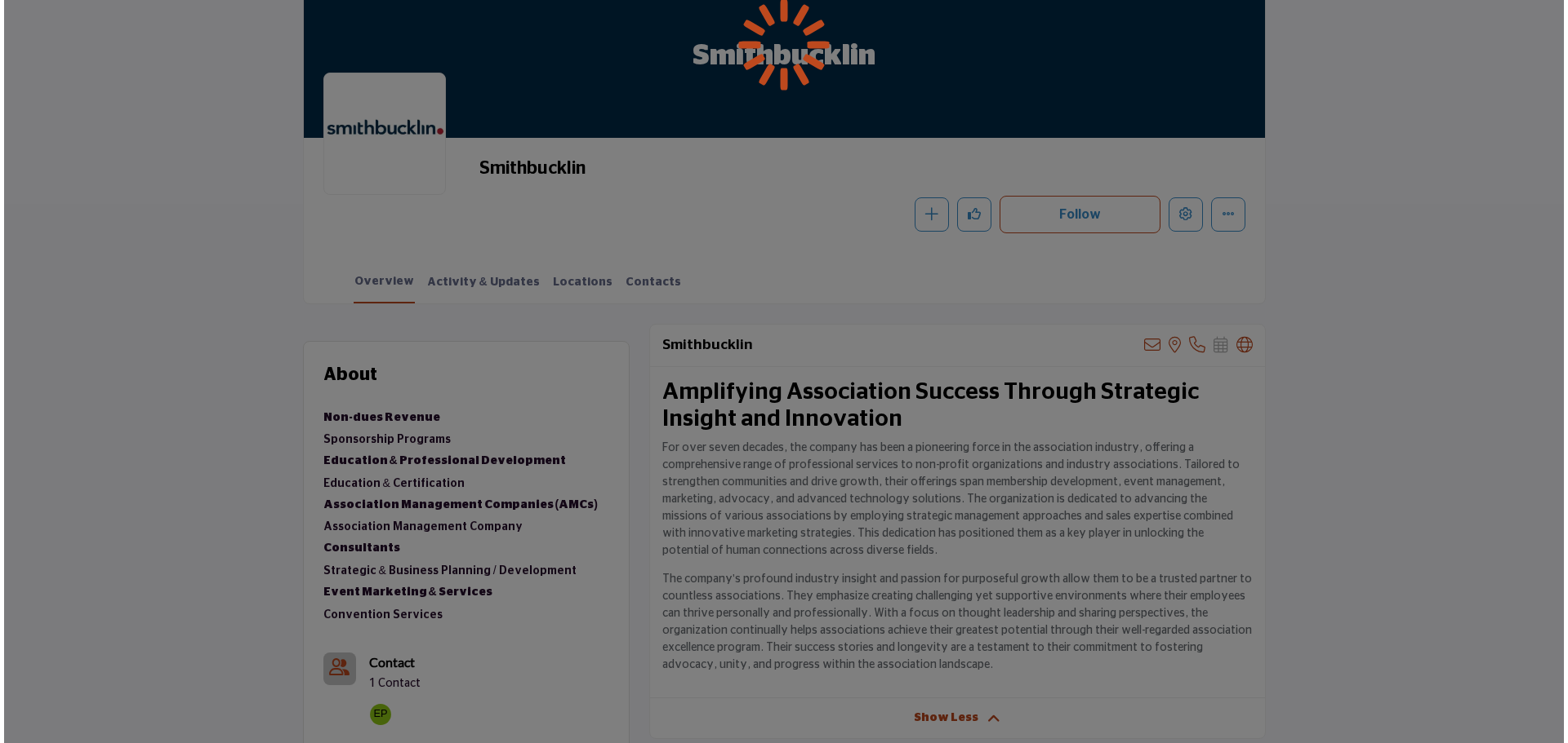
scroll to position [163, 0]
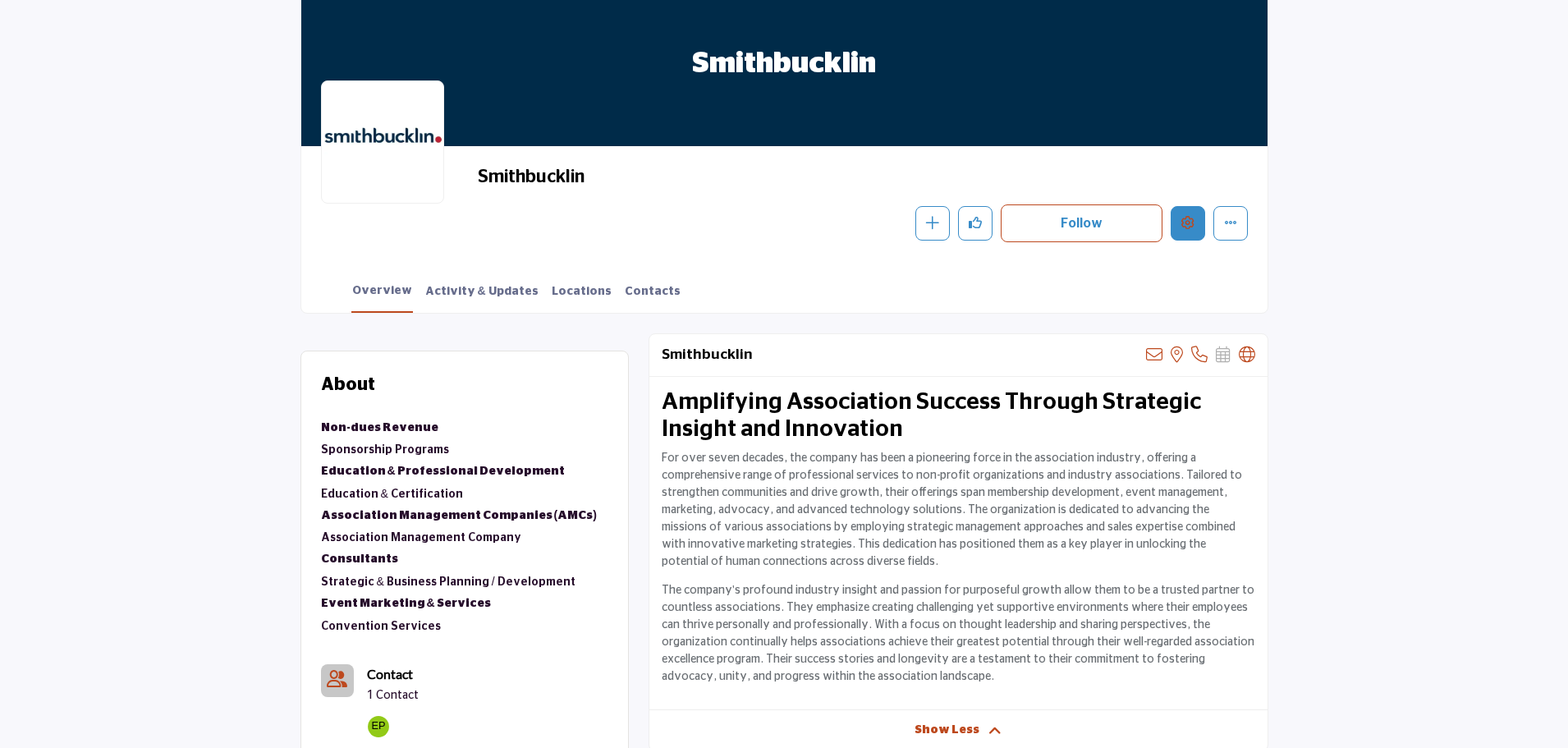
click at [1191, 222] on icon "Edit company" at bounding box center [1188, 223] width 13 height 13
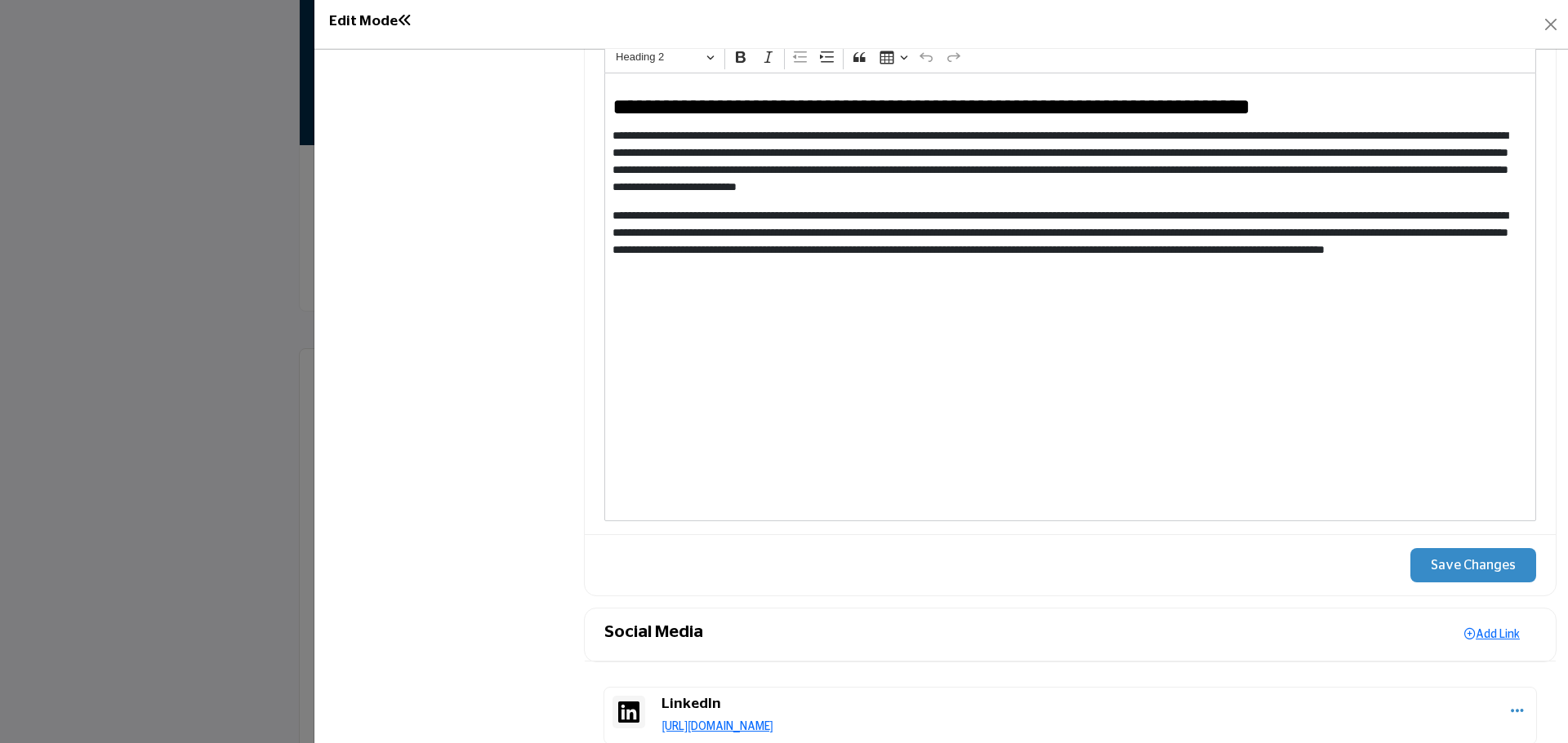
scroll to position [1469, 0]
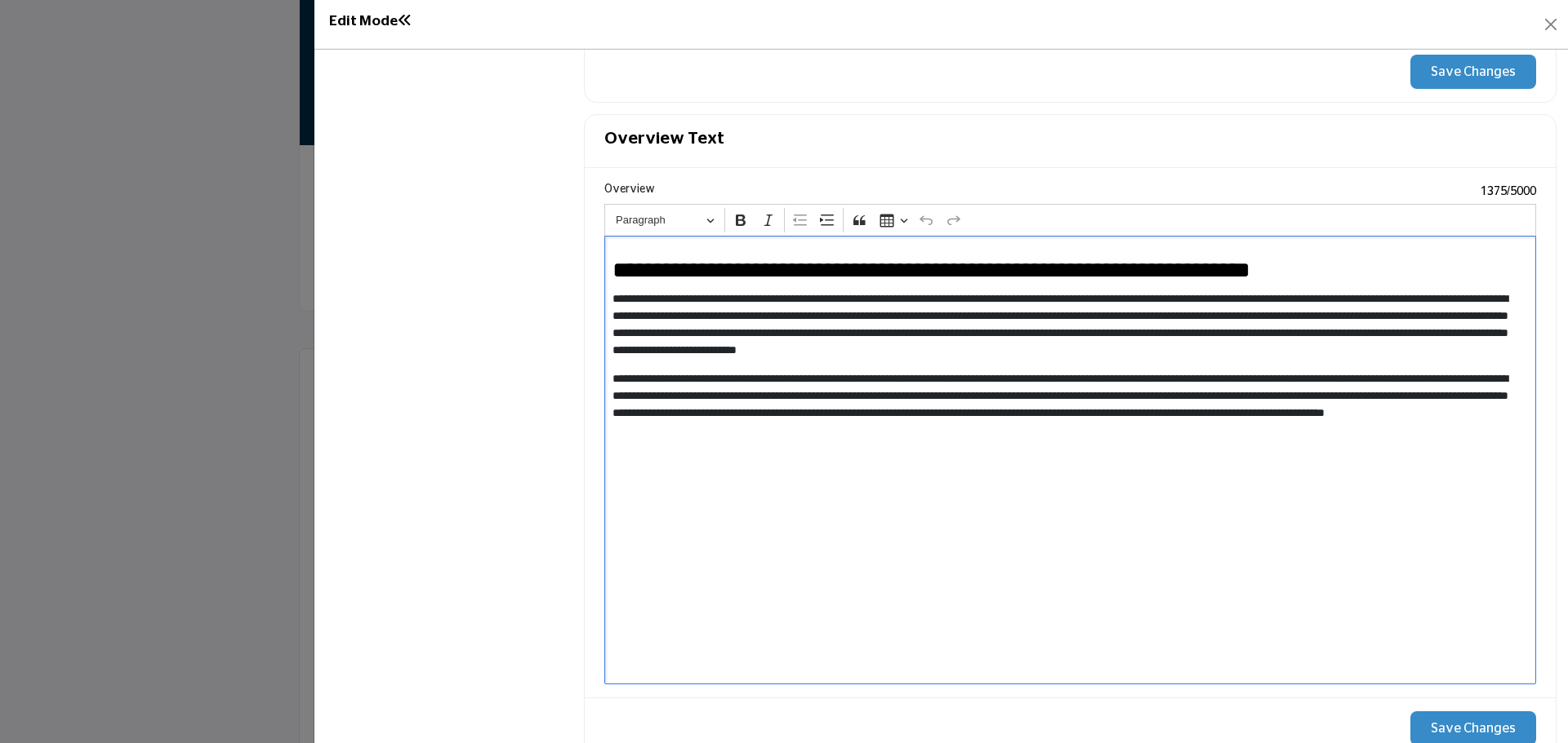
click at [1090, 502] on div "**********" at bounding box center [1070, 460] width 931 height 449
click at [1089, 473] on div "**********" at bounding box center [1070, 460] width 931 height 449
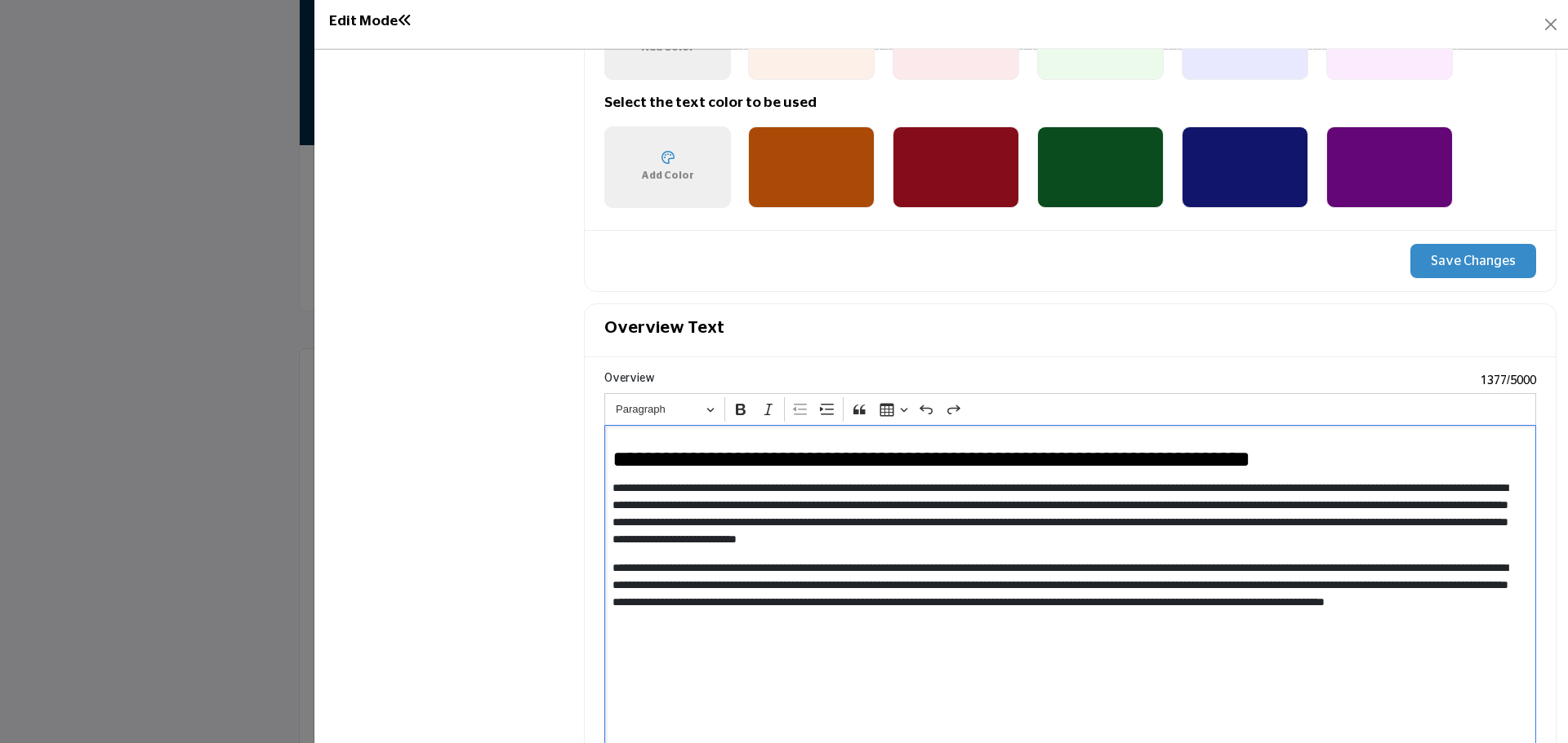
scroll to position [1305, 0]
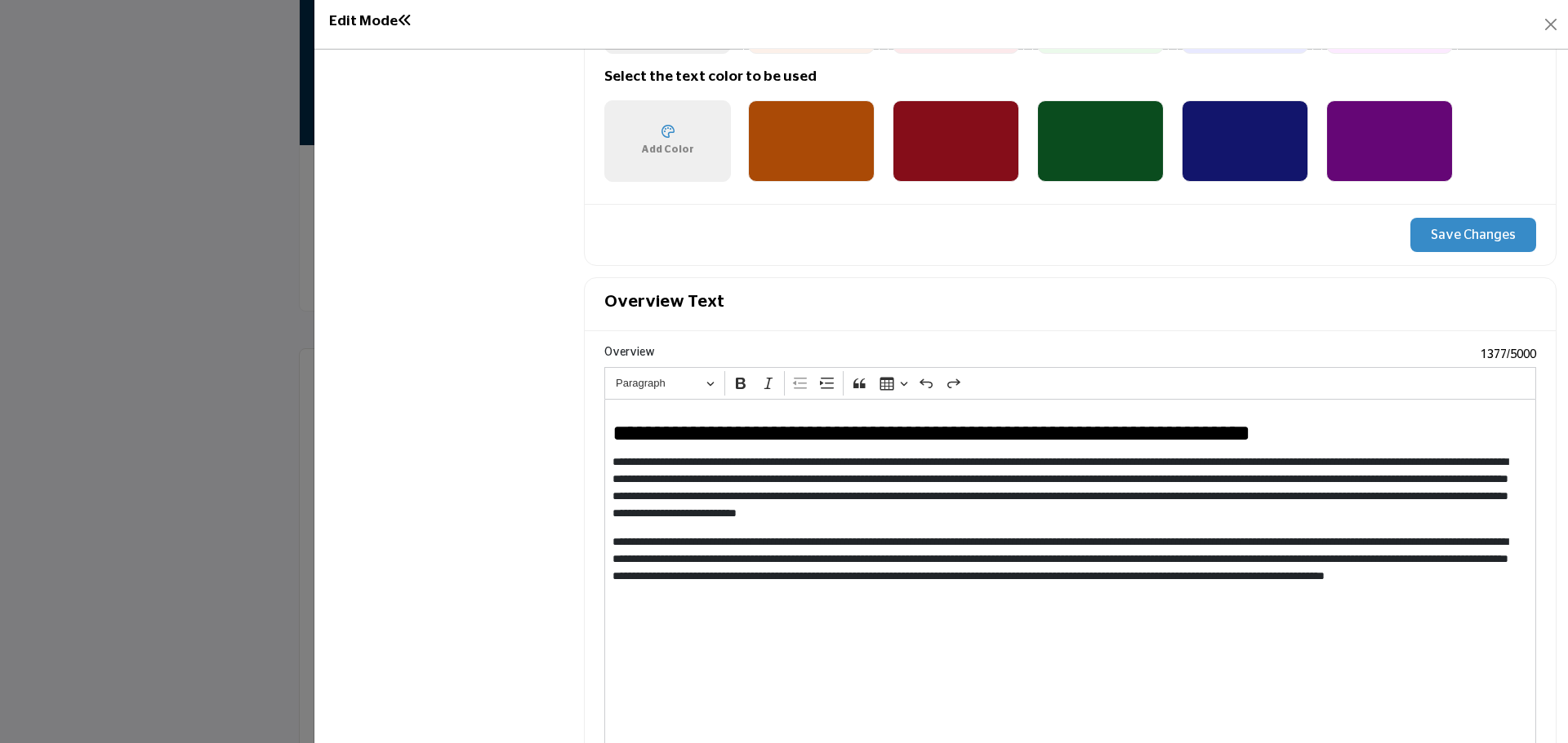
click at [718, 606] on div "**********" at bounding box center [1070, 623] width 931 height 449
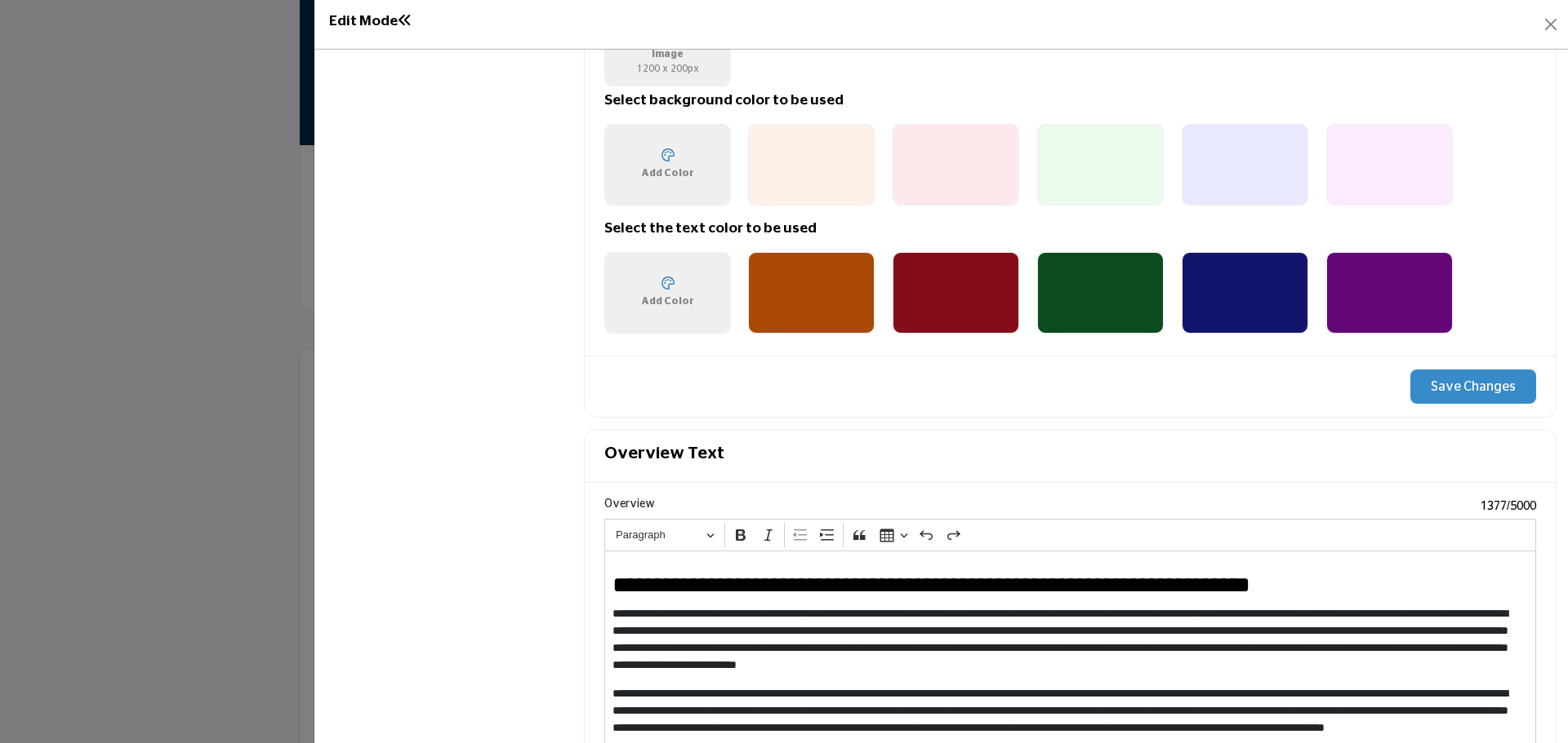
scroll to position [1387, 0]
